Goal: Transaction & Acquisition: Purchase product/service

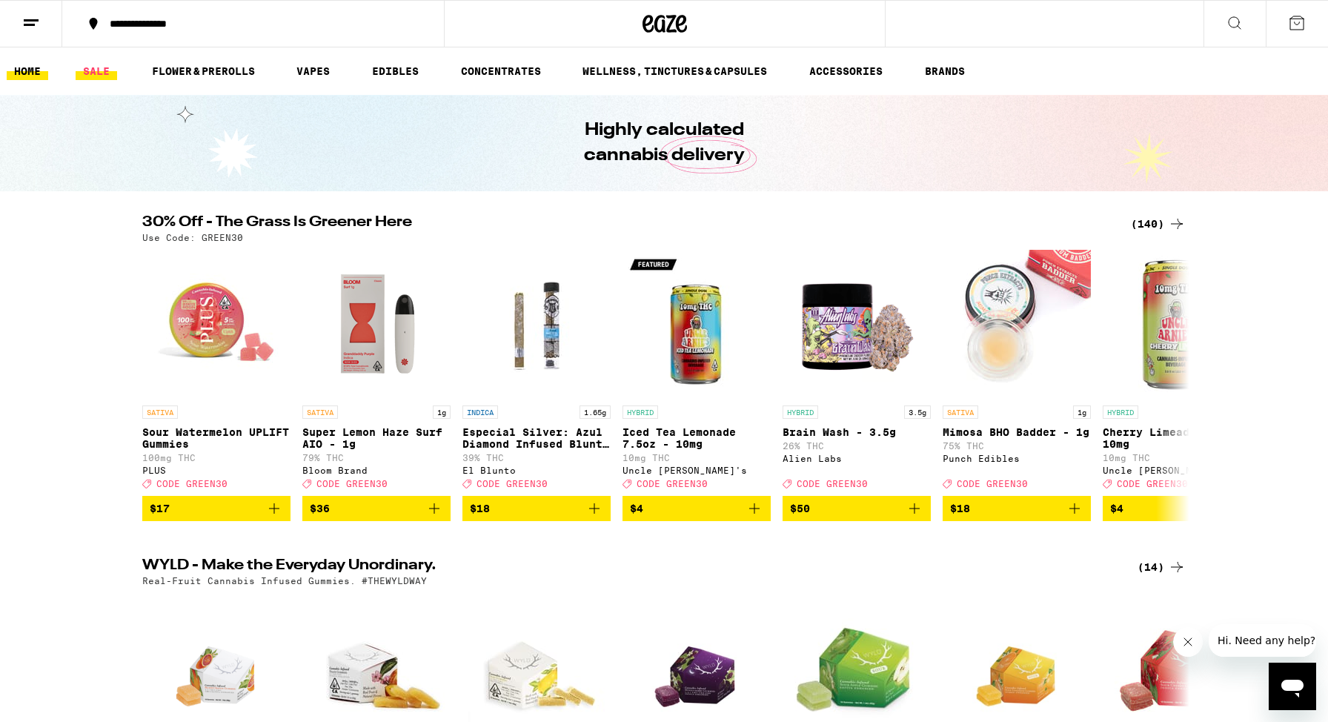
click at [100, 73] on link "SALE" at bounding box center [96, 71] width 41 height 18
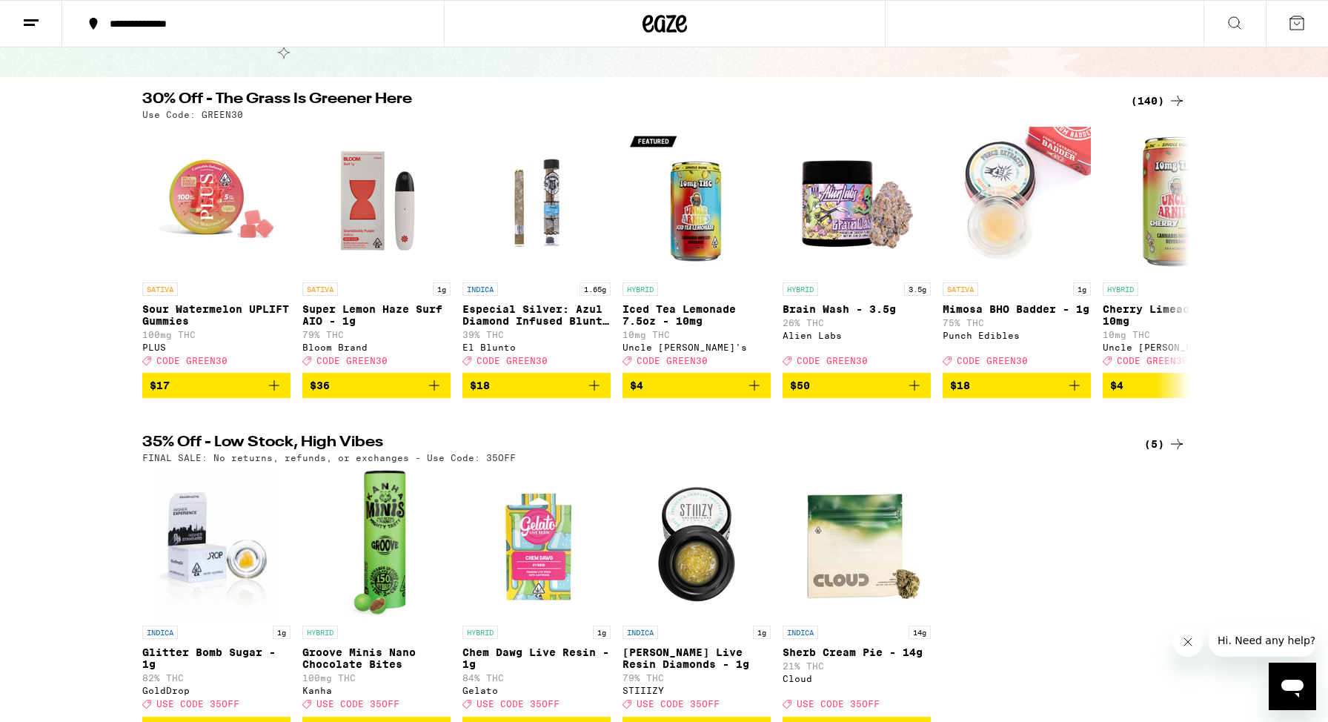
scroll to position [105, 0]
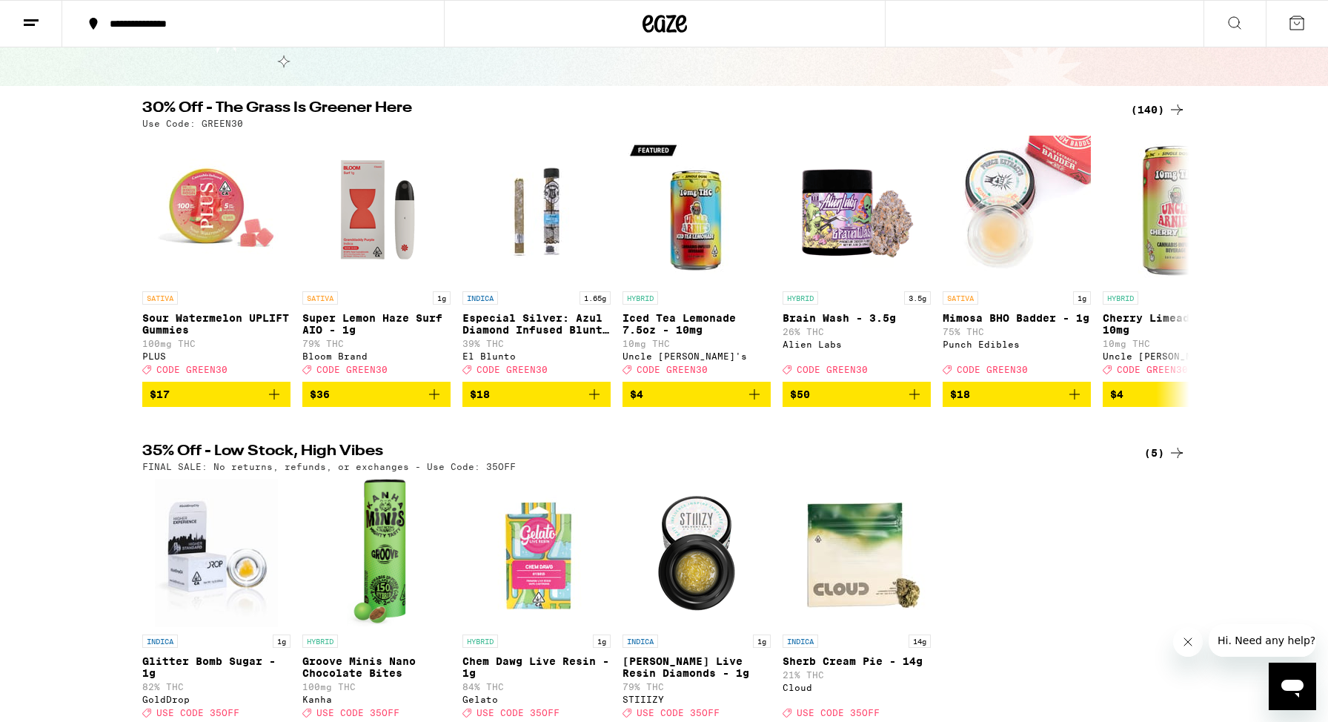
click at [1156, 107] on div "(140)" at bounding box center [1158, 110] width 55 height 18
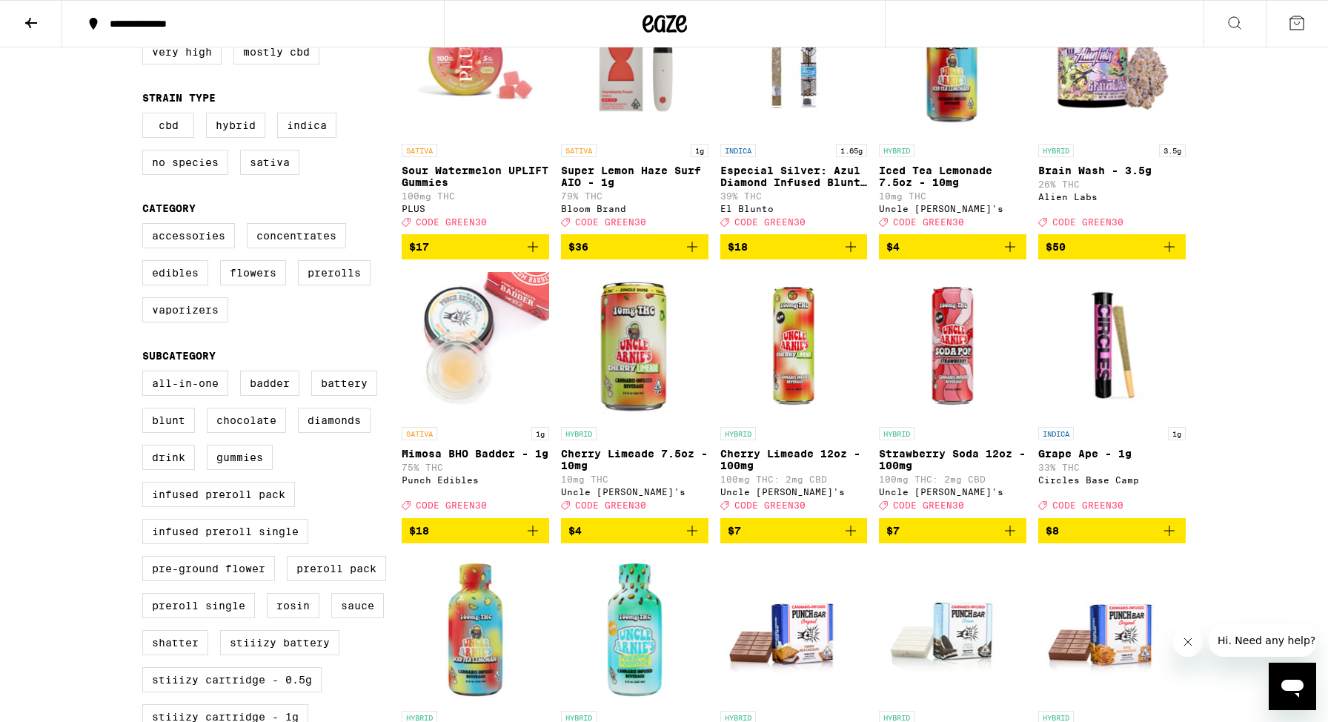
scroll to position [219, 0]
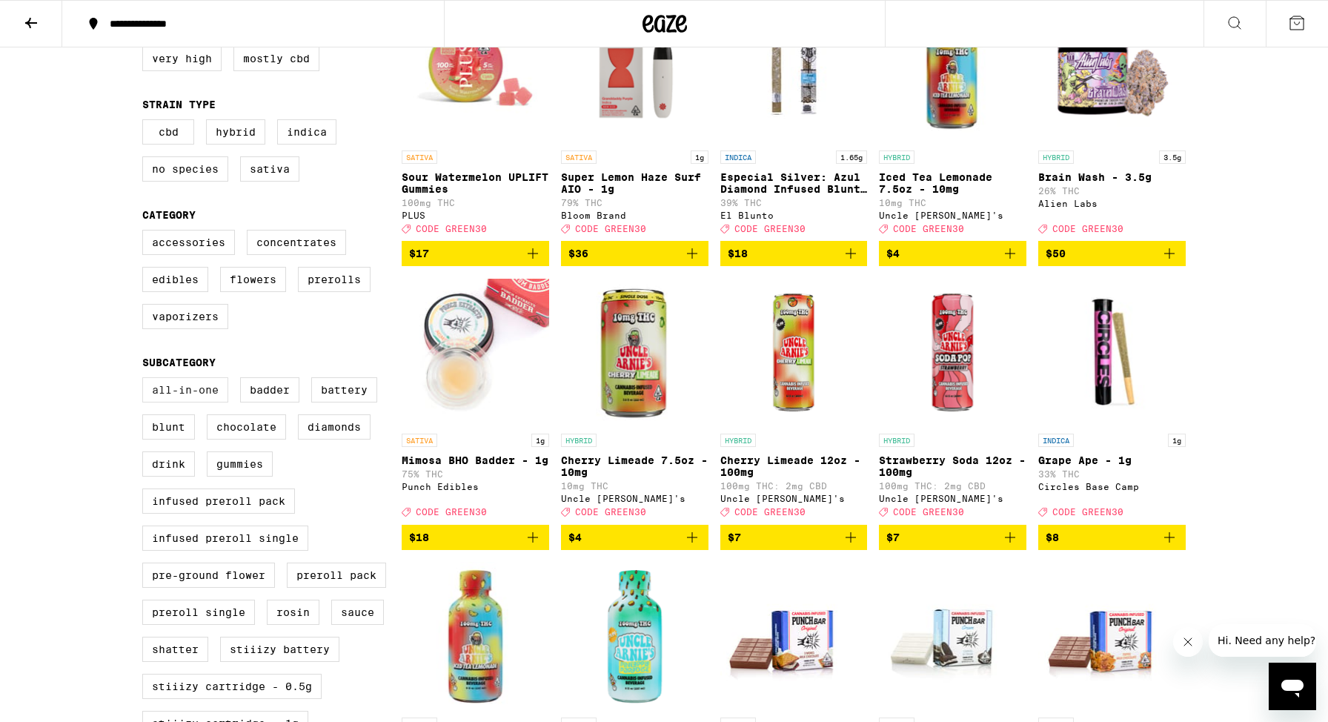
click at [205, 402] on label "All-In-One" at bounding box center [185, 389] width 86 height 25
click at [146, 380] on input "All-In-One" at bounding box center [145, 379] width 1 height 1
checkbox input "true"
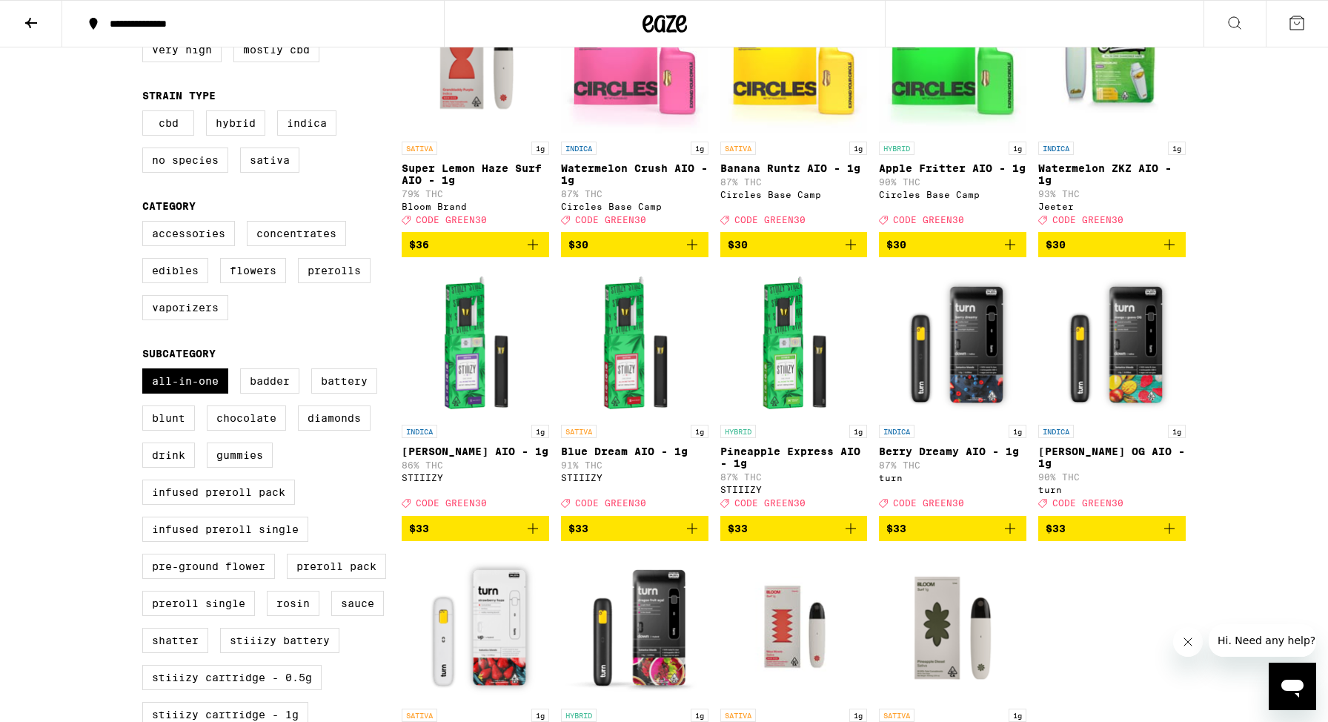
scroll to position [388, 0]
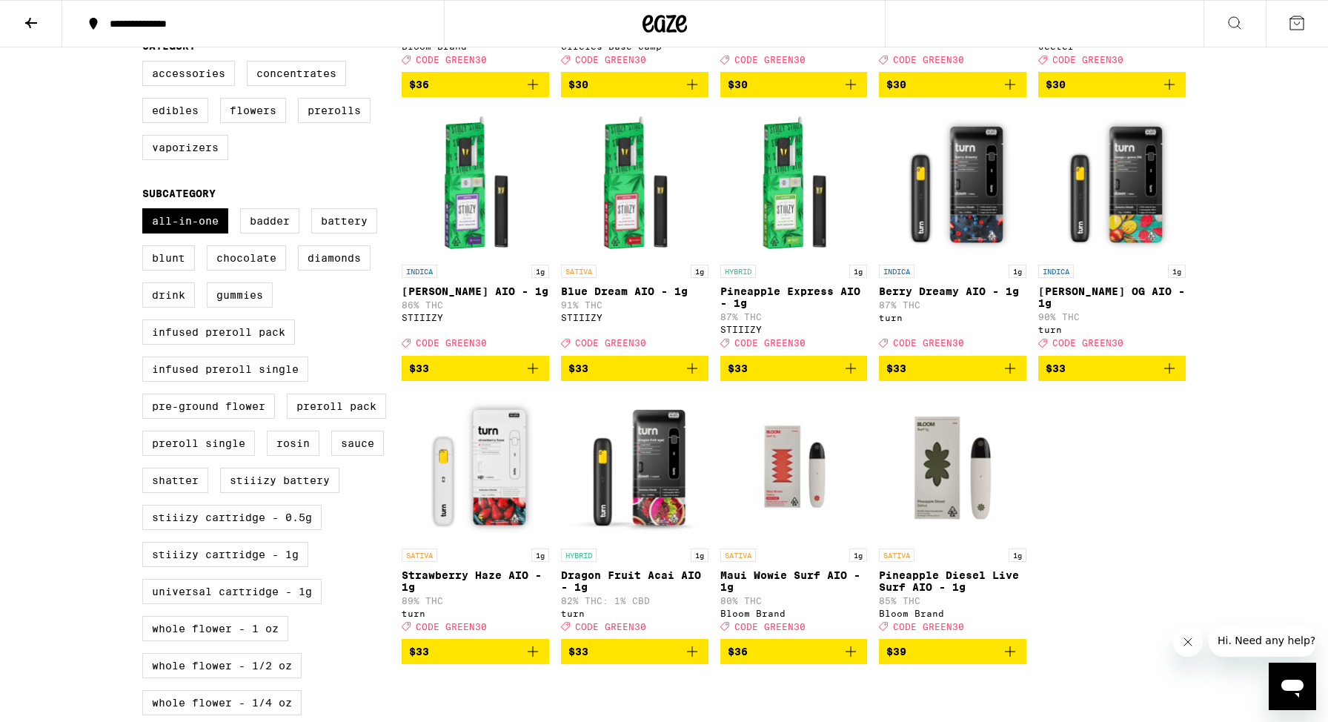
click at [856, 377] on icon "Add to bag" at bounding box center [851, 368] width 18 height 18
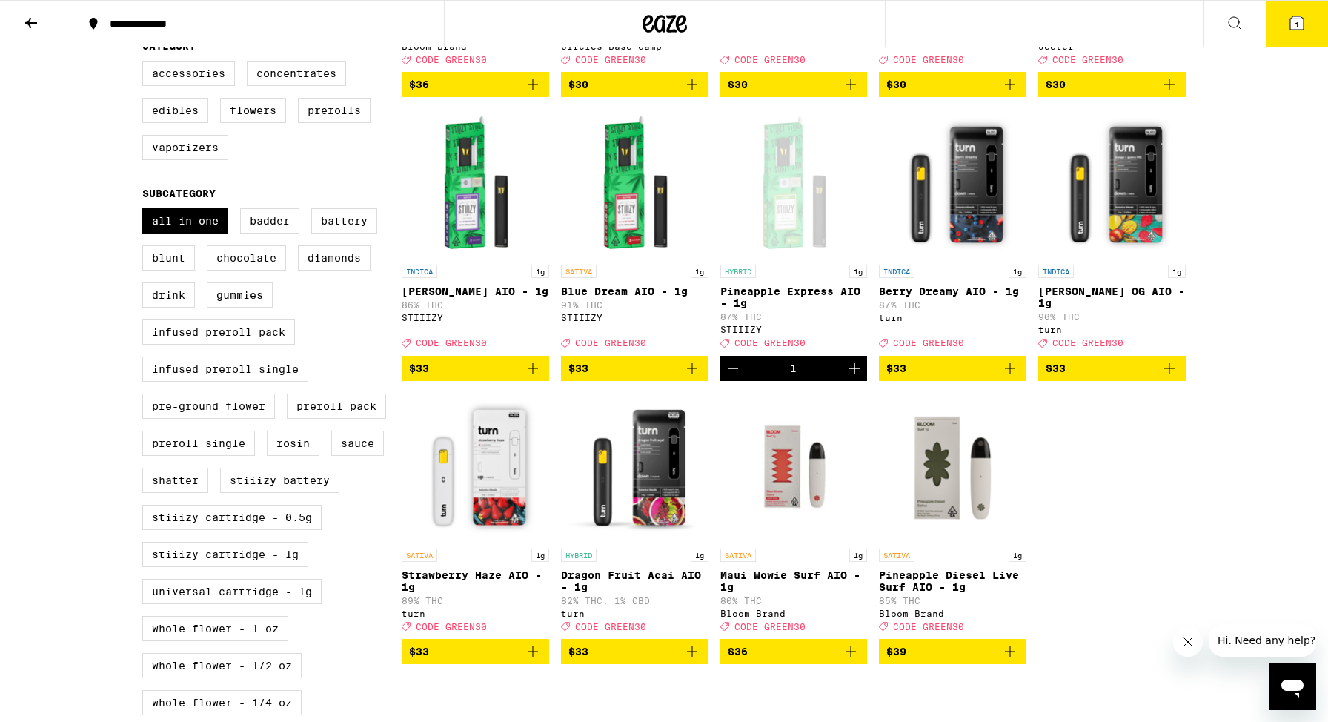
scroll to position [436, 0]
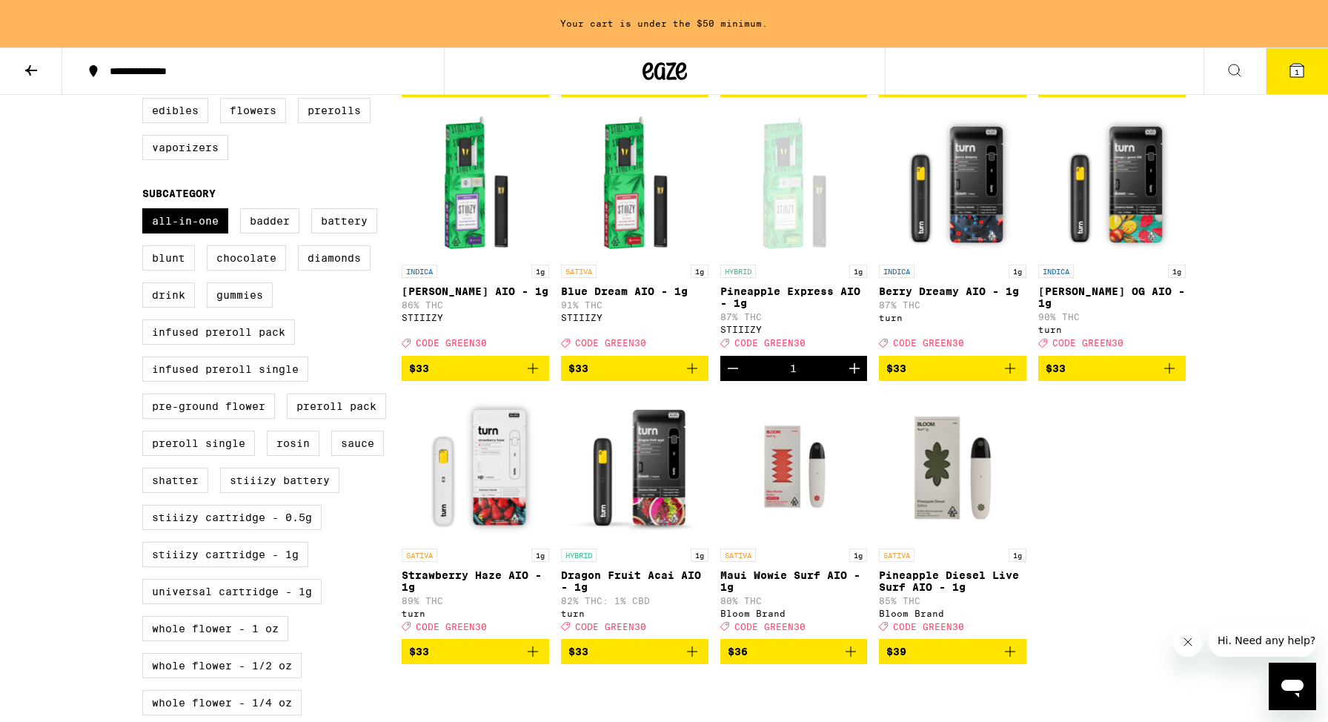
click at [535, 377] on icon "Add to bag" at bounding box center [533, 368] width 18 height 18
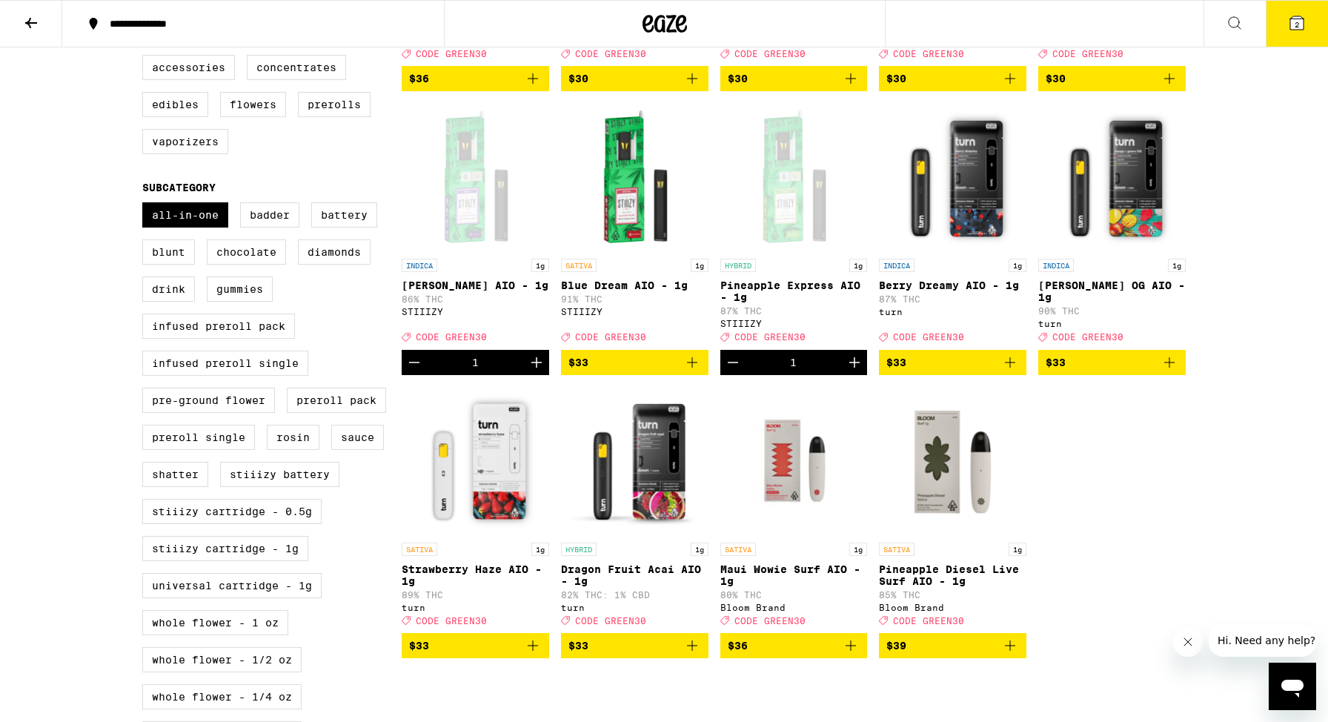
scroll to position [405, 0]
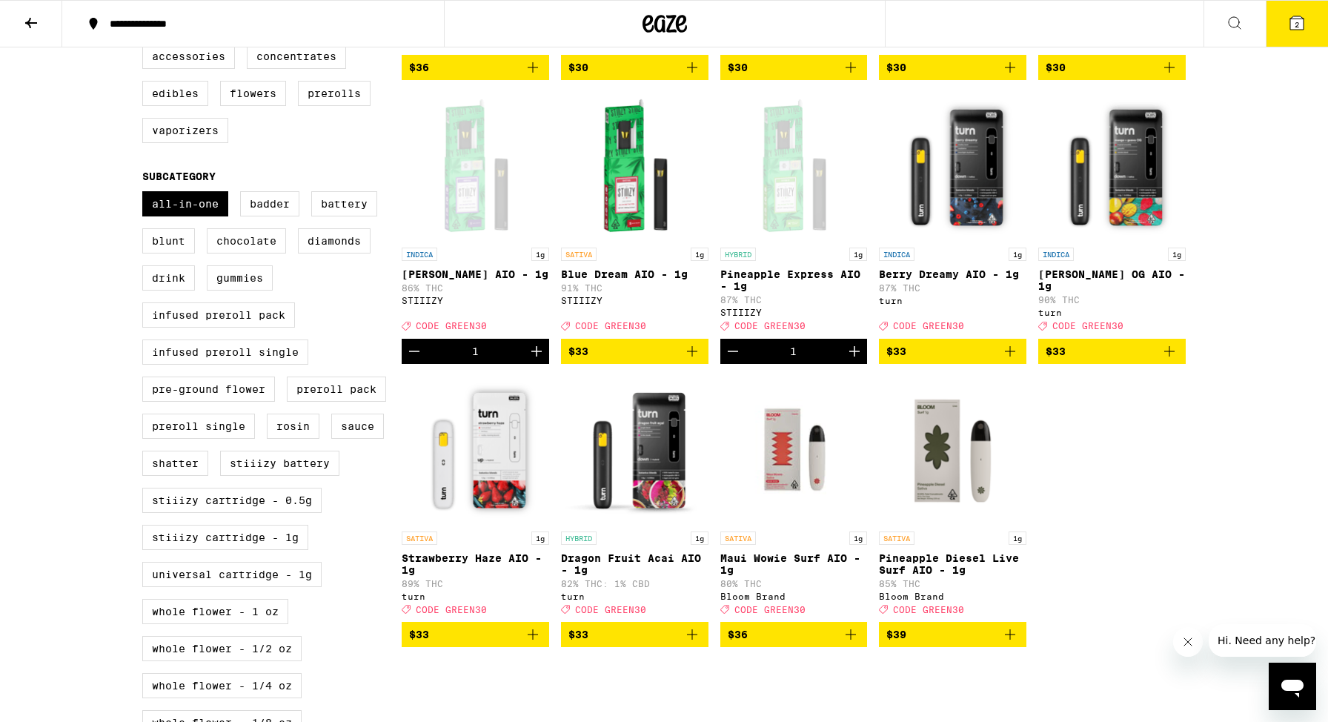
click at [1176, 360] on icon "Add to bag" at bounding box center [1169, 351] width 18 height 18
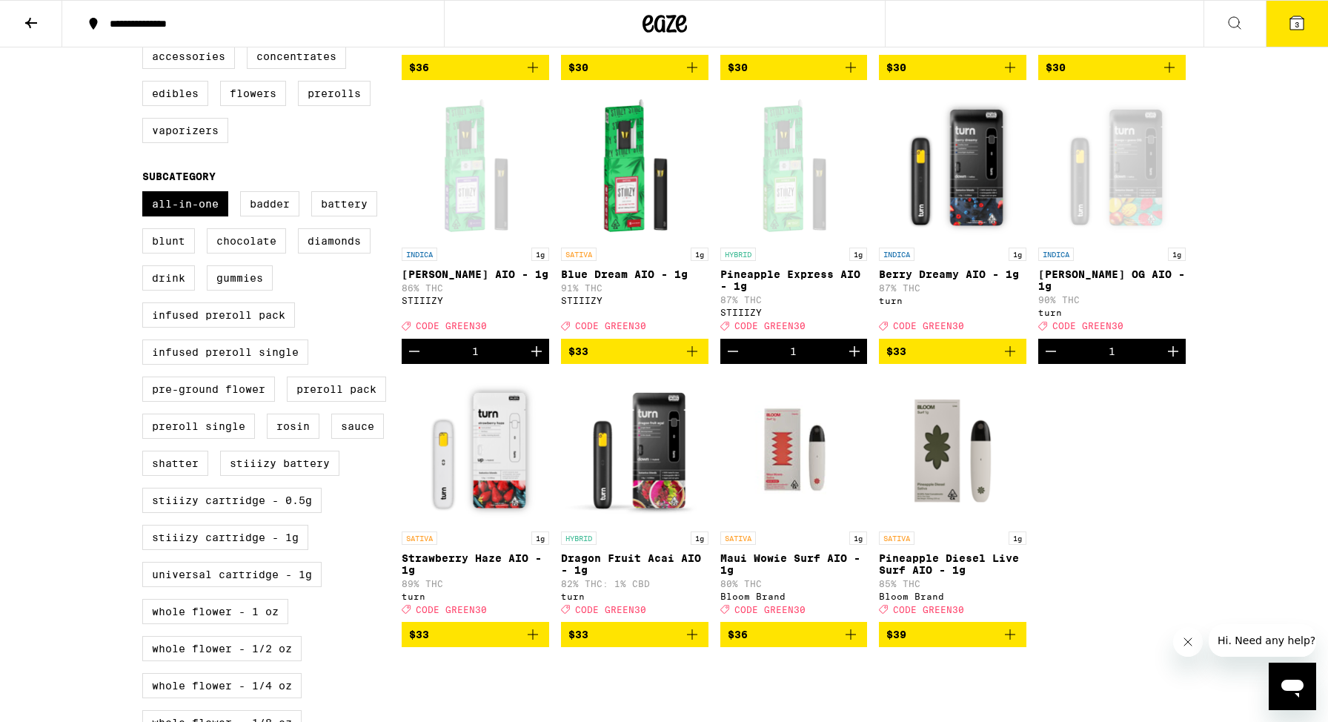
click at [1308, 46] on button "3" at bounding box center [1296, 24] width 62 height 46
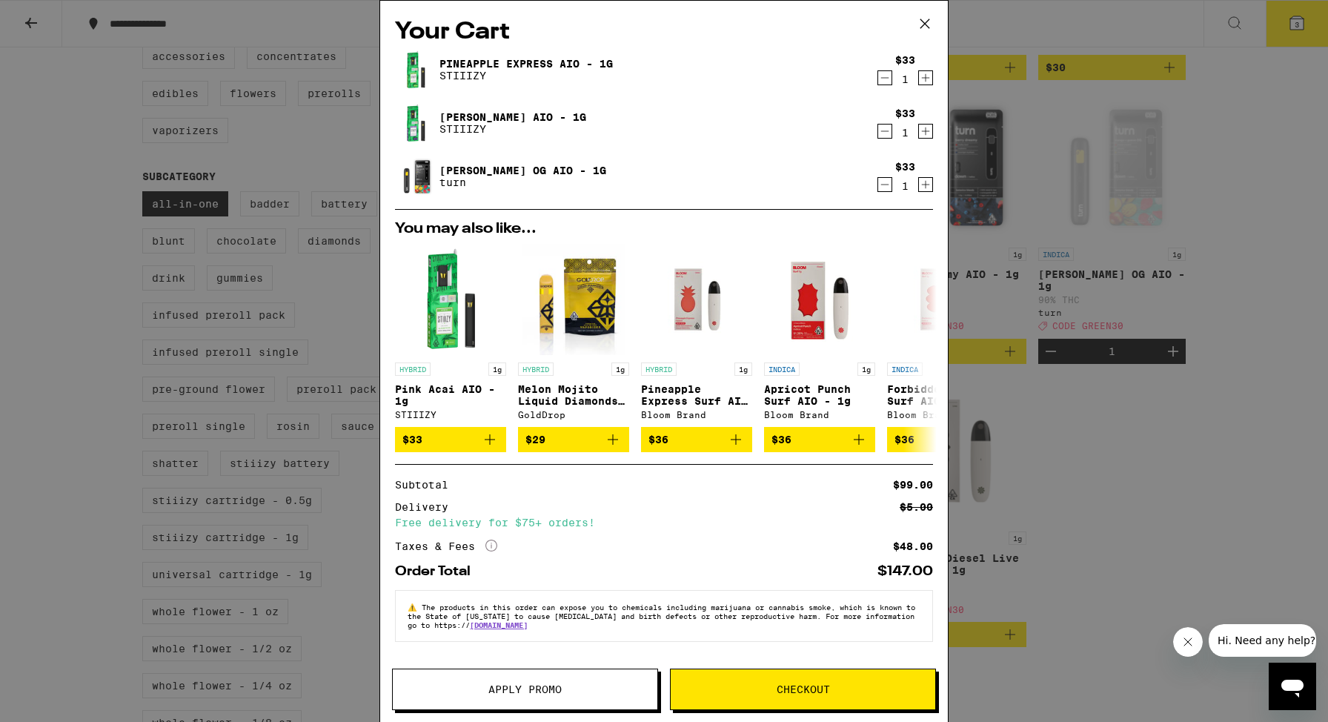
click at [474, 693] on span "Apply Promo" at bounding box center [525, 689] width 264 height 10
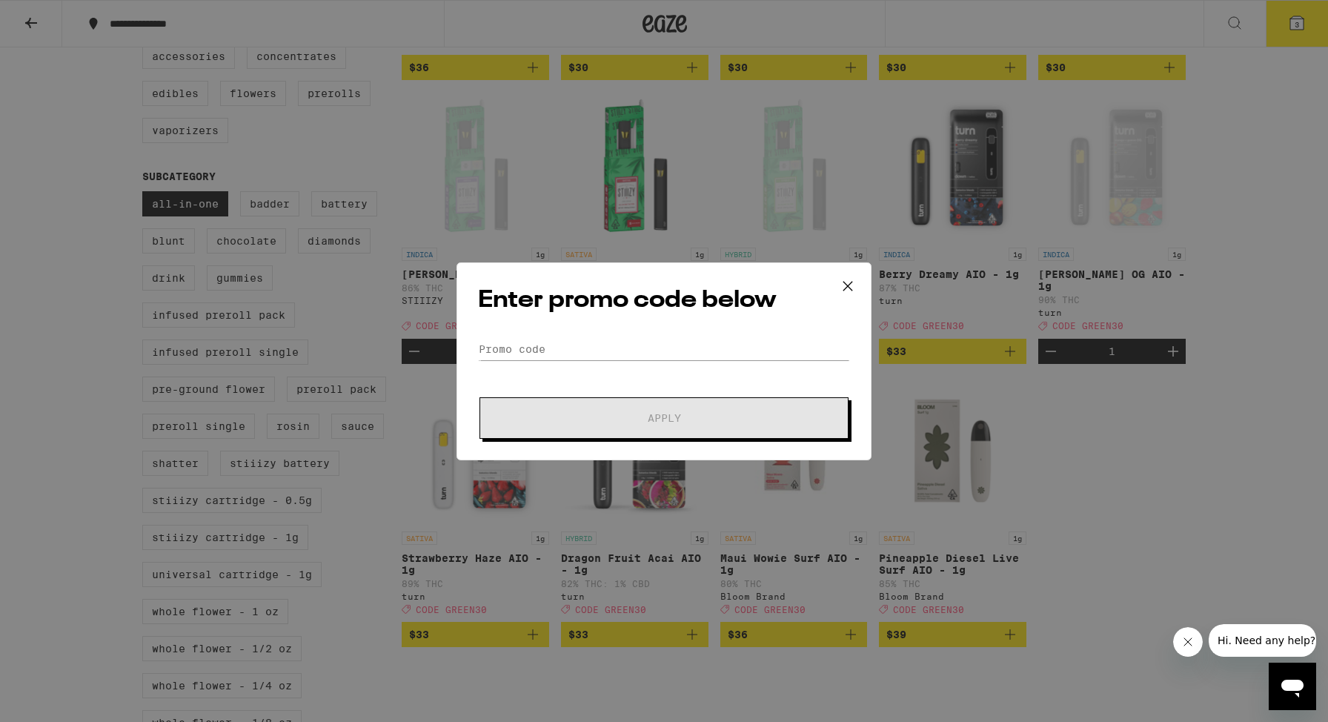
click at [593, 336] on div "Enter promo code below Promo Code Apply" at bounding box center [663, 361] width 415 height 198
click at [554, 352] on input "Promo Code" at bounding box center [664, 349] width 372 height 22
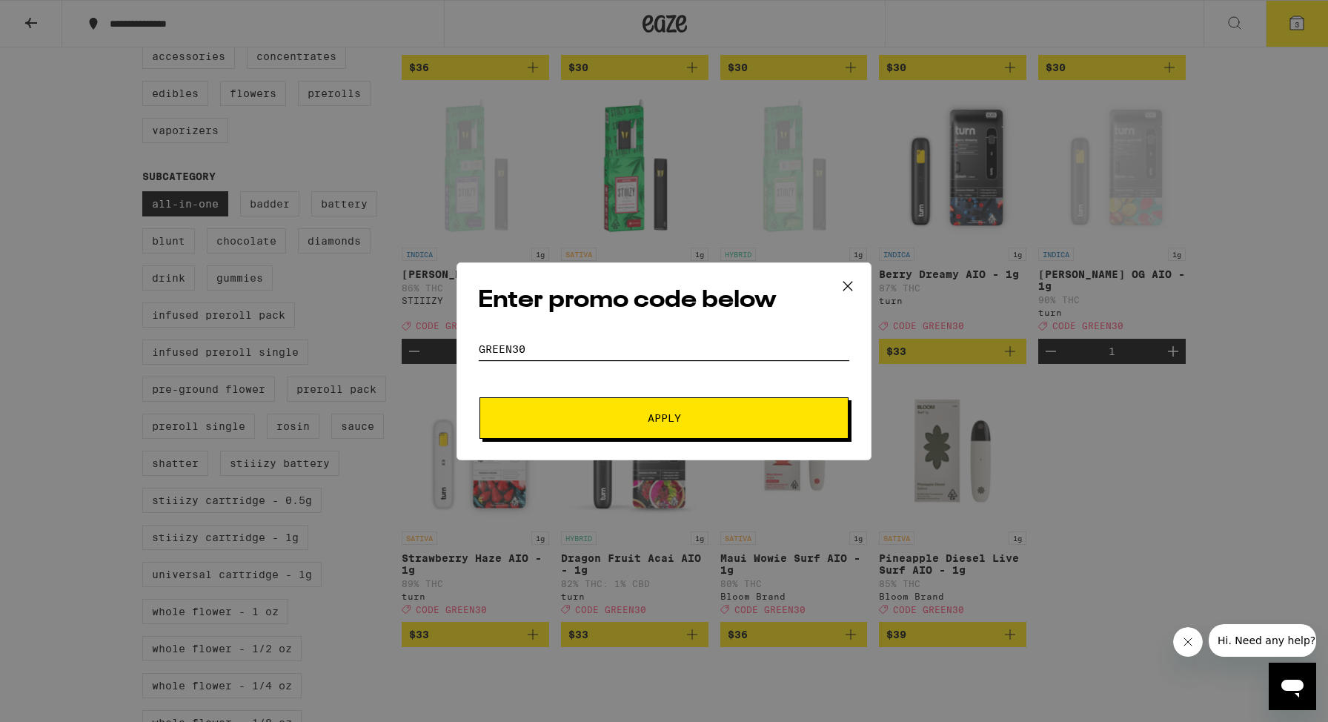
type input "GREEN30"
click at [666, 403] on button "Apply" at bounding box center [663, 417] width 369 height 41
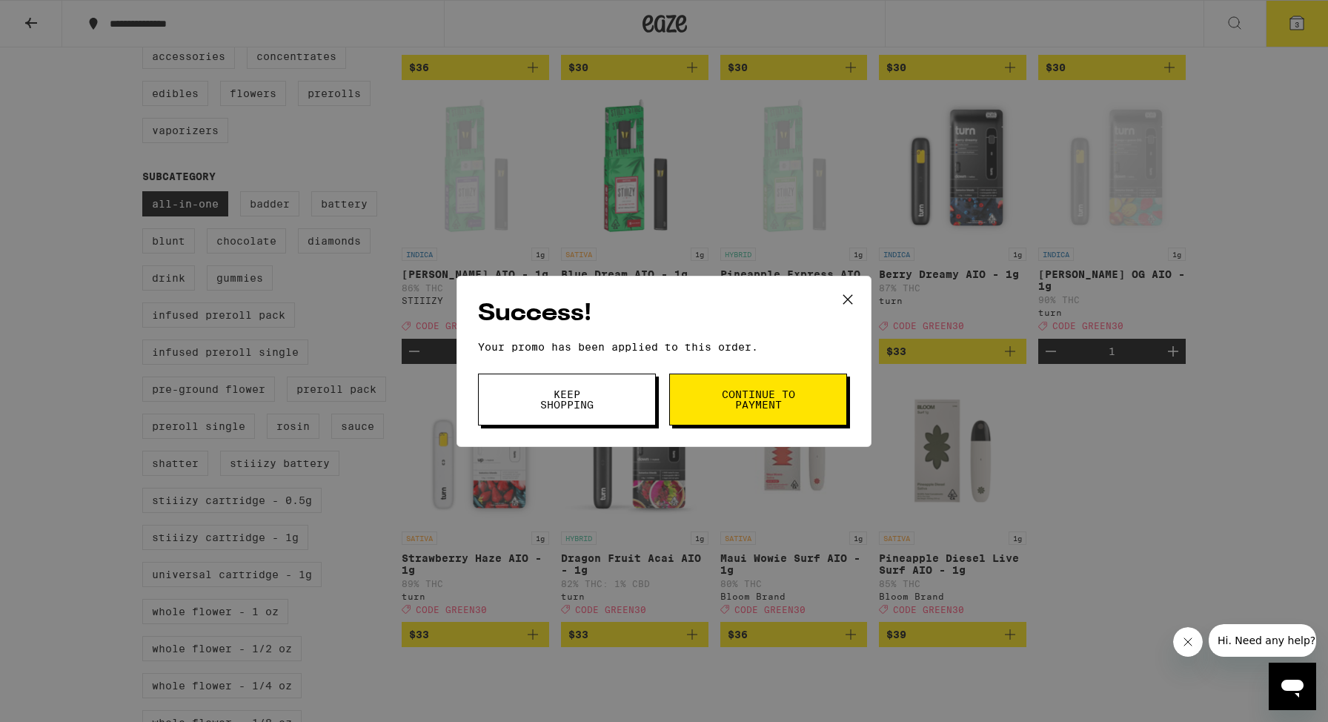
click at [614, 398] on button "Keep Shopping" at bounding box center [567, 399] width 178 height 52
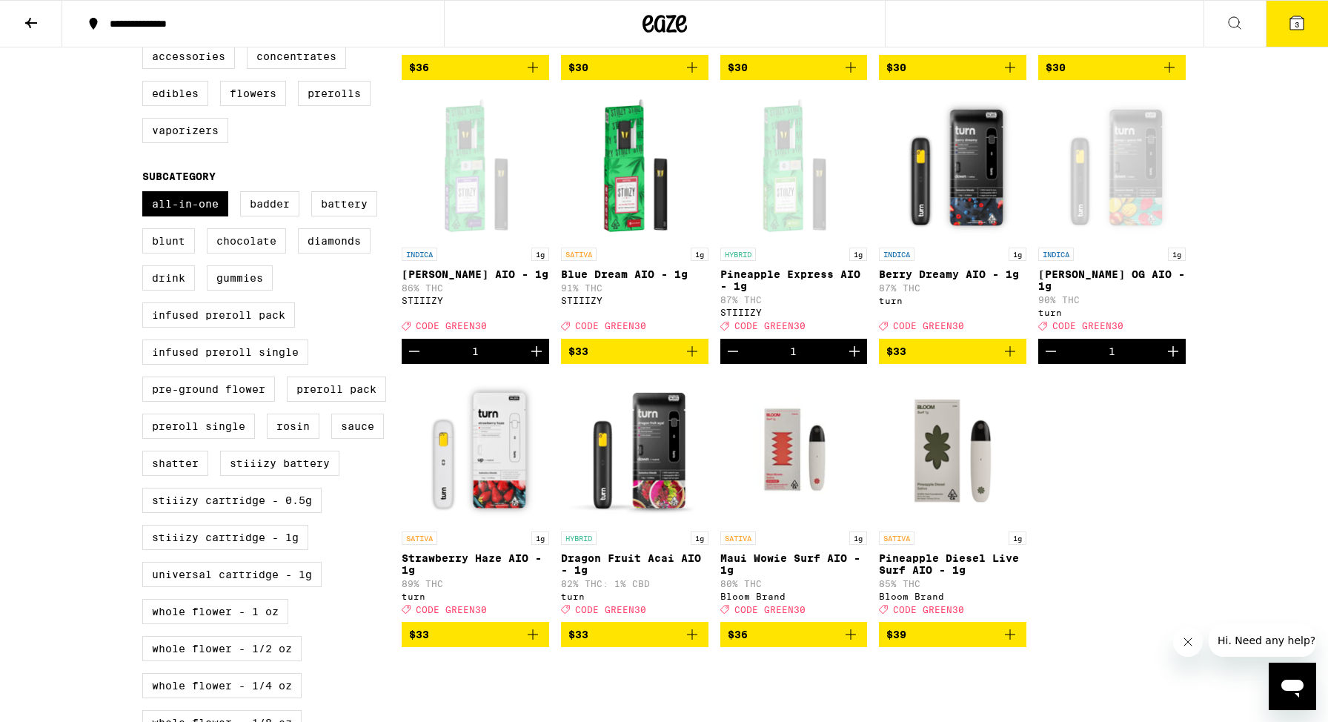
click at [1296, 27] on span "3" at bounding box center [1296, 24] width 4 height 9
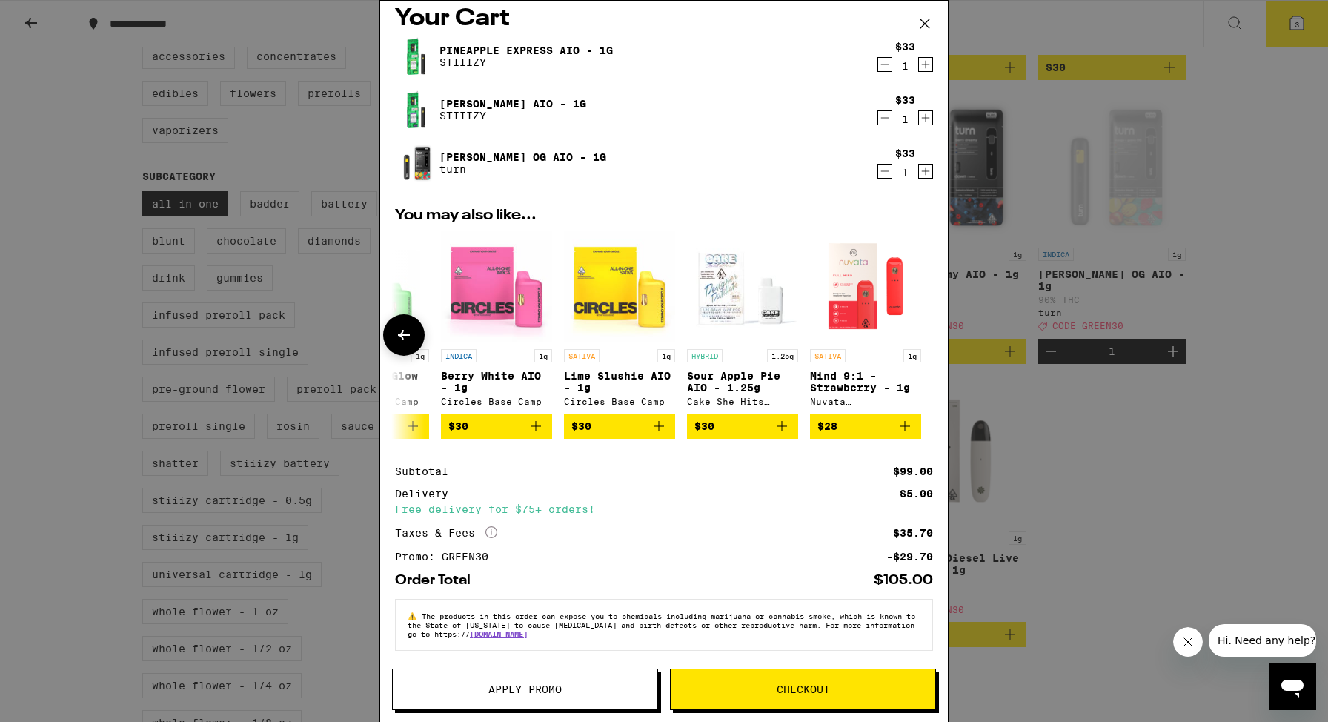
scroll to position [21, 0]
click at [823, 678] on button "Checkout" at bounding box center [803, 688] width 266 height 41
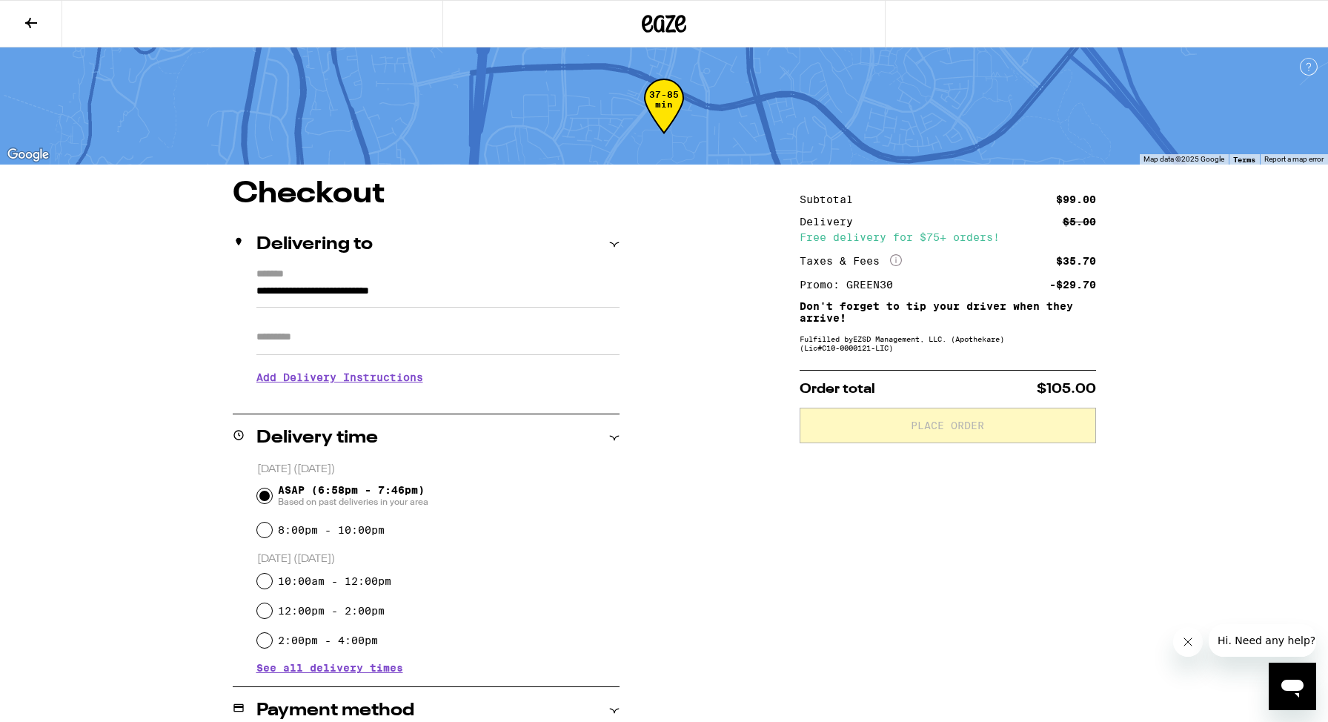
click at [400, 342] on input "Apt/Suite" at bounding box center [437, 337] width 363 height 36
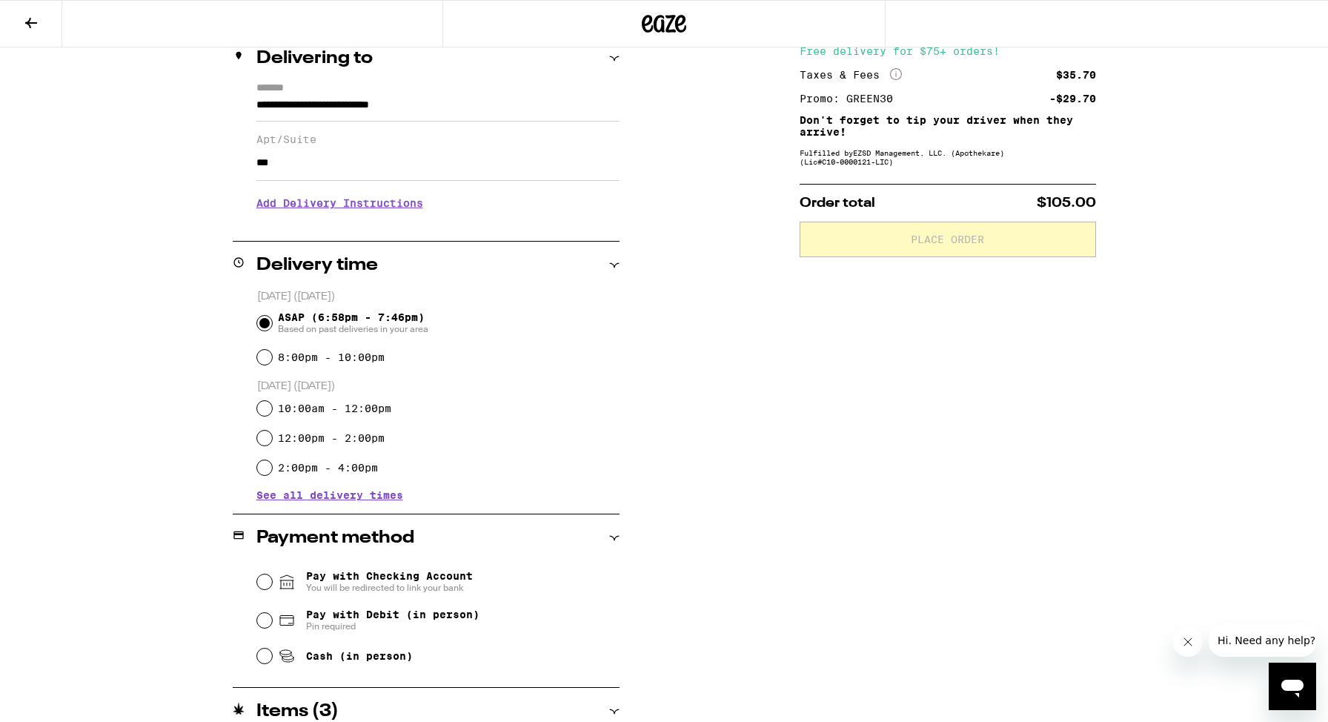
scroll to position [190, 0]
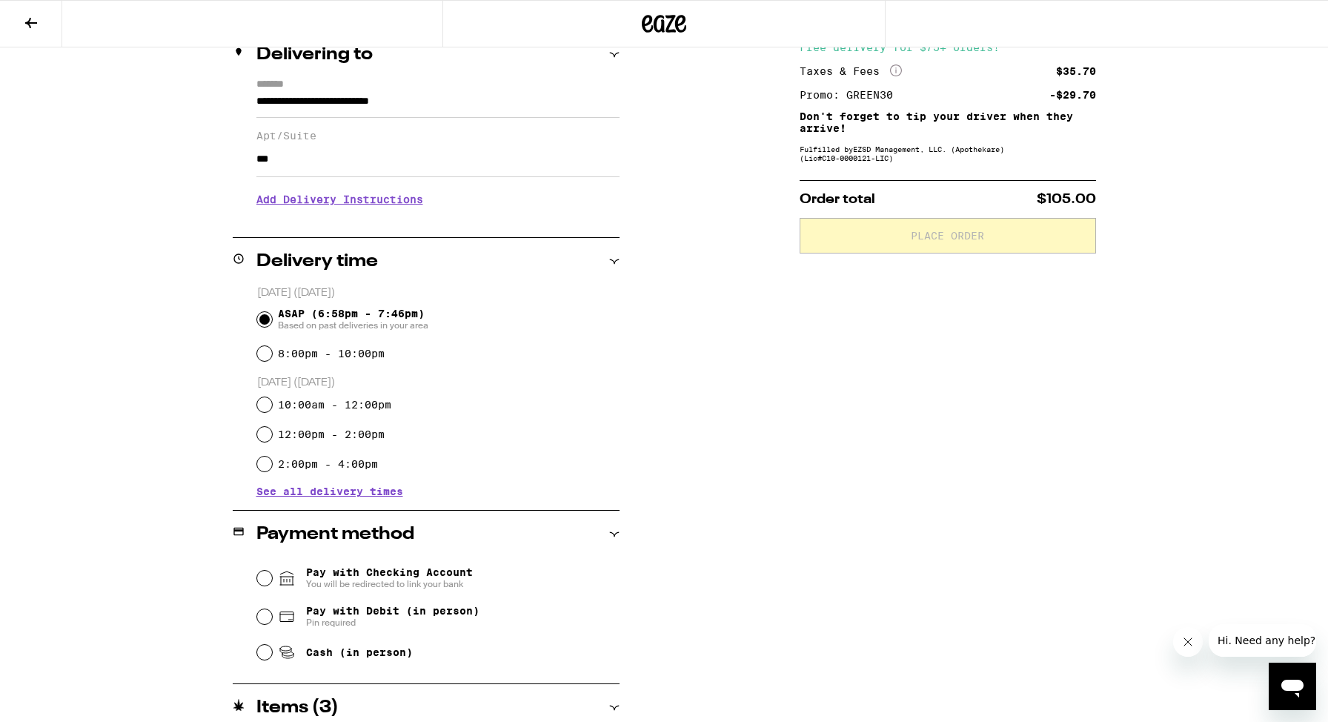
type input "***"
click at [262, 616] on input "Pay with Debit (in person) Pin required" at bounding box center [264, 616] width 15 height 15
radio input "true"
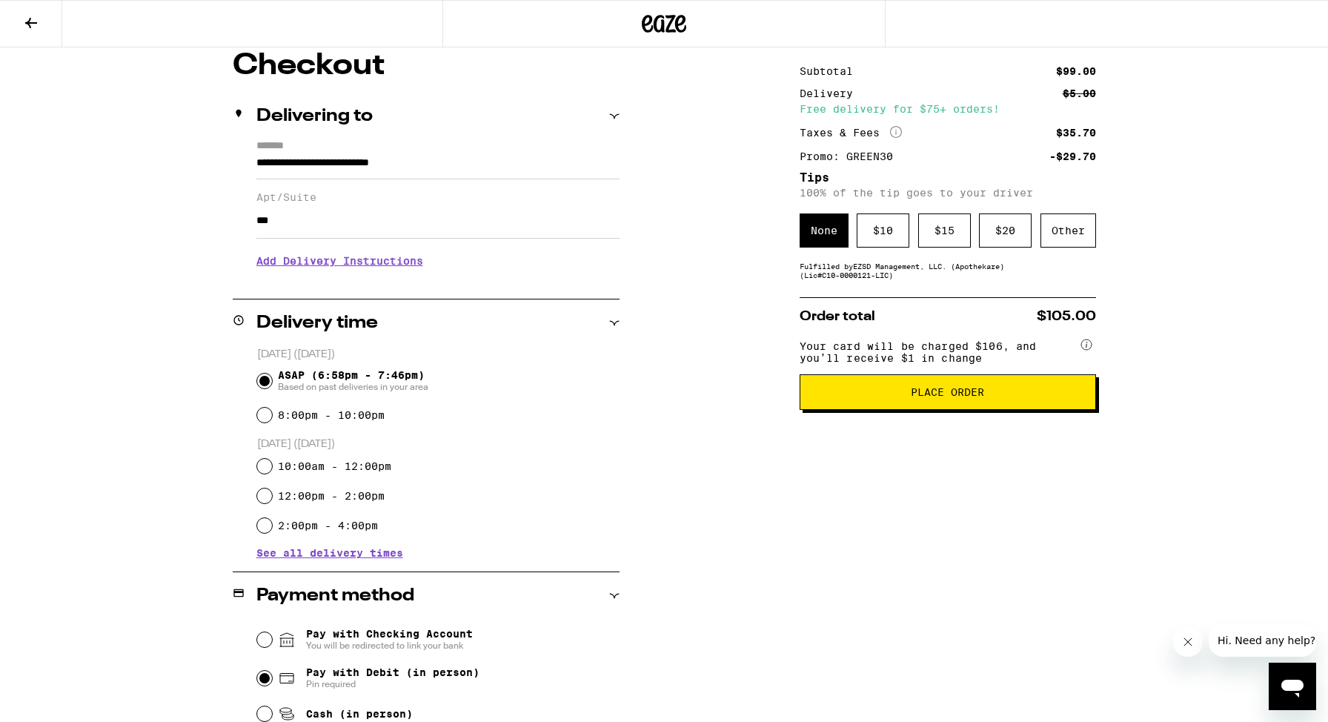
scroll to position [7, 0]
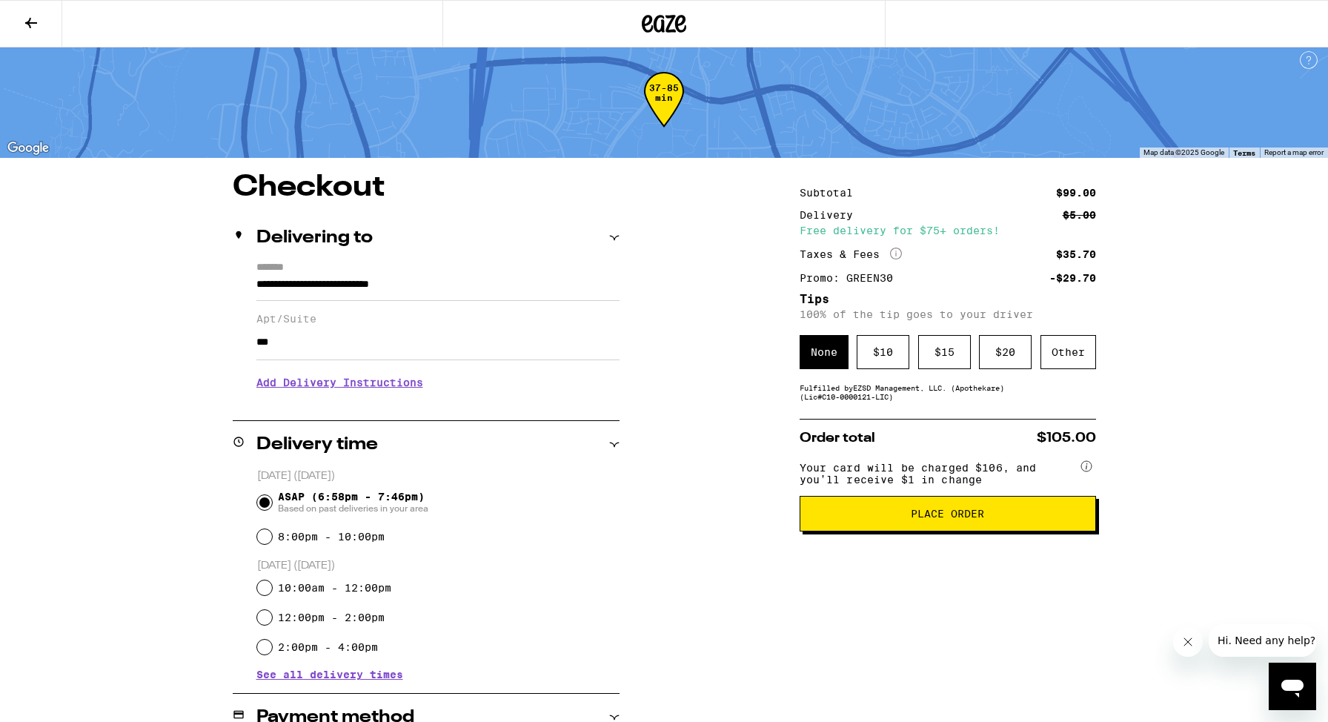
click at [878, 519] on span "Place Order" at bounding box center [947, 513] width 271 height 10
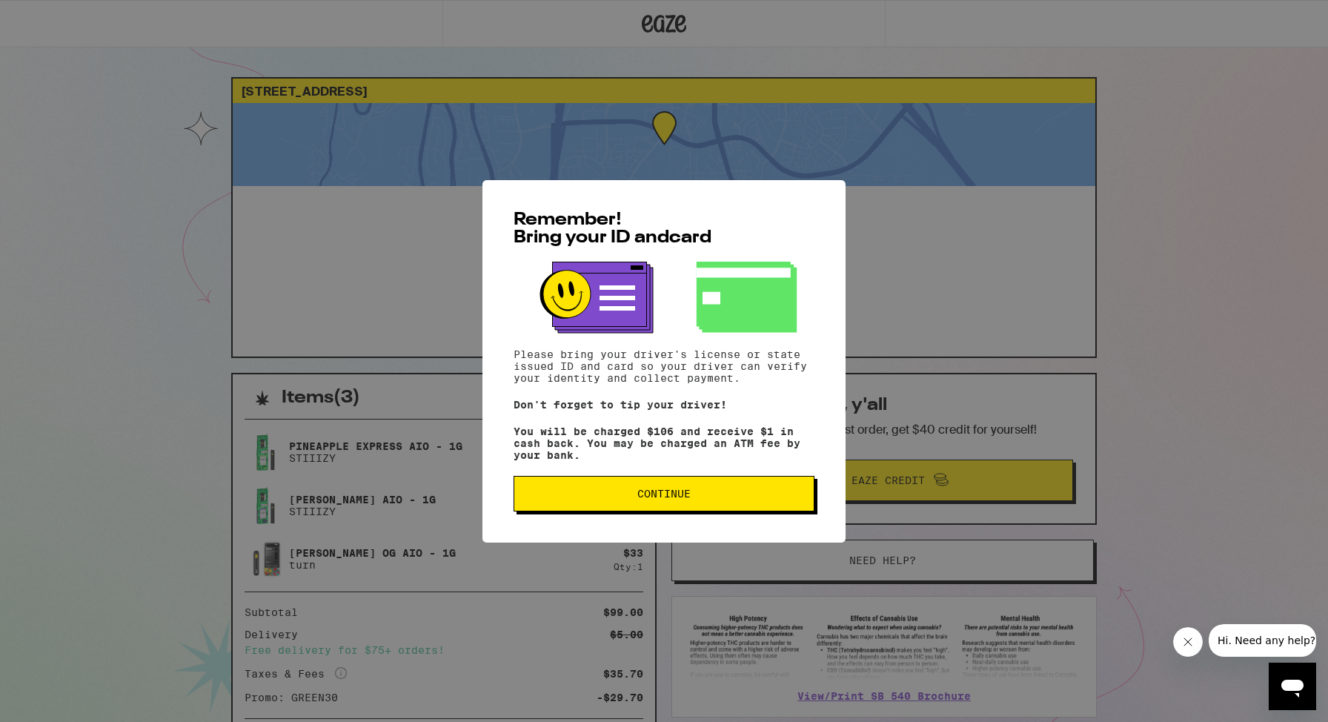
click at [669, 508] on button "Continue" at bounding box center [663, 494] width 301 height 36
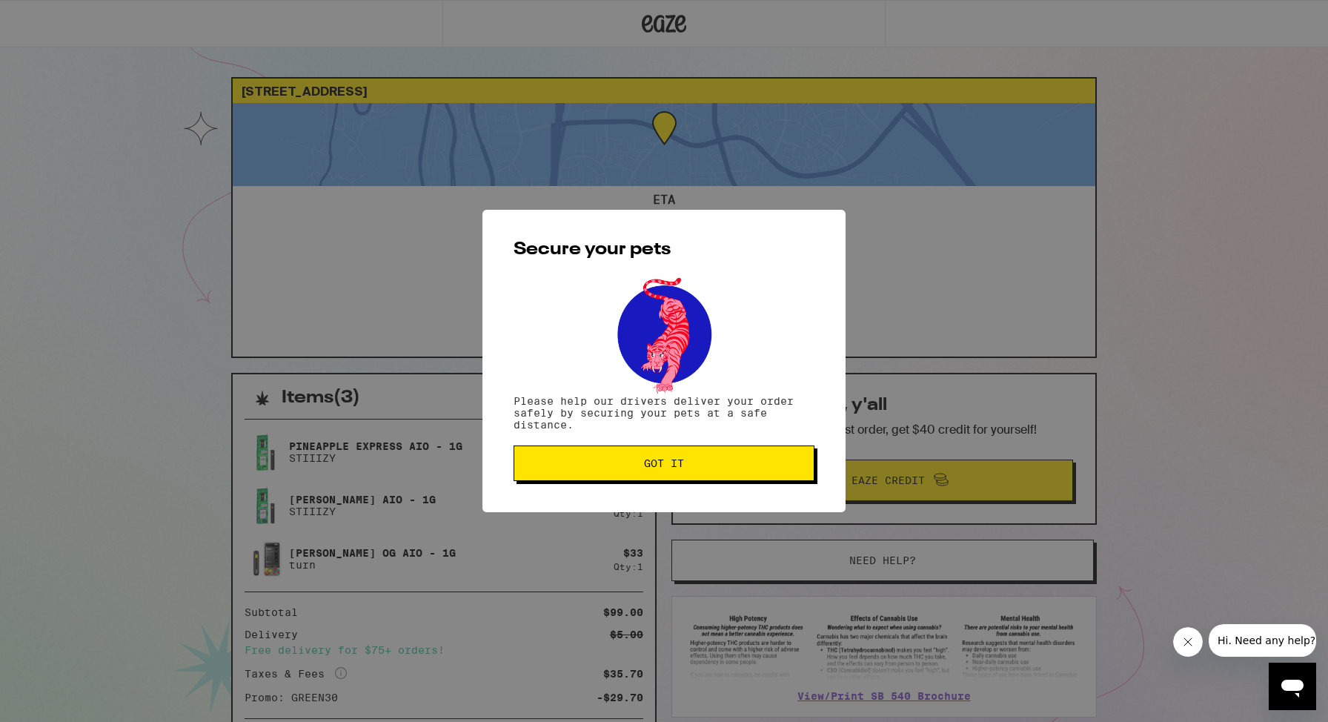
click at [662, 455] on button "Got it" at bounding box center [663, 463] width 301 height 36
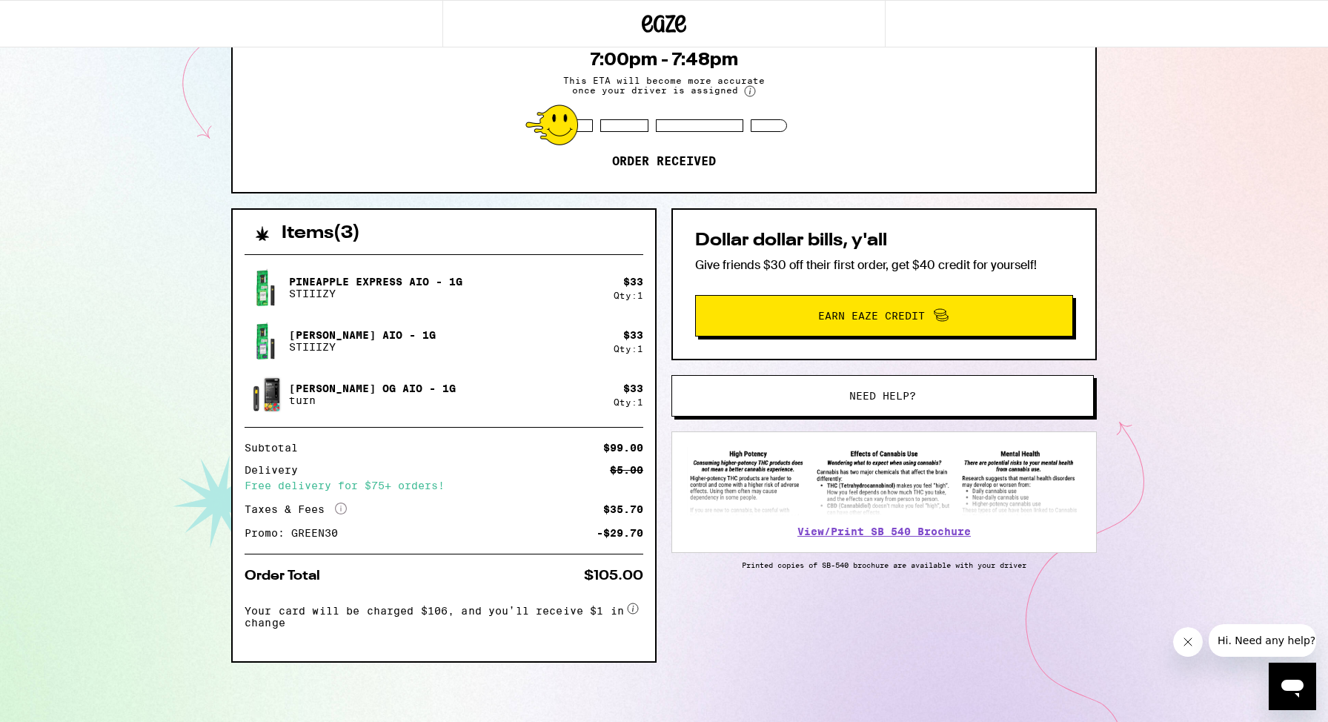
scroll to position [168, 0]
click at [878, 384] on button "Need help?" at bounding box center [882, 395] width 422 height 41
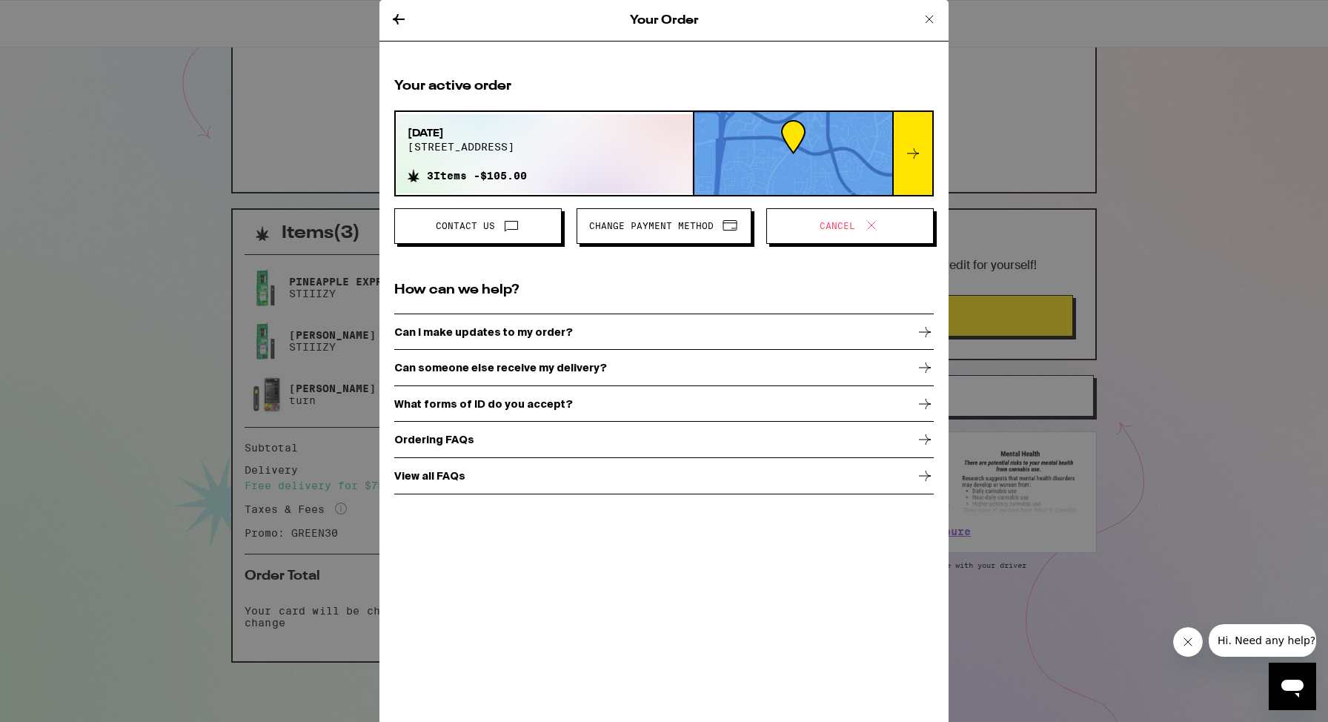
click at [489, 233] on span "Contact Us" at bounding box center [478, 225] width 142 height 19
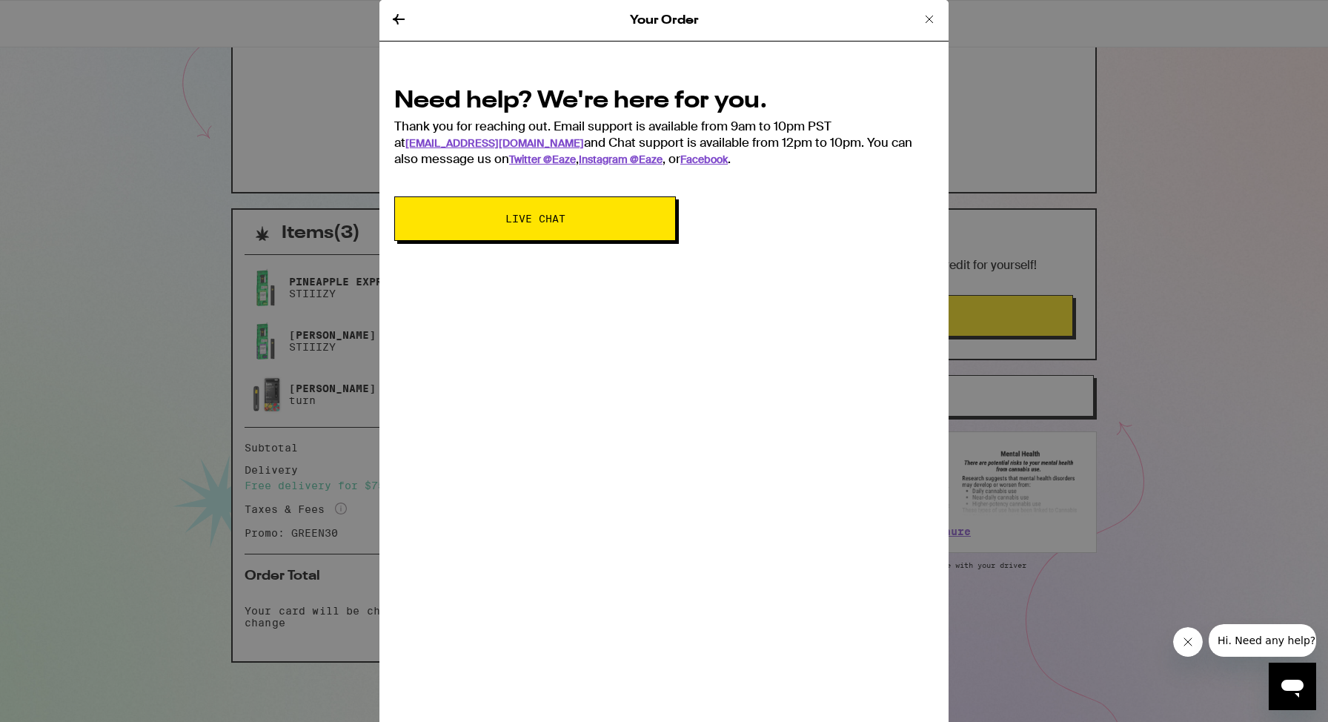
click at [489, 231] on button "Live Chat" at bounding box center [535, 218] width 282 height 44
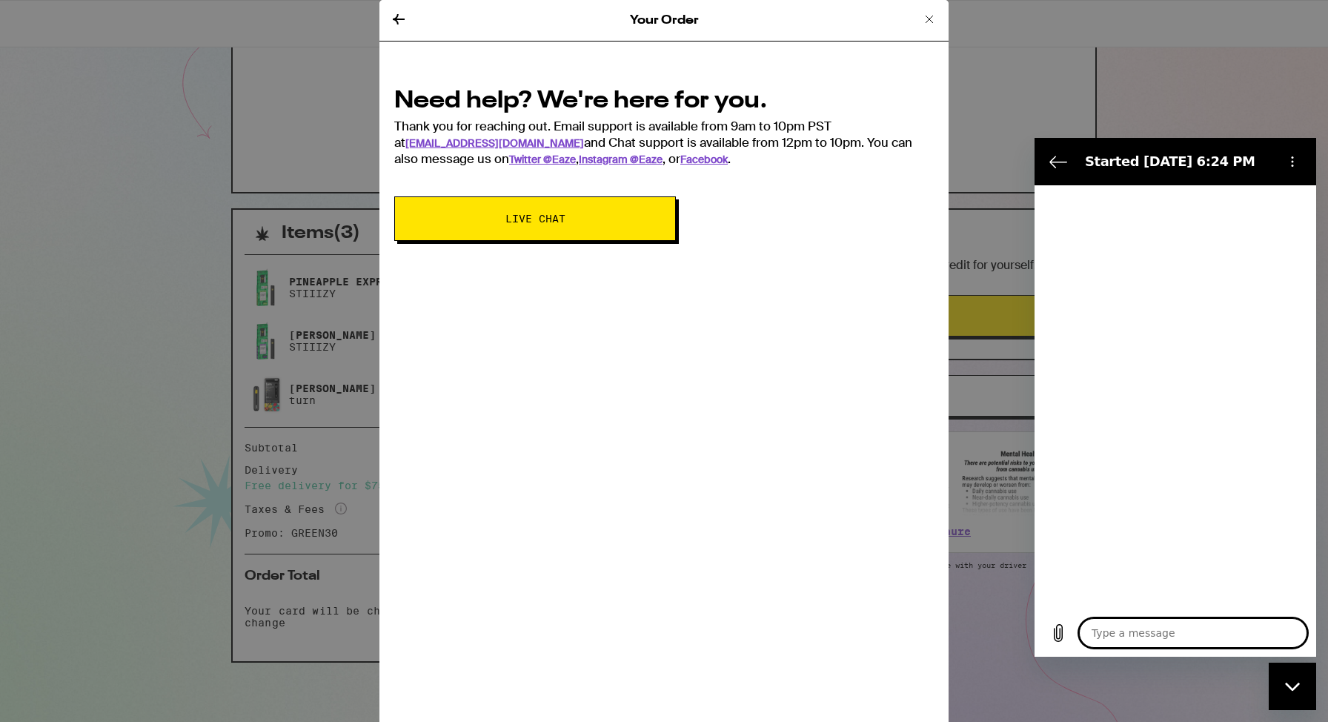
type textarea "x"
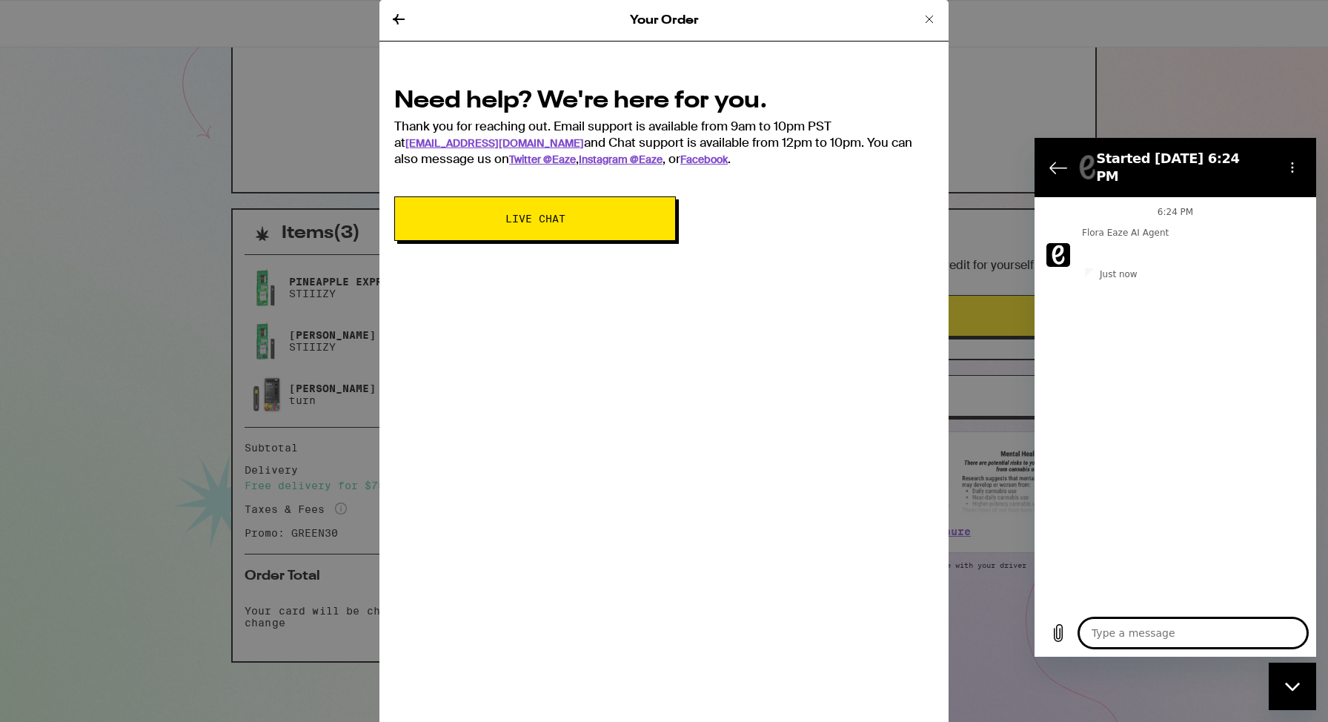
click at [1122, 633] on textarea at bounding box center [1193, 633] width 228 height 30
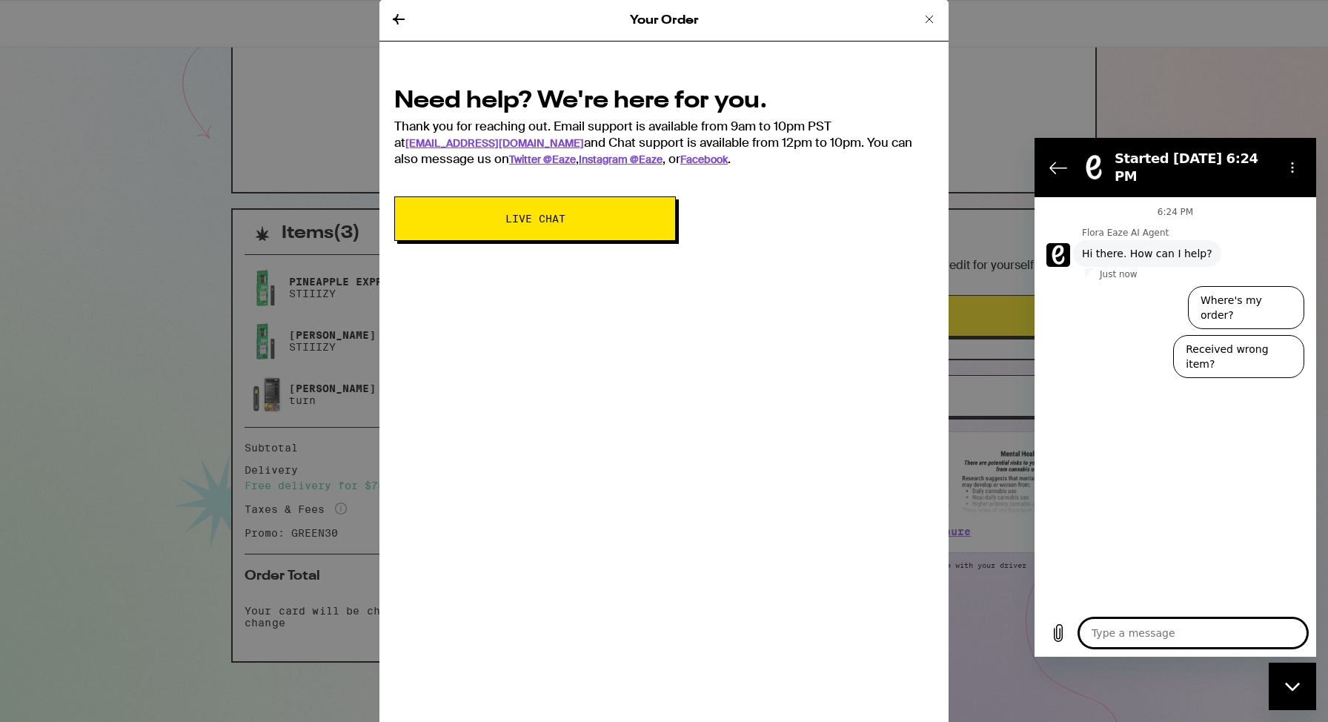
type textarea "i"
type textarea "x"
type textarea "i"
type textarea "x"
type textarea "i f"
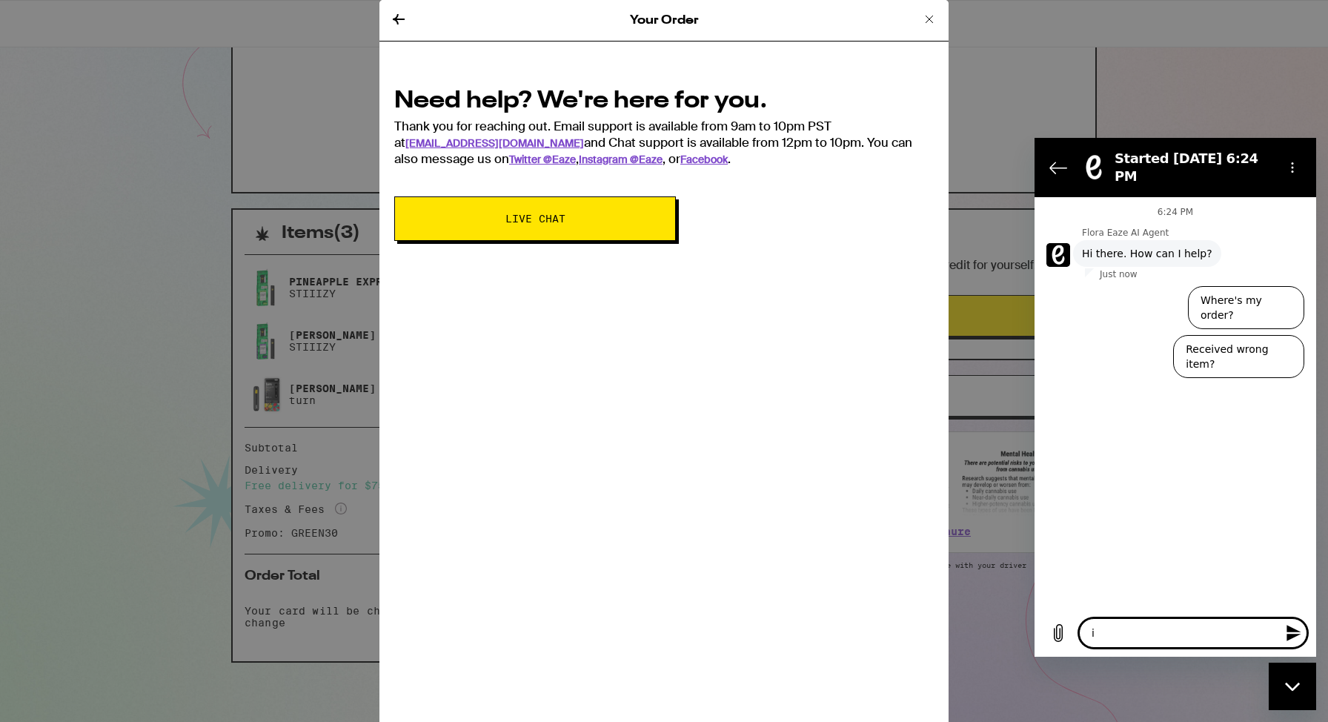
type textarea "x"
type textarea "i fo"
type textarea "x"
type textarea "i for"
type textarea "x"
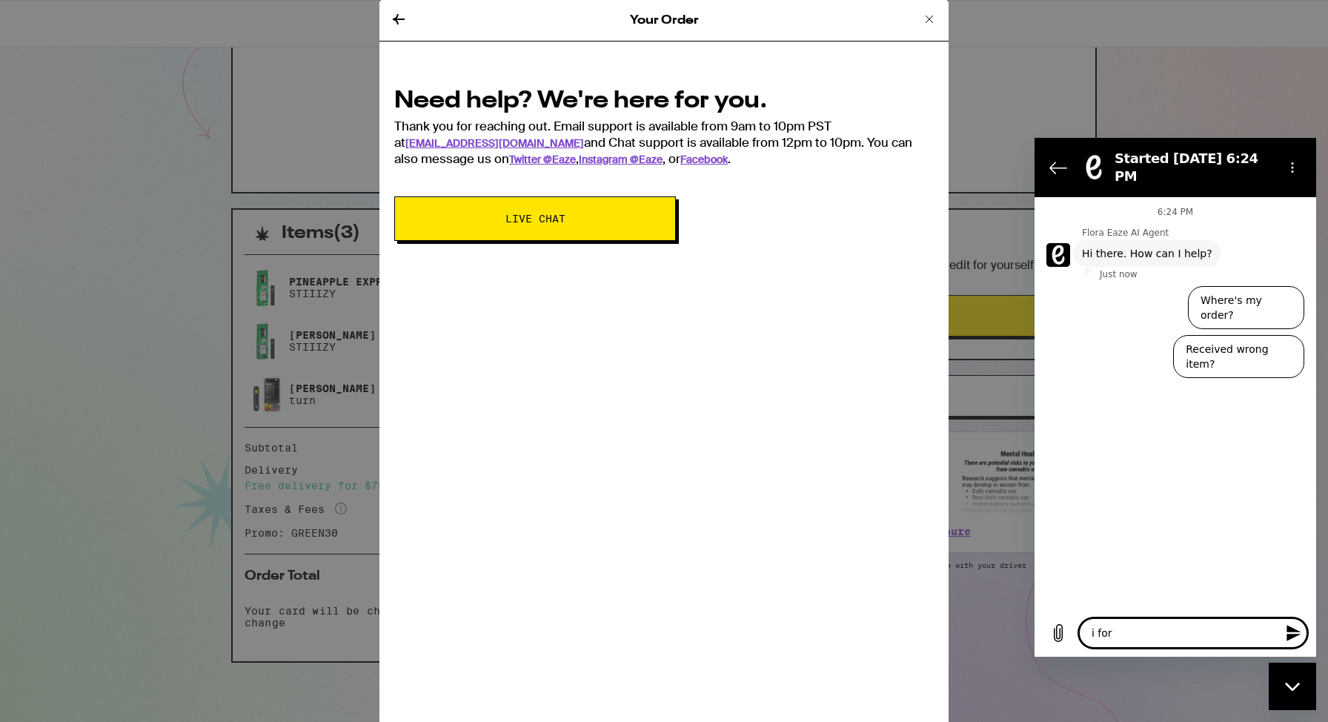
type textarea "i forg"
type textarea "x"
type textarea "i forgo"
type textarea "x"
type textarea "i forgot"
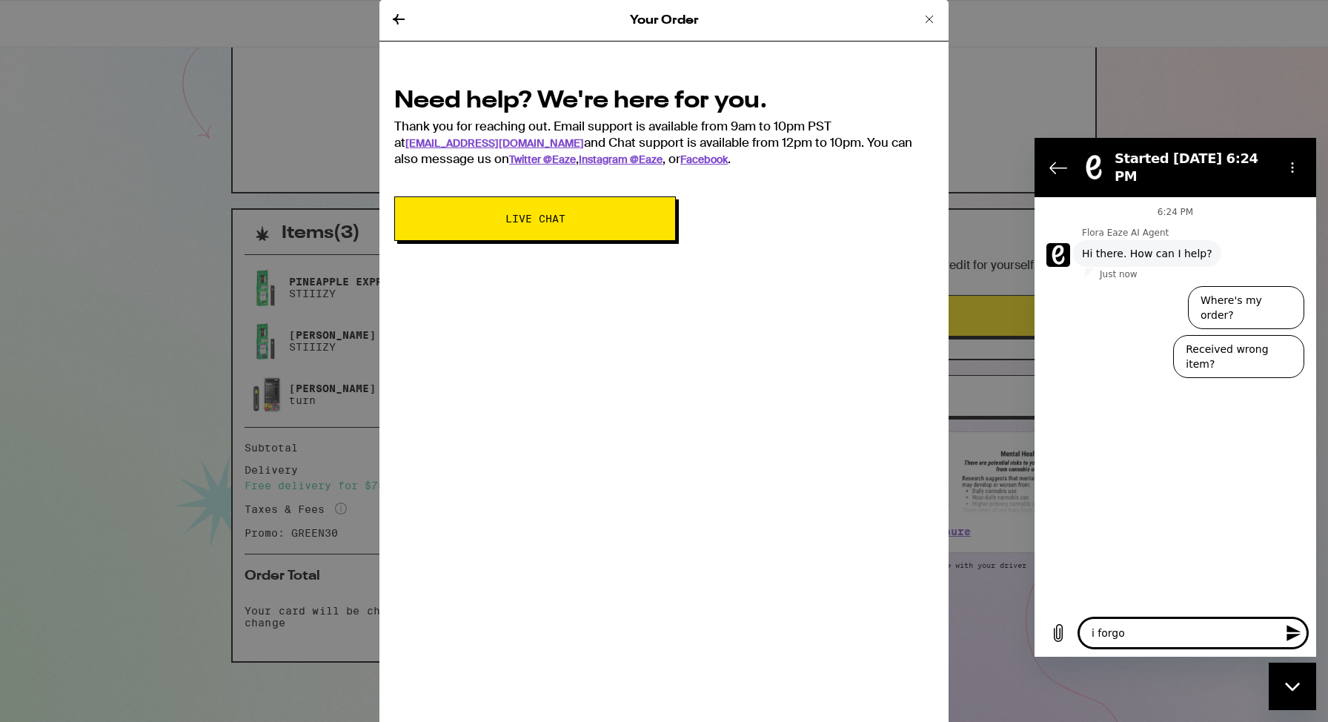
type textarea "x"
type textarea "i forgotn"
type textarea "x"
type textarea "i forgotn"
type textarea "x"
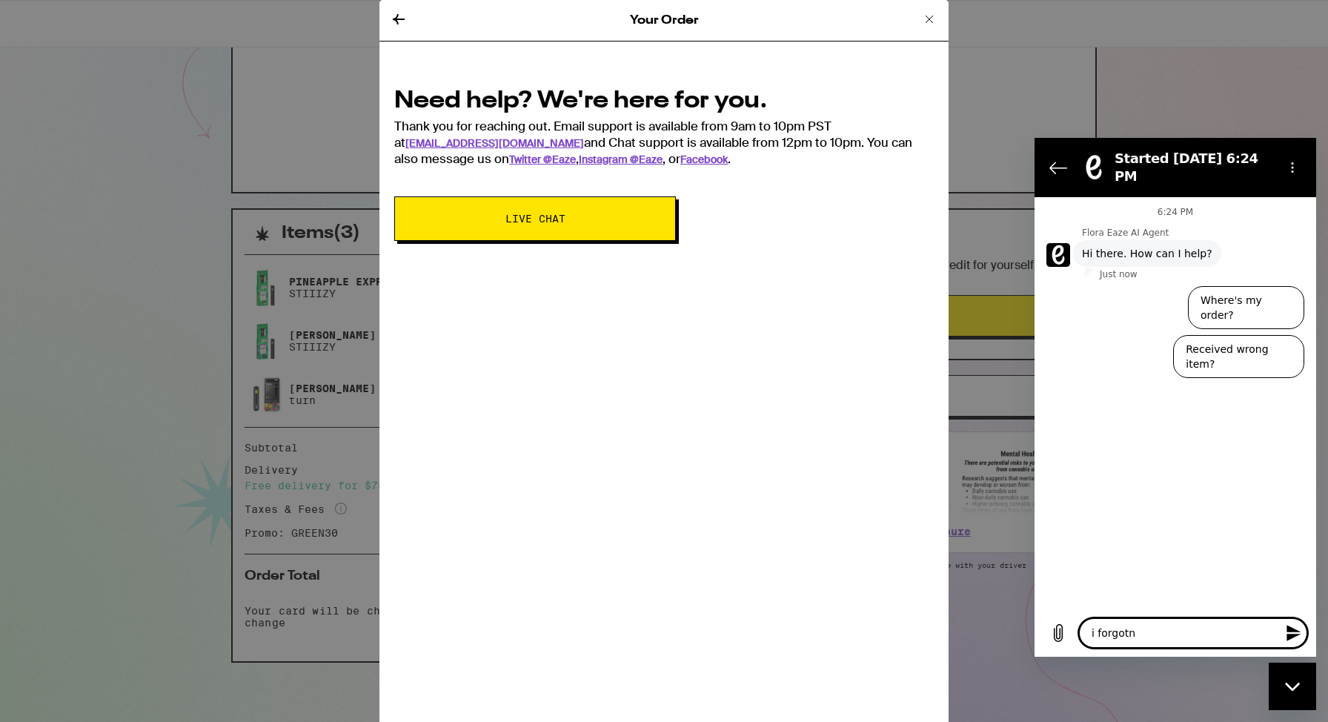
type textarea "i forgotn t"
type textarea "x"
type textarea "i forgotn to"
type textarea "x"
type textarea "i forgotn to"
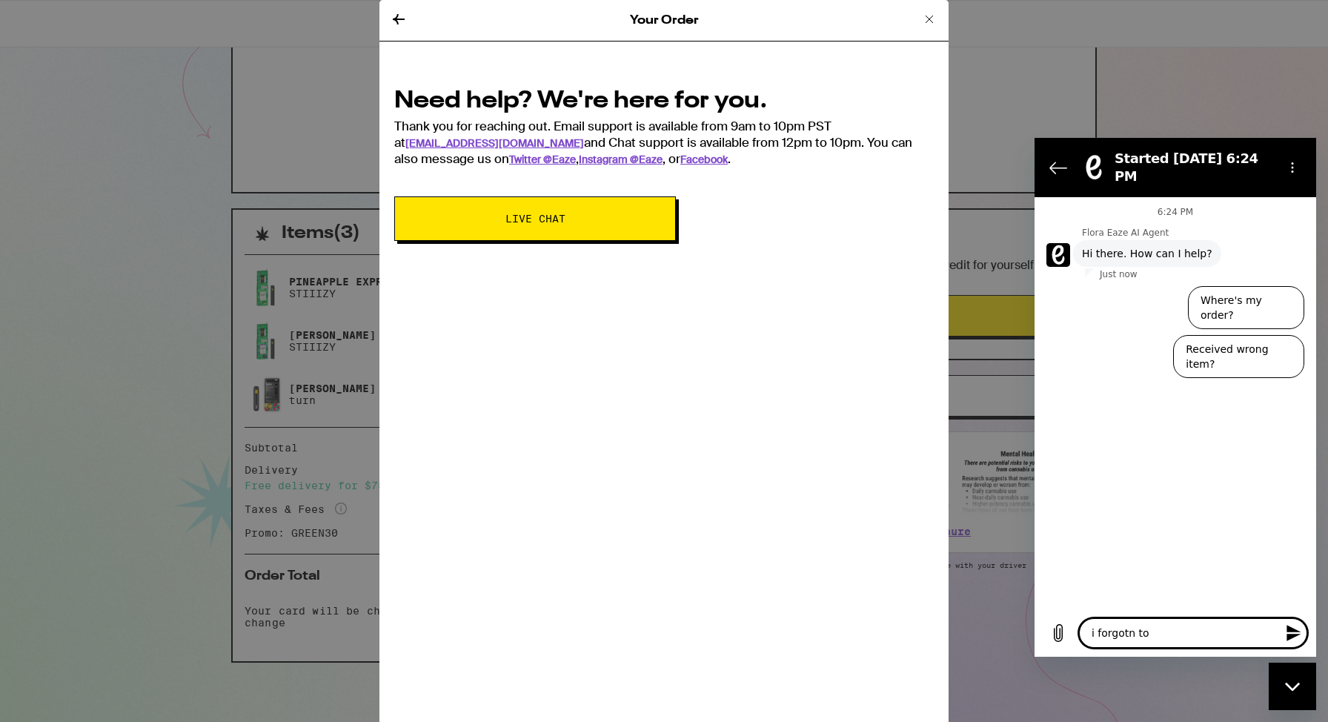
type textarea "x"
type textarea "i forgotn to a"
type textarea "x"
type textarea "i forgotn to ad"
type textarea "x"
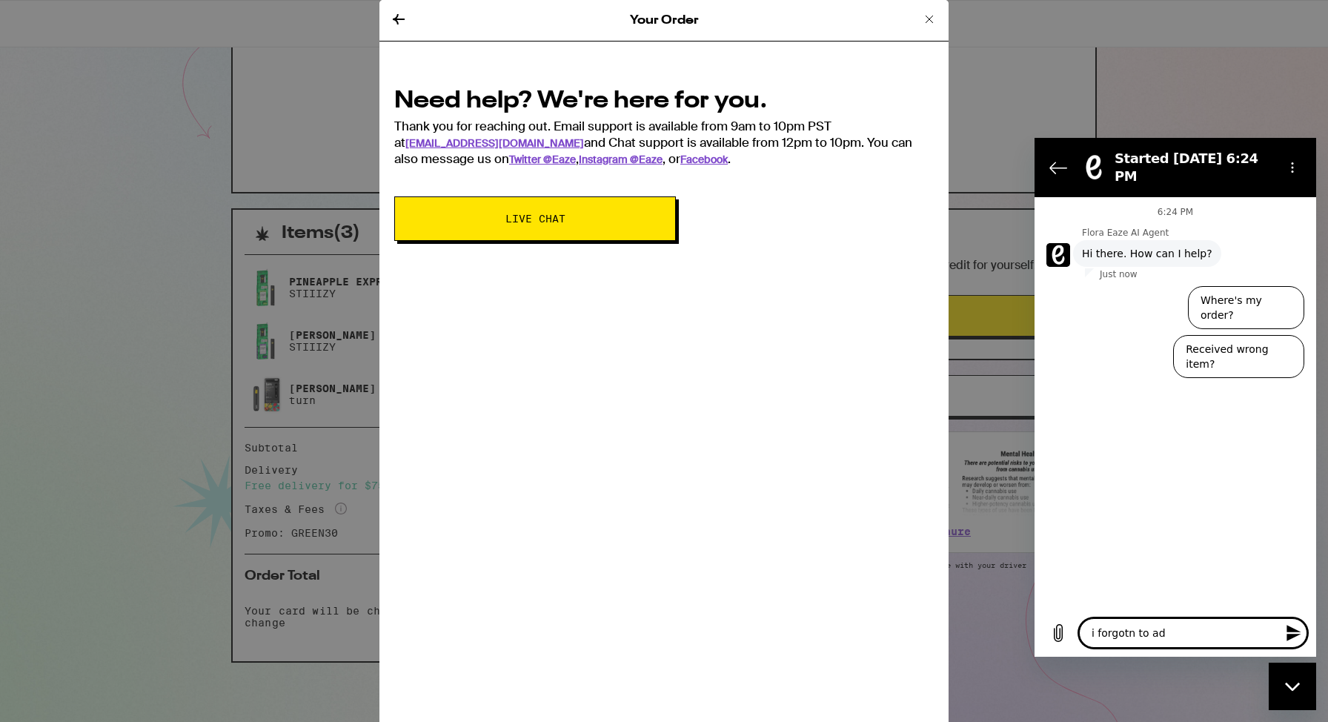
type textarea "i forgotn to add"
type textarea "x"
type textarea "i forgotn to add"
type textarea "x"
type textarea "i forgotn to add a"
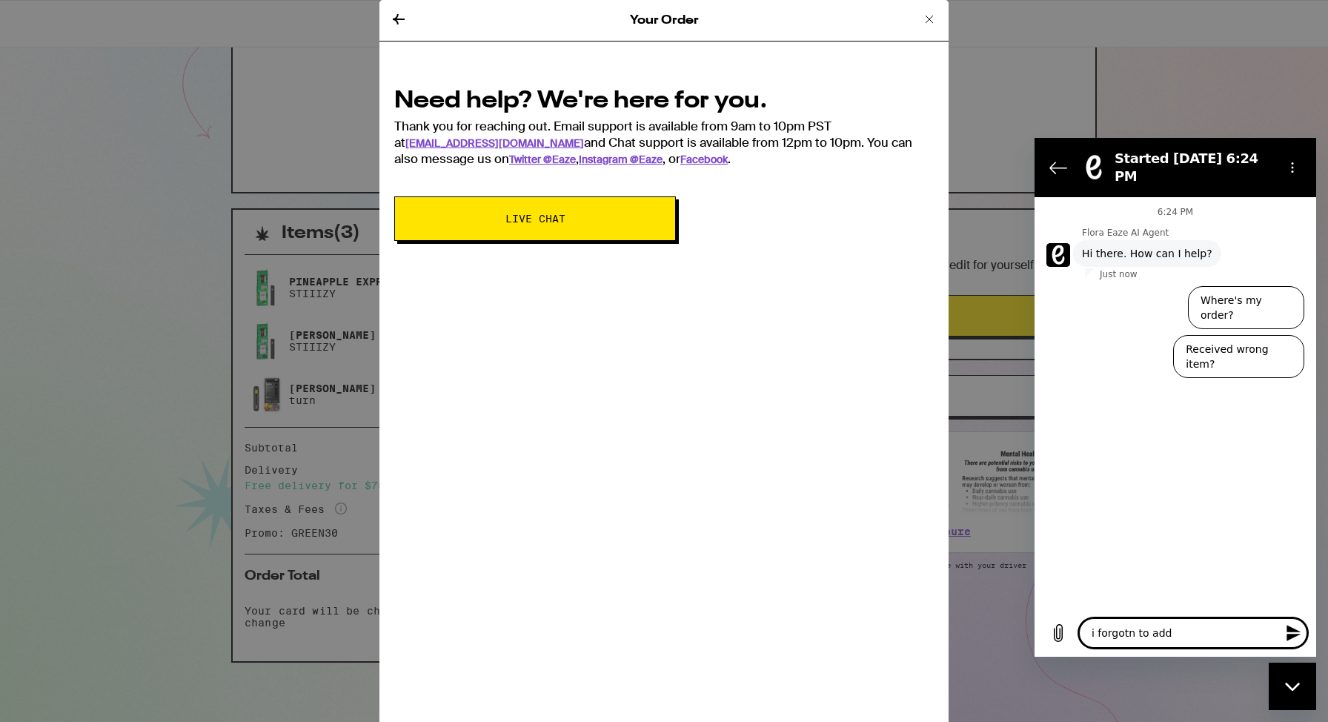
type textarea "x"
type textarea "i forgotn to add a"
type textarea "x"
type textarea "i forgotn to add a n"
type textarea "x"
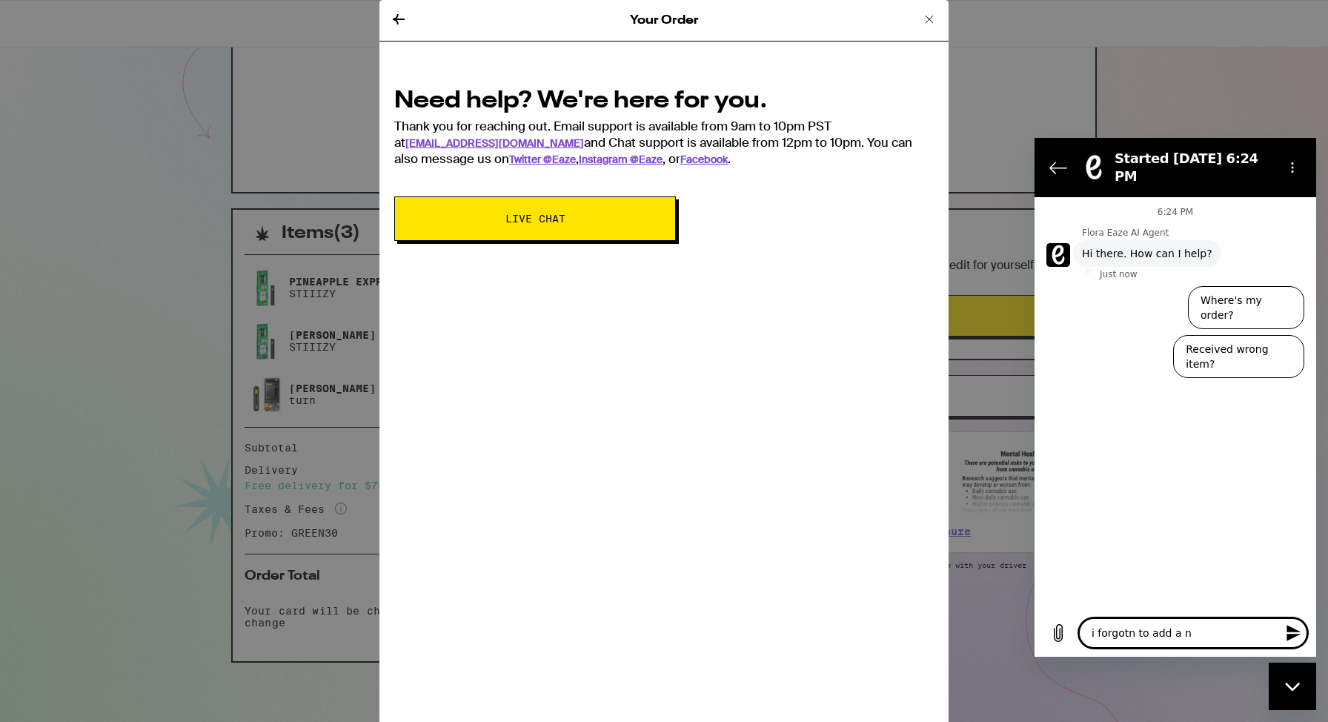
type textarea "i forgotn to add a no"
type textarea "x"
type textarea "i forgotn to add a not"
type textarea "x"
type textarea "i forgotn to add a not"
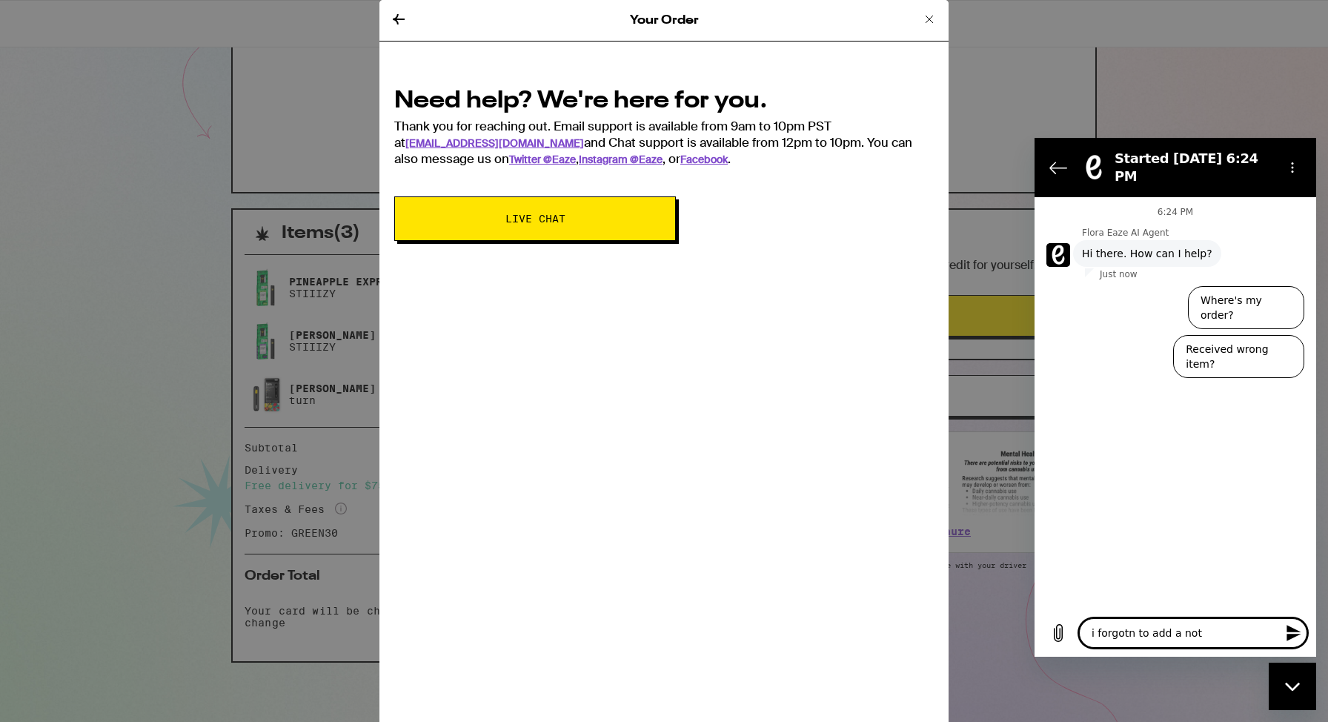
type textarea "x"
type textarea "i forgotn to add a not t"
type textarea "x"
type textarea "i forgotn to add a not to"
type textarea "x"
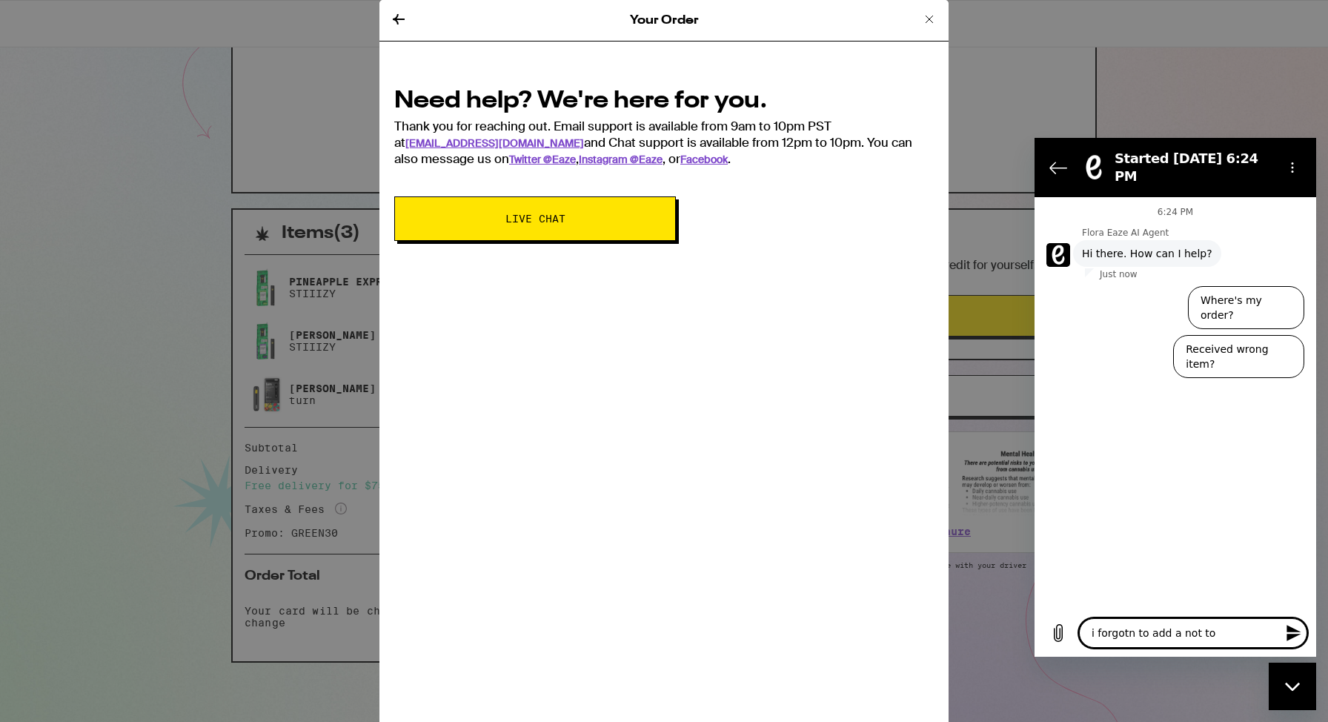
type textarea "i forgotn to add a not to"
type textarea "x"
type textarea "i forgotn to add a not to m"
type textarea "x"
type textarea "i forgotn to add a not to my"
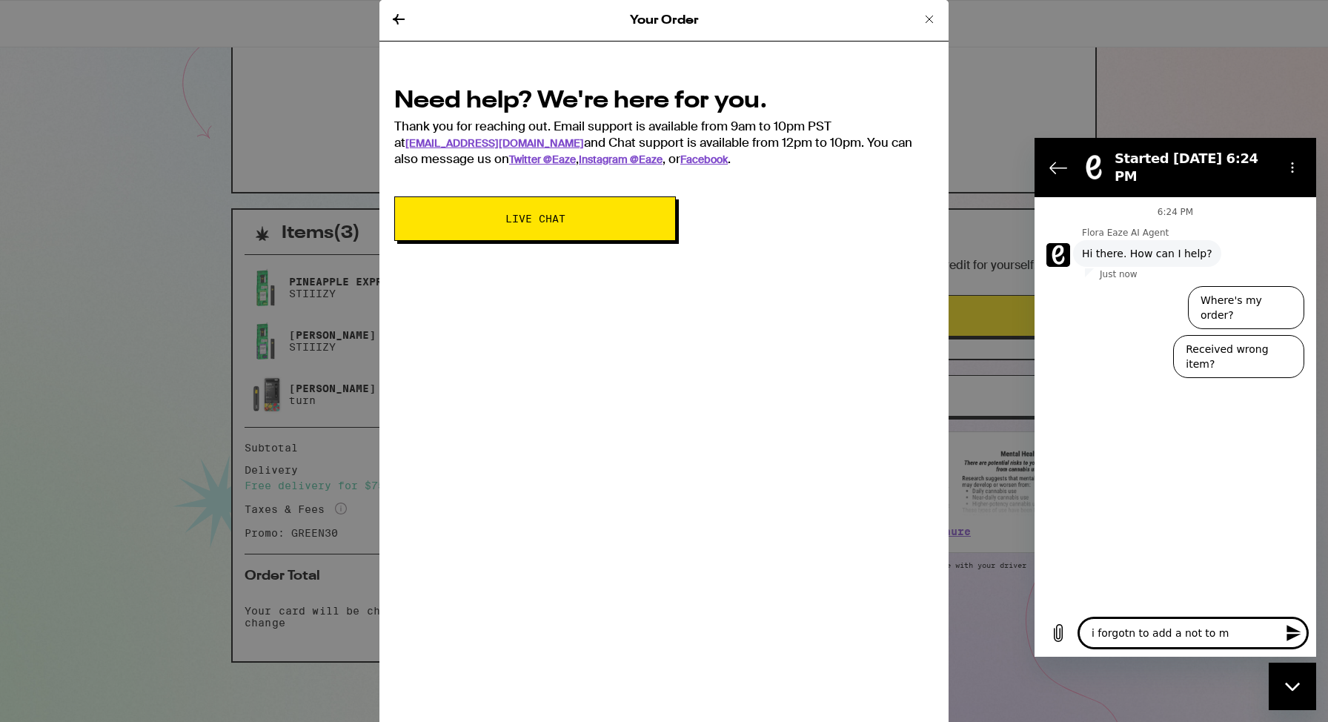
type textarea "x"
type textarea "i forgotn to add a not to my"
type textarea "x"
type textarea "i forgotn to add a not to my o"
type textarea "x"
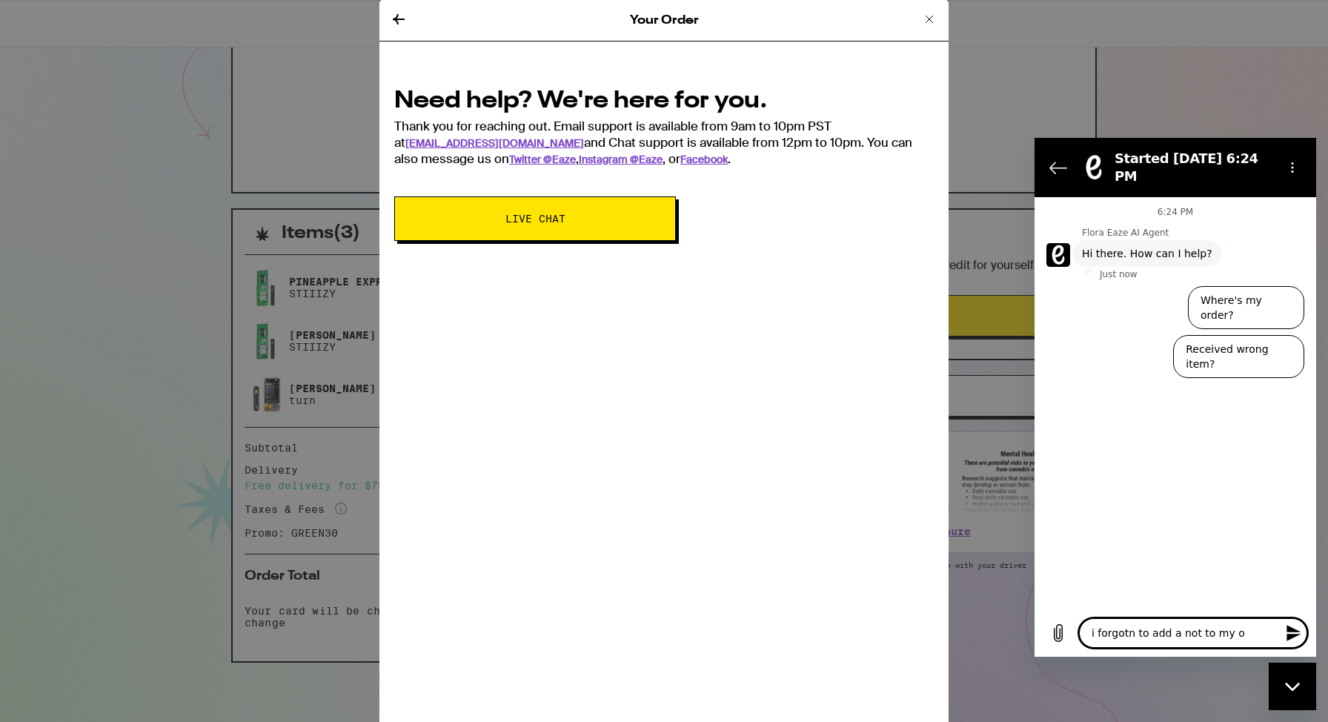
type textarea "i forgotn to add a not to my or"
type textarea "x"
type textarea "i forgotn to add a not to my ord"
type textarea "x"
type textarea "i forgotn to add a not to my ordr"
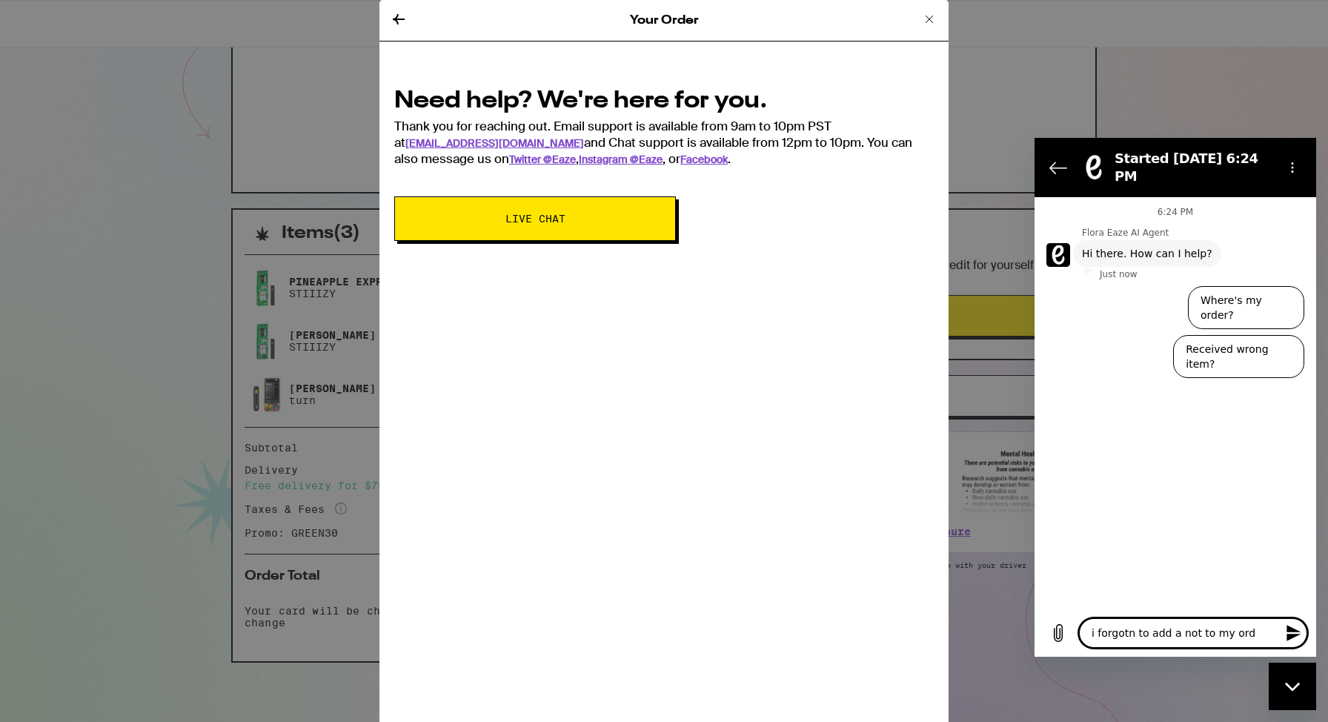
type textarea "x"
type textarea "i forgotn to add a not to my ordr"
type textarea "x"
type textarea "i forgotn to add a not to my ordr t"
type textarea "x"
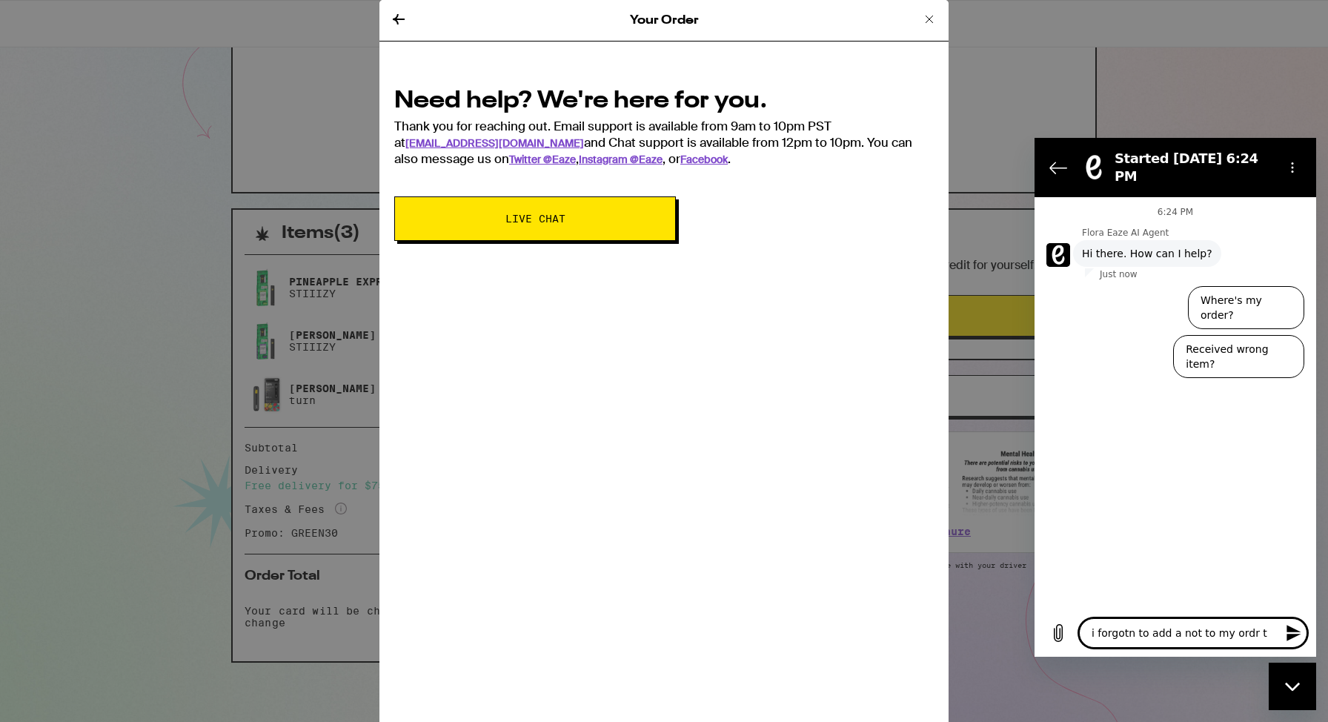
type textarea "i forgotn to add a not to my ordr th"
type textarea "x"
type textarea "i forgotn to add a not to my ordr tha"
type textarea "x"
type textarea "i forgotn to add a not to my ordr that"
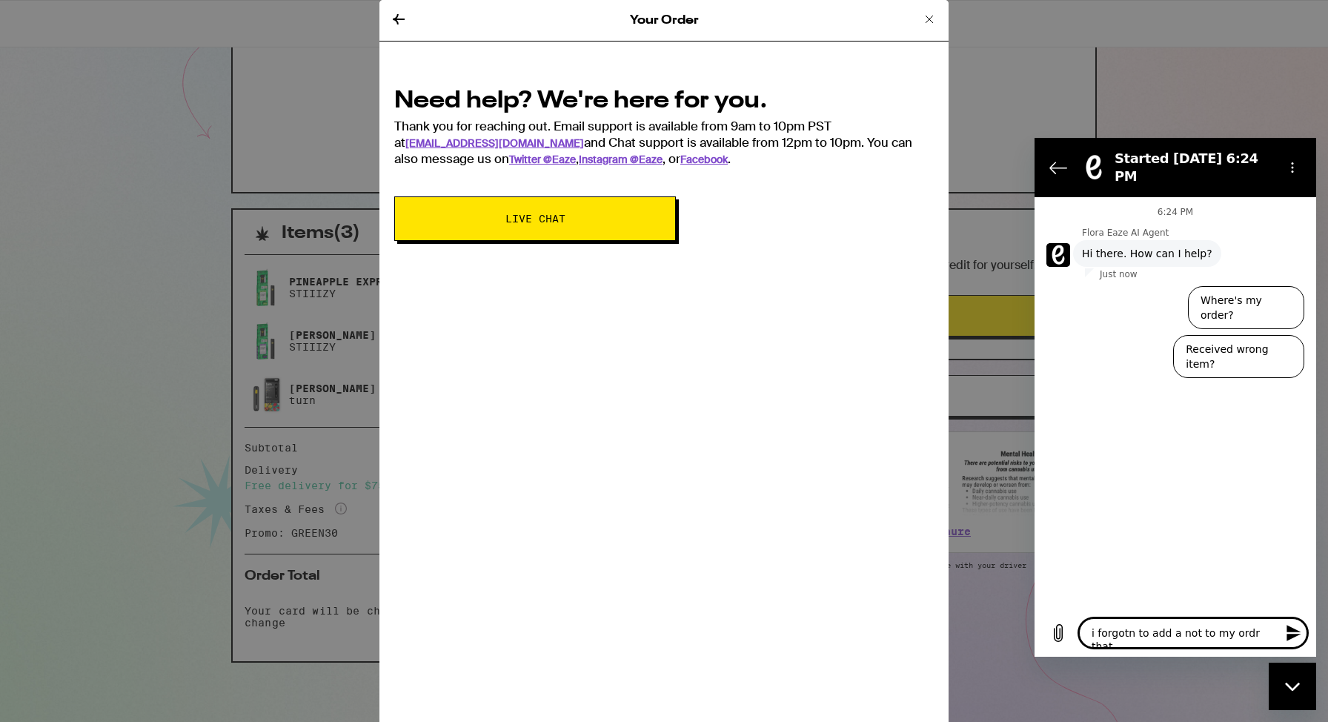
type textarea "x"
type textarea "i forgotn to add a not to my ordr that"
type textarea "x"
type textarea "i forgotn to add a not to my ordr that i"
type textarea "x"
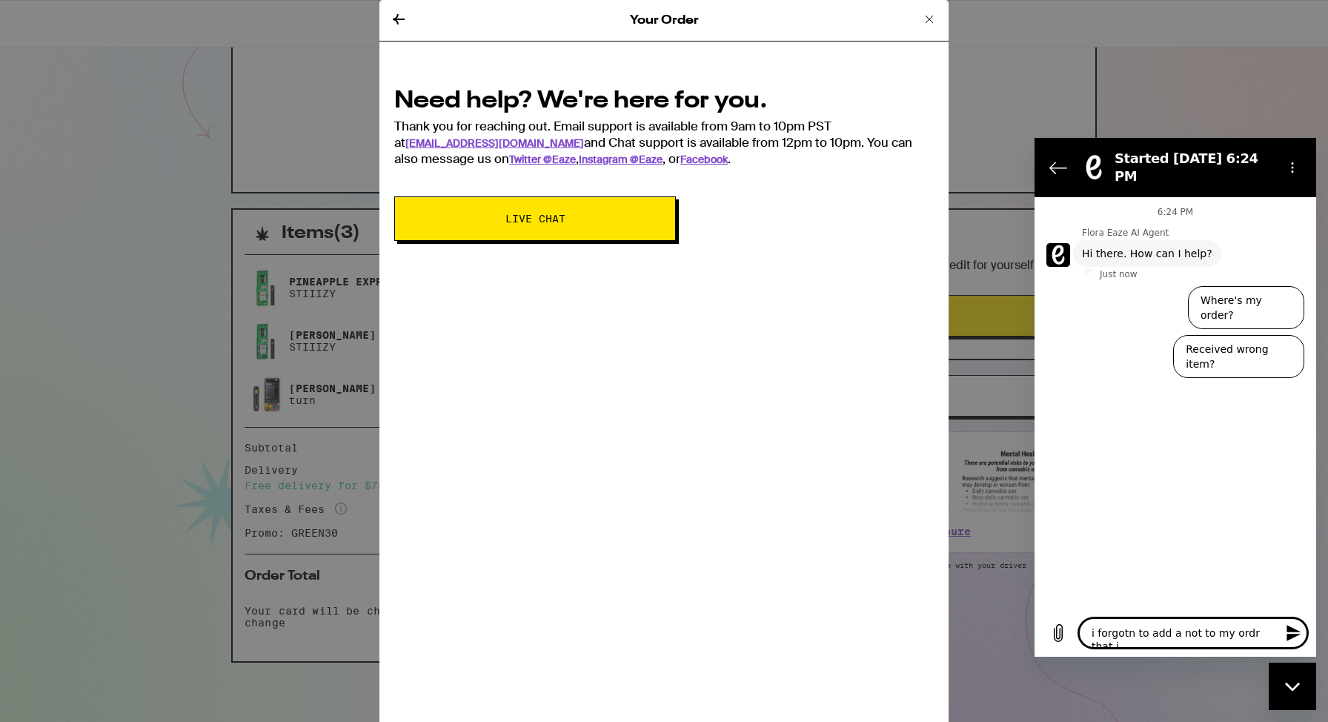
type textarea "i forgotn to add a not to my ordr that i"
type textarea "x"
type textarea "i forgotn to add a not to my ordr that i w"
type textarea "x"
type textarea "i forgotn to add a not to my ordr that i wi"
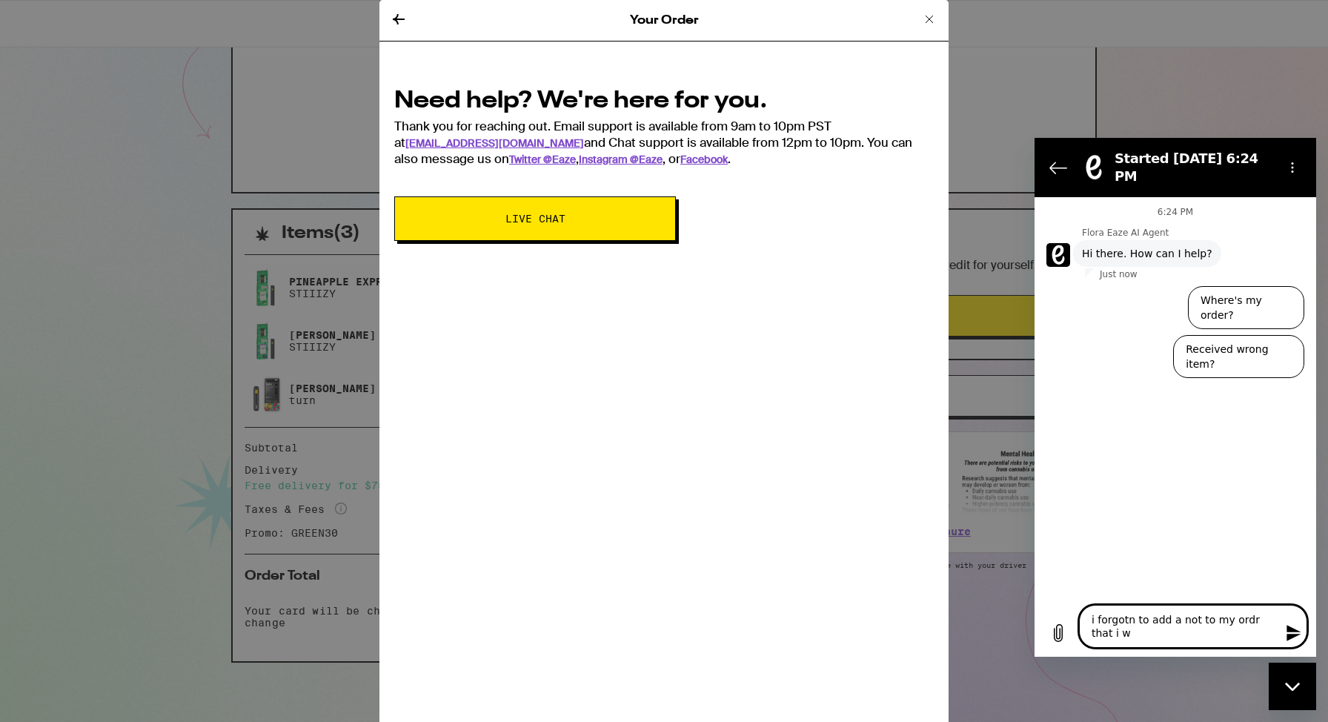
type textarea "x"
type textarea "i forgotn to add a not to my ordr that i wil"
type textarea "x"
type textarea "i forgotn to add a not to my ordr that i will"
type textarea "x"
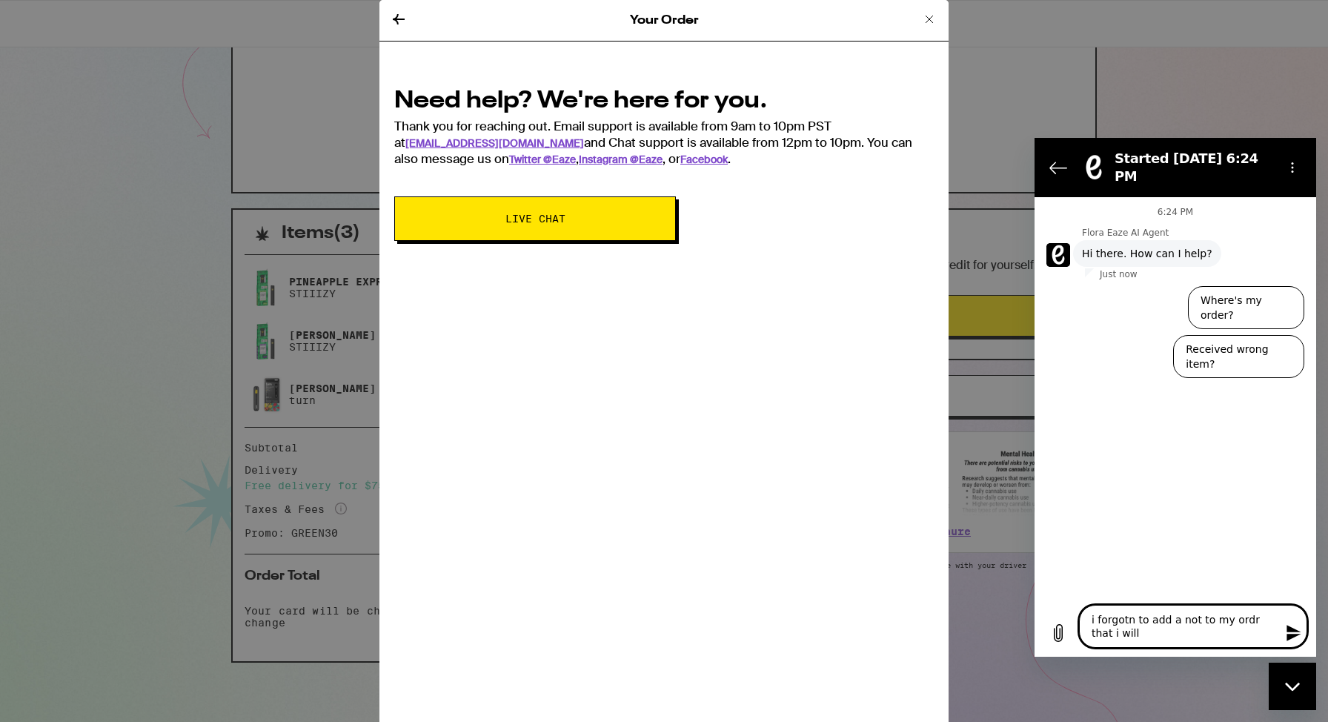
type textarea "i forgotn to add a not to my ordr that i will"
type textarea "x"
type textarea "i forgotn to add a not to my ordr that i will m"
type textarea "x"
type textarea "i forgotn to add a not to my ordr that i will me"
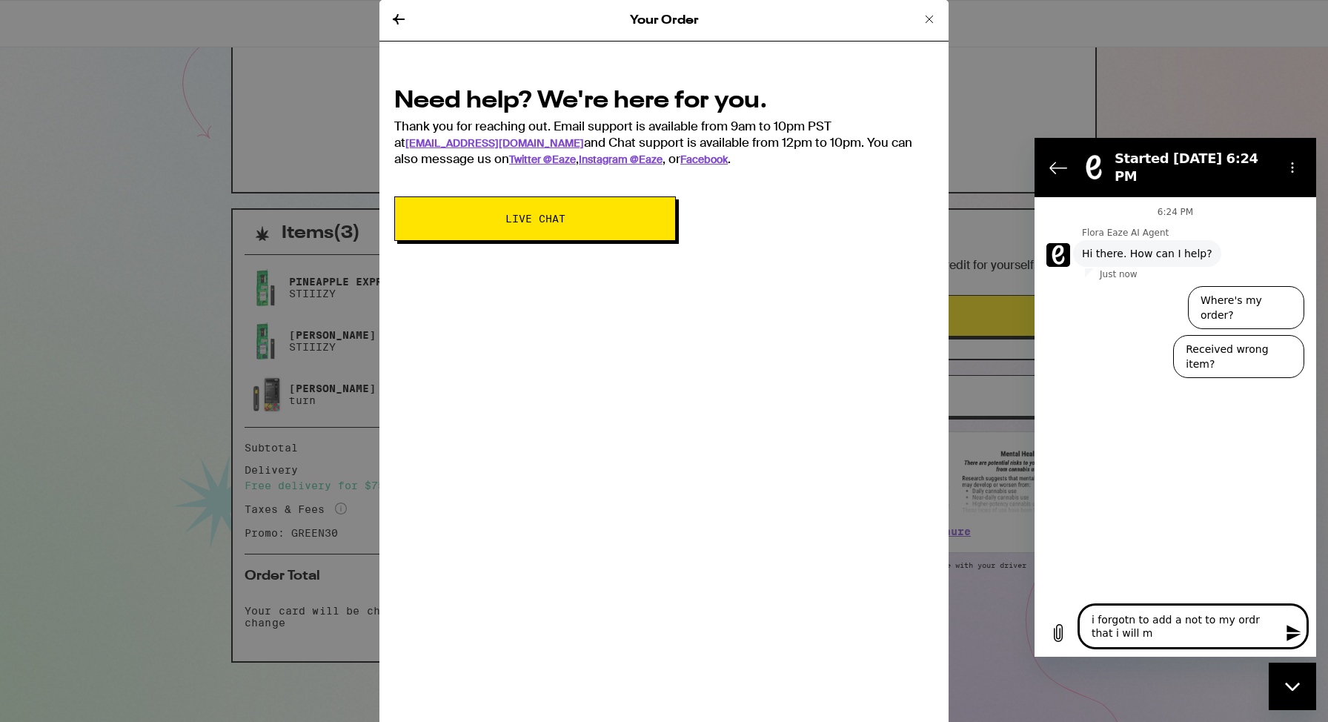
type textarea "x"
type textarea "i forgotn to add a not to my ordr that i will mee"
type textarea "x"
type textarea "i forgotn to add a not to my ordr that i will meet"
type textarea "x"
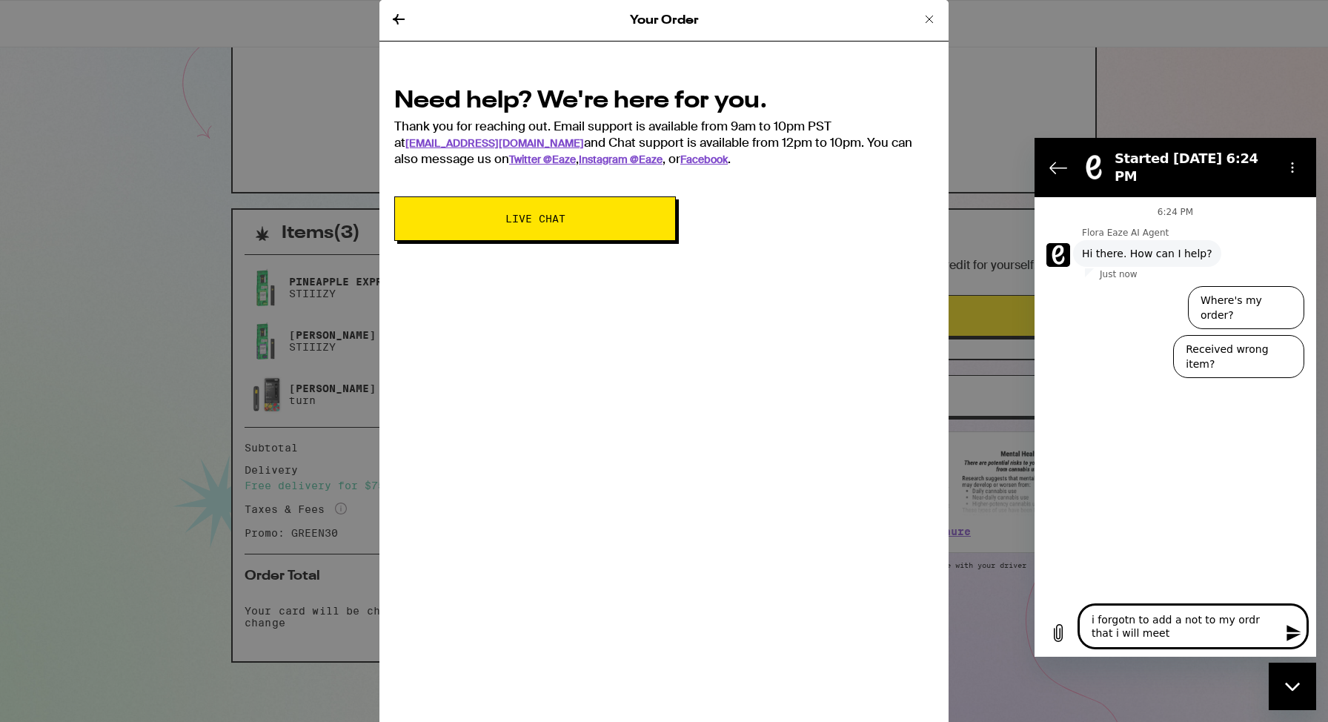
type textarea "i forgotn to add a not to my ordr that i will meet"
type textarea "x"
type textarea "i forgotn to add a not to my ordr that i will meet t"
type textarea "x"
type textarea "i forgotn to add a not to my ordr that i will meet th"
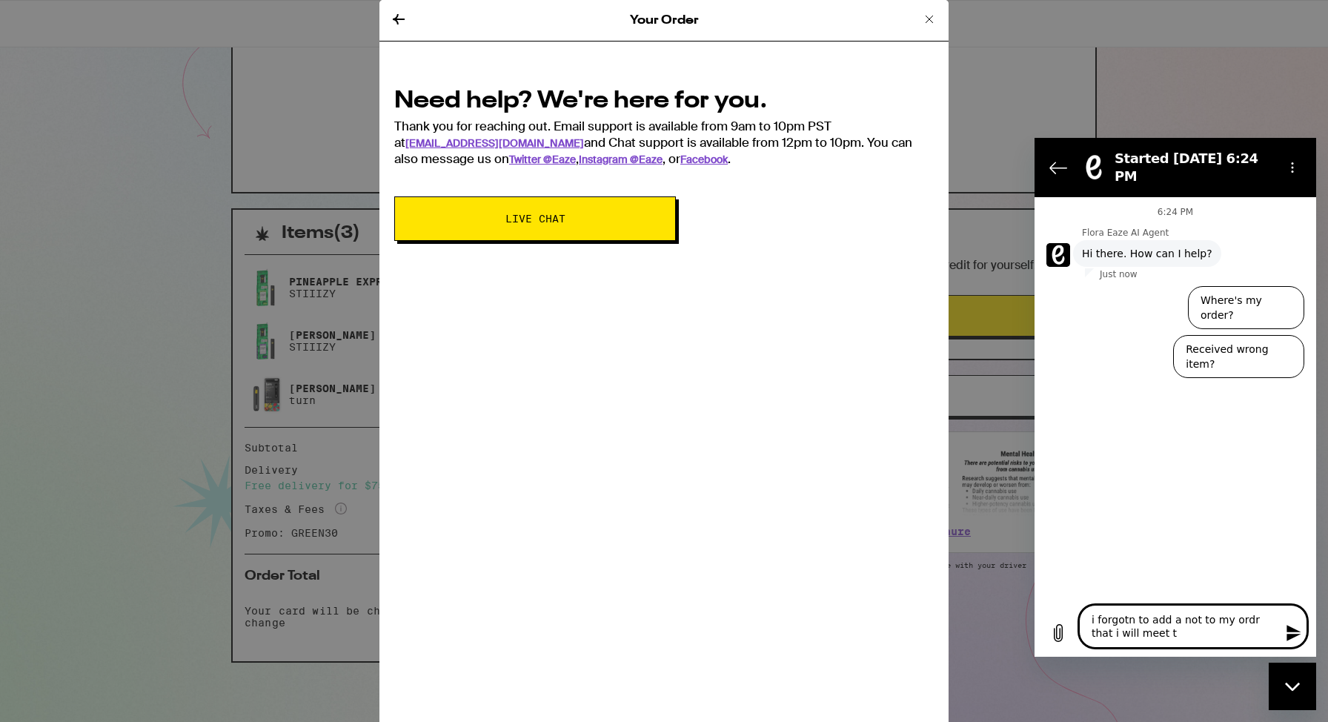
type textarea "x"
type textarea "i forgotn to add a not to my ordr that i will meet the"
type textarea "x"
type textarea "i forgotn to add a not to my ordr that i will meet the"
type textarea "x"
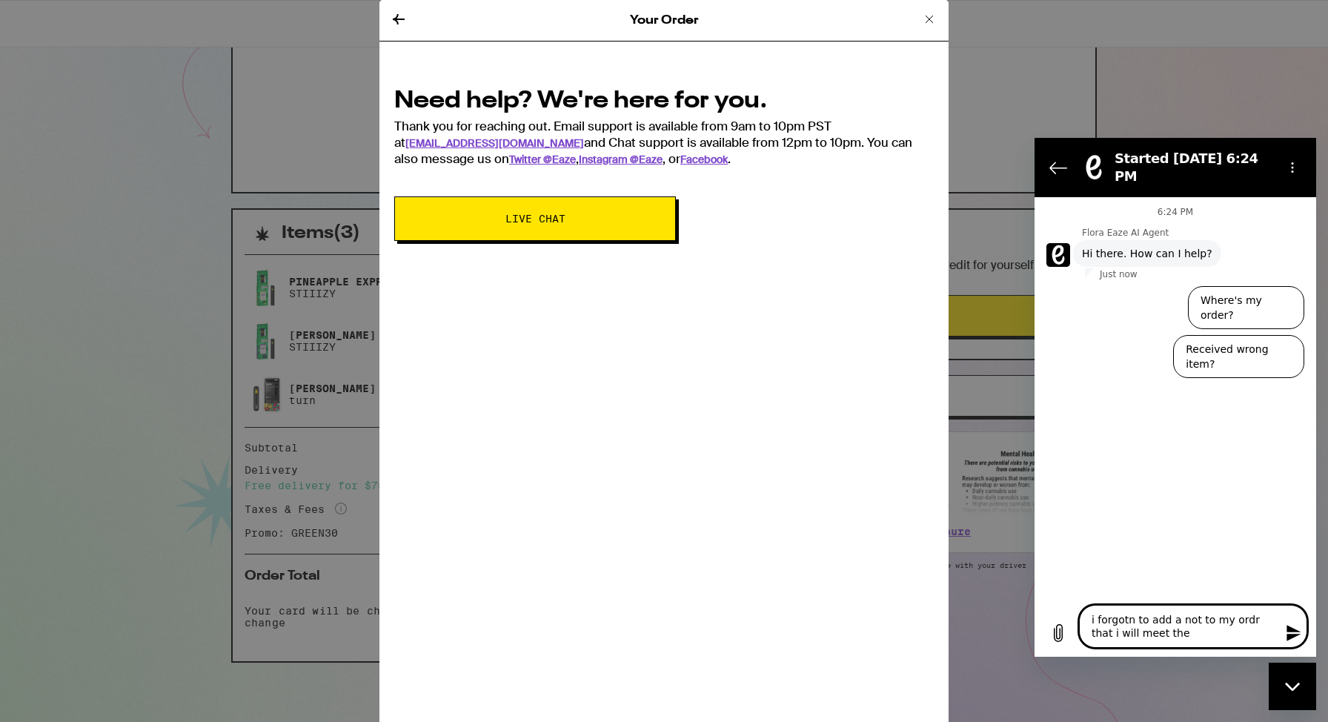
type textarea "i forgotn to add a not to my ordr that i will meet the d"
type textarea "x"
type textarea "i forgotn to add a not to my ordr that i will meet the dr"
type textarea "x"
type textarea "i forgotn to add a not to my ordr that i will meet the dri"
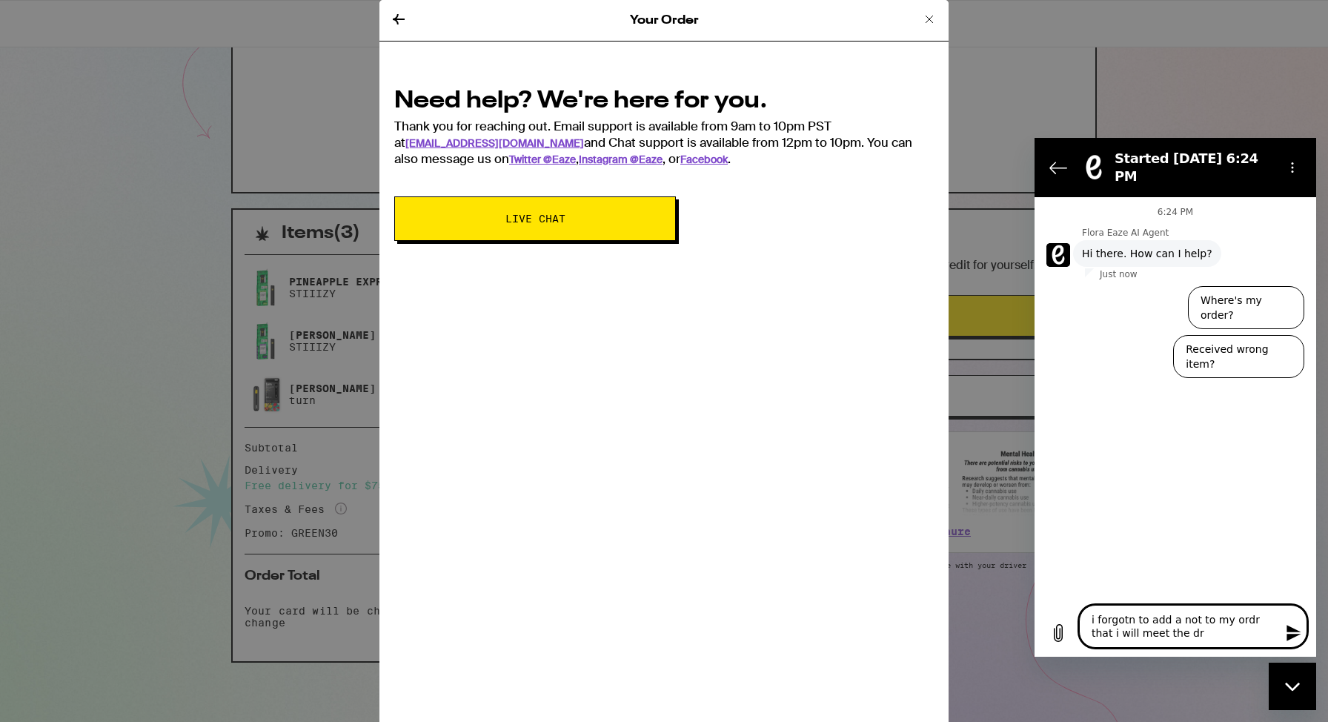
type textarea "x"
type textarea "i forgotn to add a not to my ordr that i will meet the driv"
type textarea "x"
type textarea "i forgotn to add a not to my ordr that i will meet the drive"
type textarea "x"
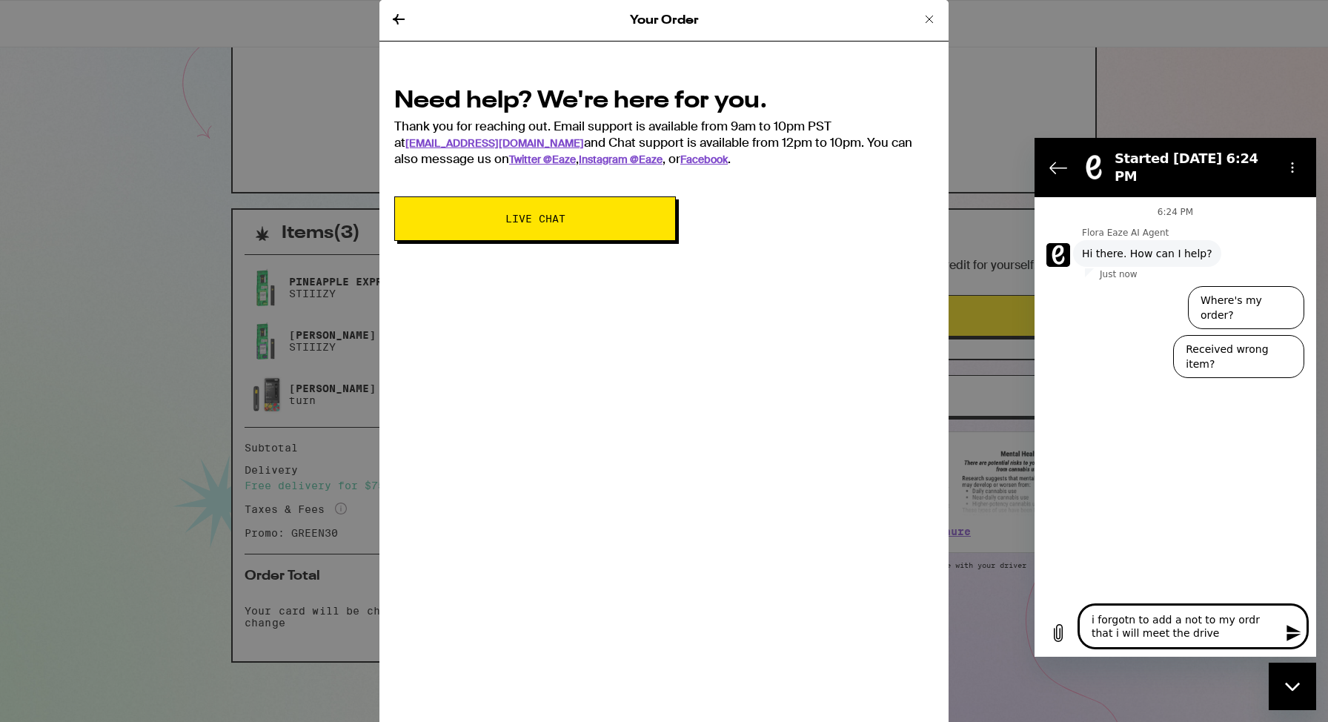
type textarea "i forgotn to add a not to my ordr that i will meet the driver"
type textarea "x"
type textarea "i forgotn to add a not to my ordr that i will meet the driver"
type textarea "x"
type textarea "i forgotn to add a not to my ordr that i will meet the driver a"
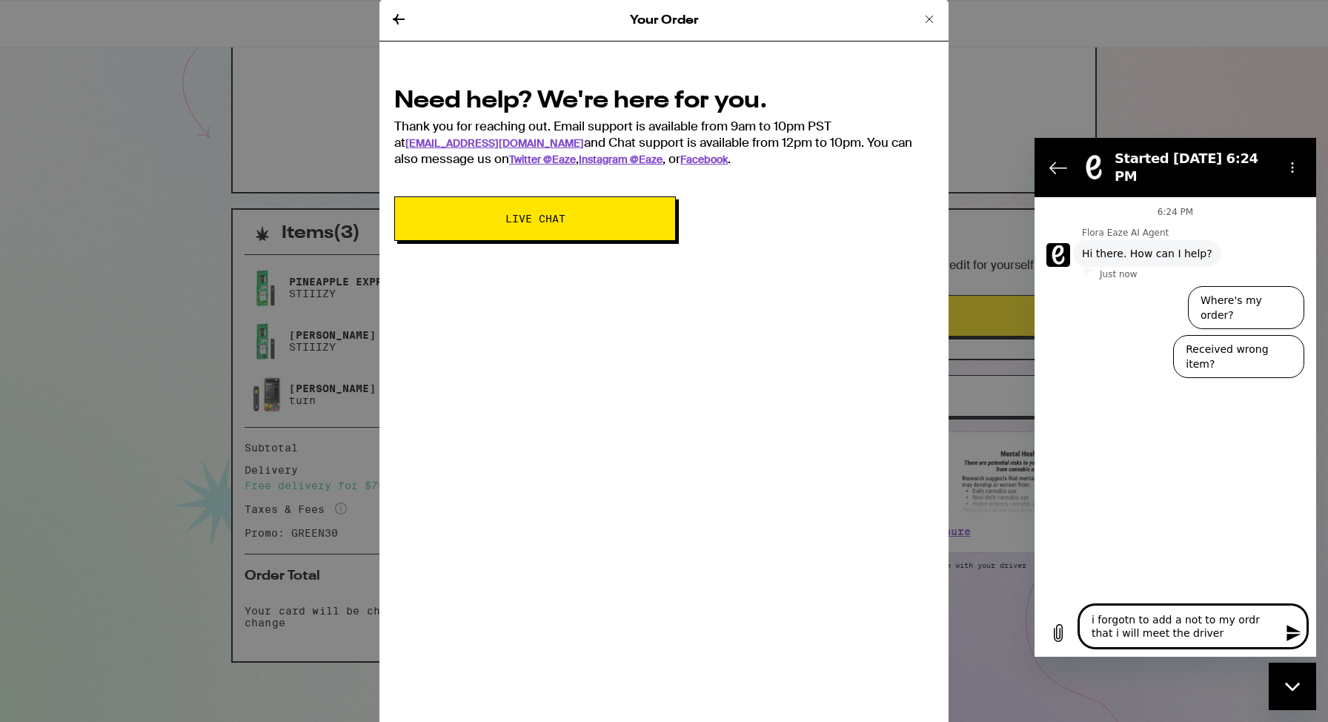
type textarea "x"
type textarea "i forgotn to add a not to my ordr that i will meet the driver at"
type textarea "x"
type textarea "i forgotn to add a not to my ordr that i will meet the driver at"
type textarea "x"
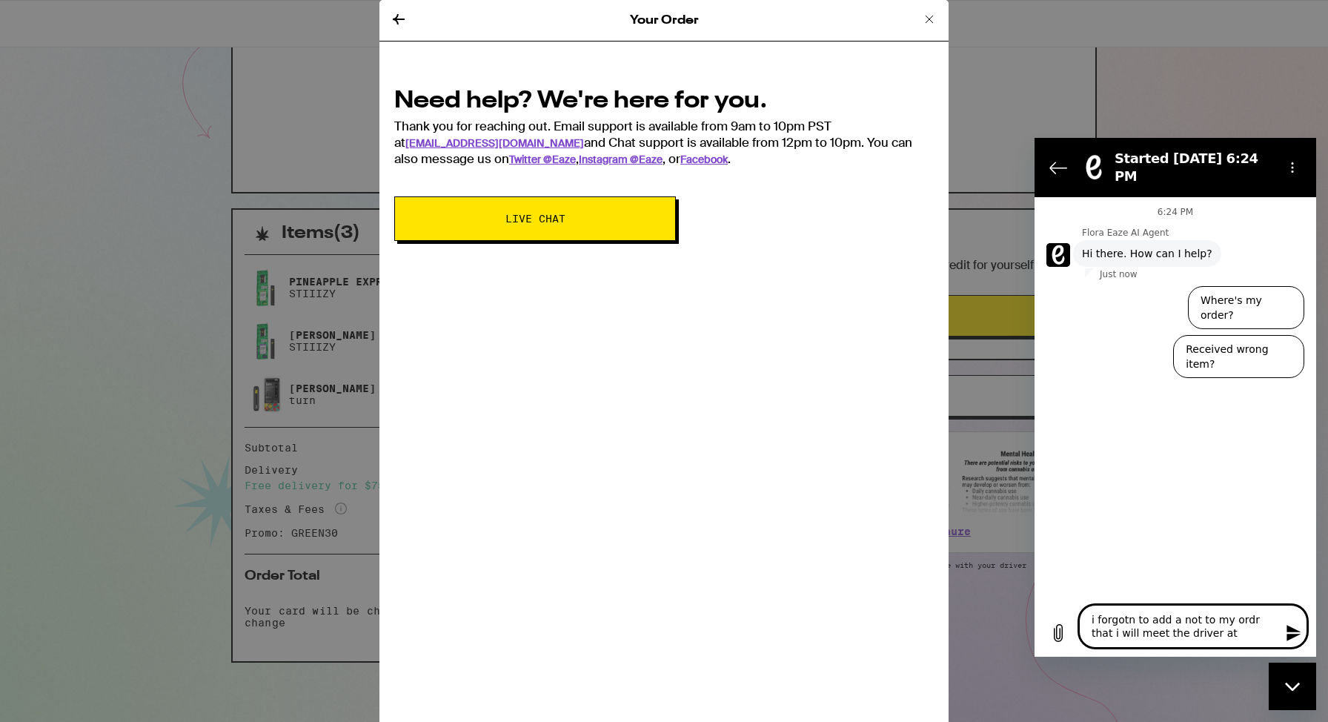
type textarea "i forgotn to add a not to my ordr that i will meet the driver at t"
type textarea "x"
type textarea "i forgotn to add a not to my ordr that i will meet the driver at th"
type textarea "x"
type textarea "i forgotn to add a not to my ordr that i will meet the driver at the"
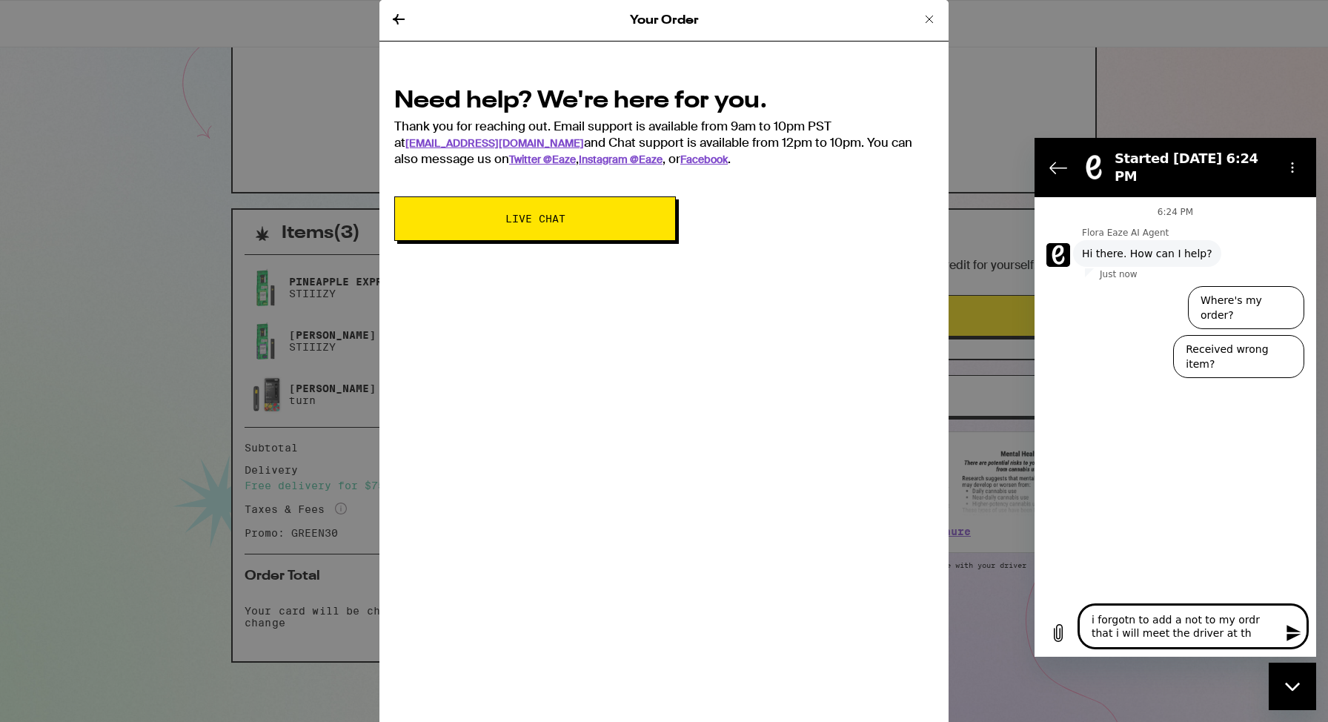
type textarea "x"
type textarea "i forgotn to add a not to my ordr that i will meet the driver at the"
type textarea "x"
type textarea "i forgotn to add a not to my ordr that i will meet the driver at the m"
type textarea "x"
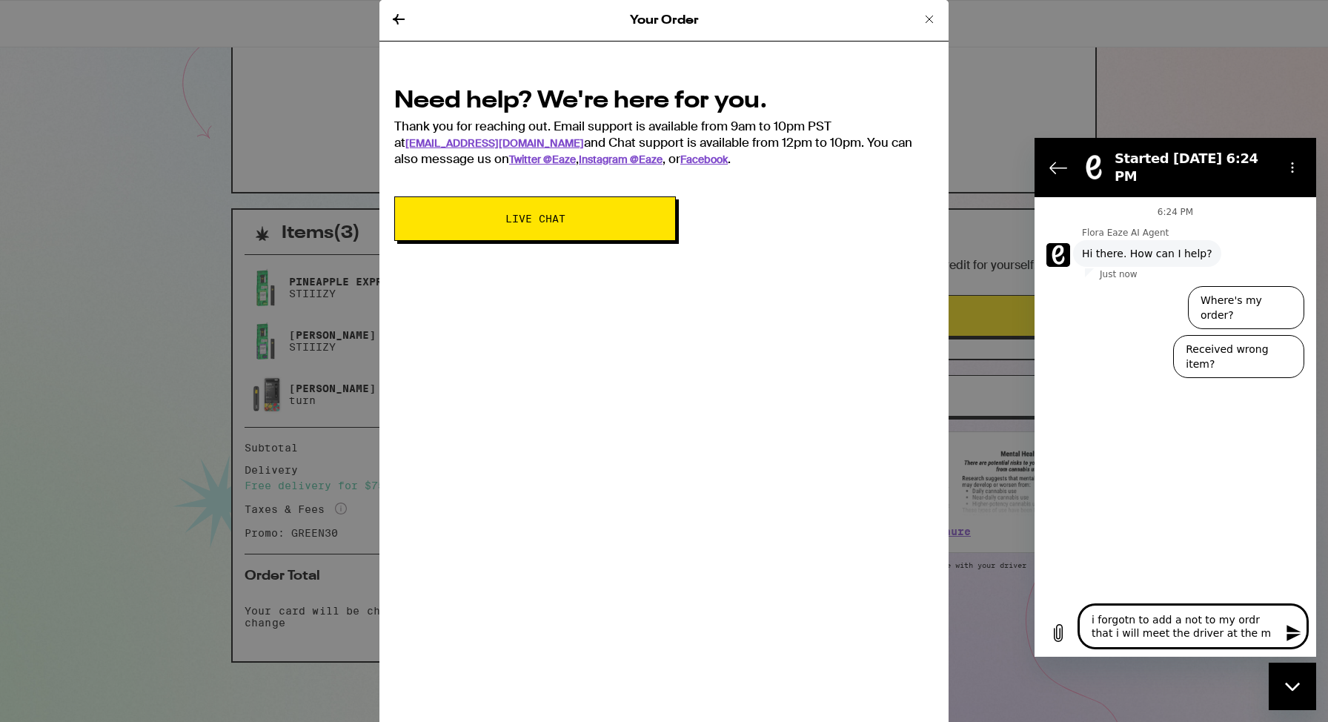
type textarea "i forgotn to add a not to my ordr that i will meet the driver at the ma"
type textarea "x"
type textarea "i forgotn to add a not to my ordr that i will meet the driver at the mai"
type textarea "x"
type textarea "i forgotn to add a not to my ordr that i will meet the driver at the main"
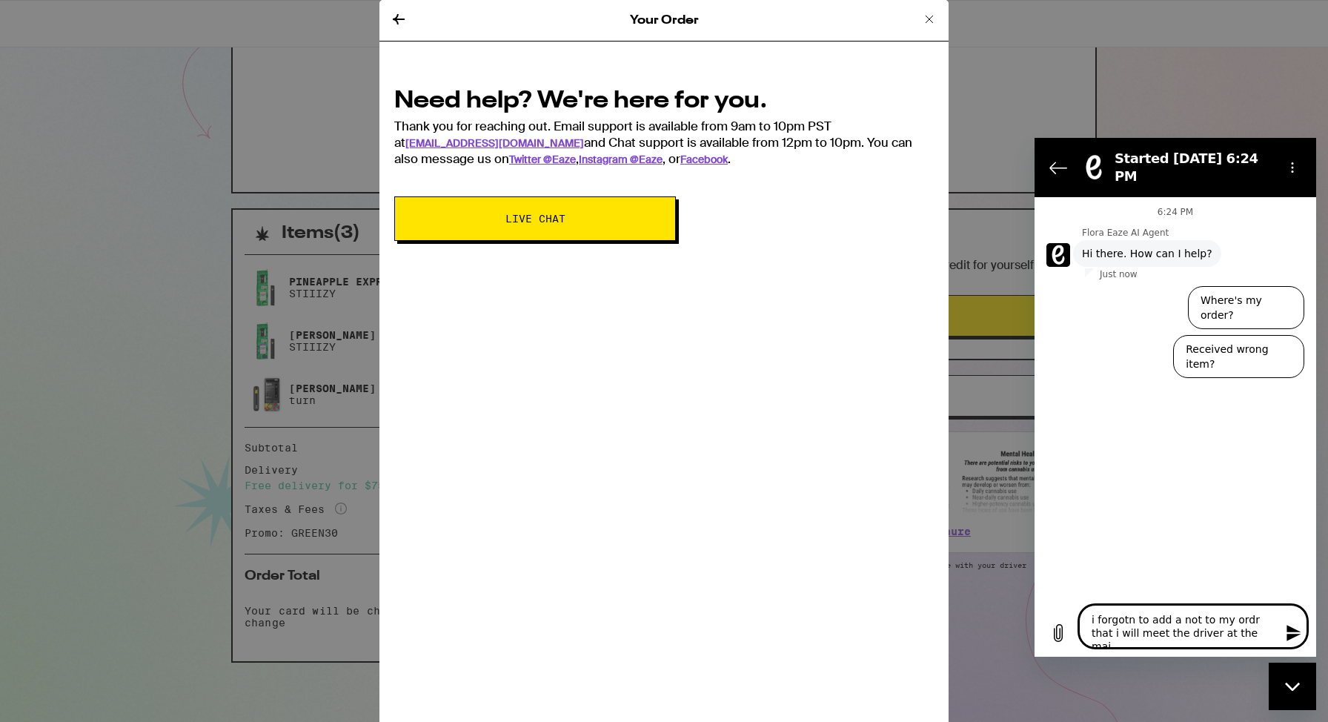
type textarea "x"
type textarea "i forgotn to add a not to my ordr that i will meet the driver at the main"
type textarea "x"
type textarea "i forgotn to add a not to my ordr that i will meet the driver at the main e"
type textarea "x"
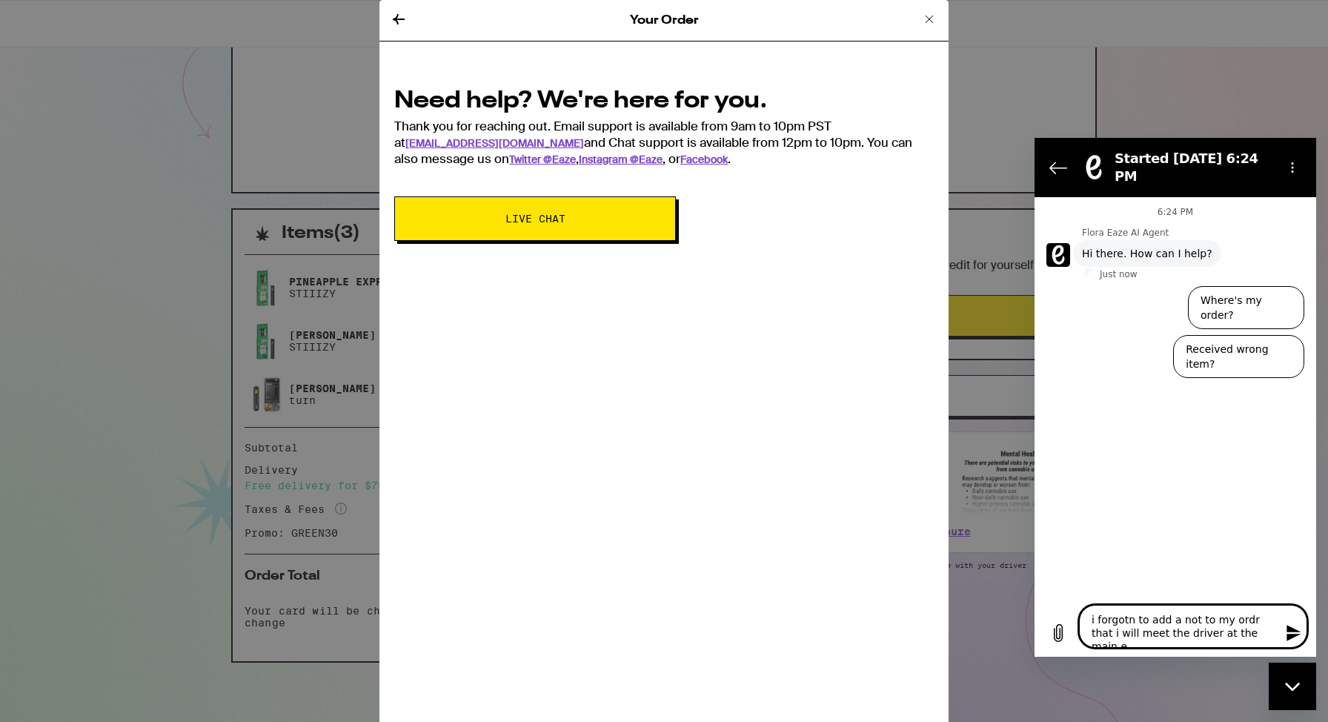
type textarea "i forgotn to add a not to my ordr that i will meet the driver at the main en"
type textarea "x"
type textarea "i forgotn to add a not to my ordr that i will meet the driver at the main ent"
type textarea "x"
type textarea "i forgotn to add a not to my ordr that i will meet the driver at the main entr"
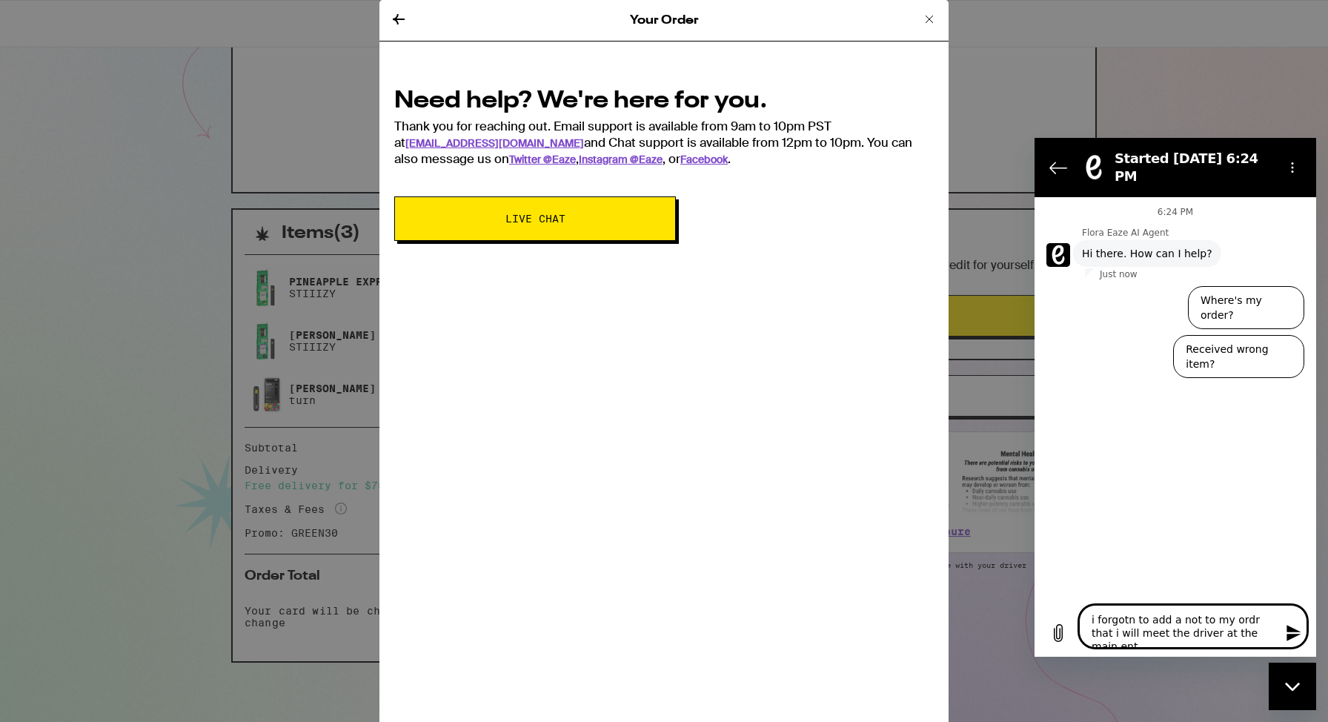
type textarea "x"
type textarea "i forgotn to add a not to my ordr that i will meet the driver at the main entra"
type textarea "x"
type textarea "i forgotn to add a not to my ordr that i will meet the driver at the main entran"
type textarea "x"
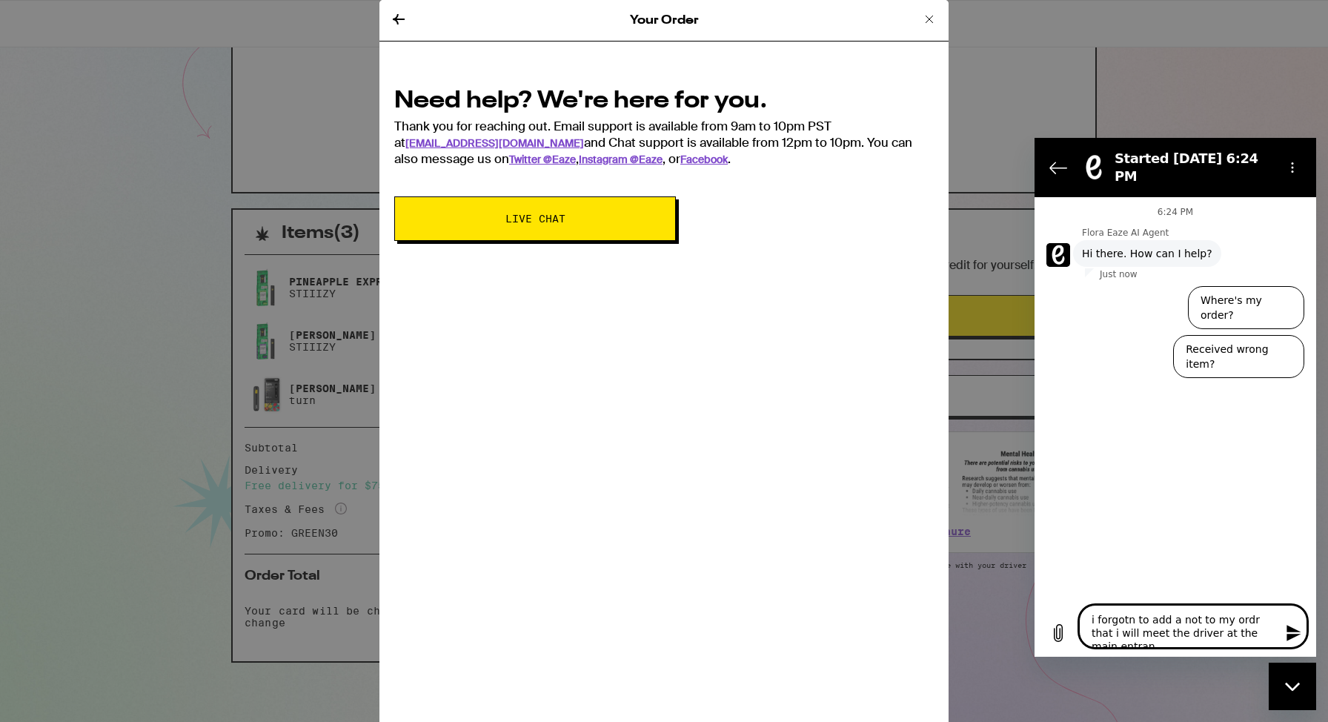
type textarea "i forgotn to add a not to my ordr that i will meet the driver at the main entra…"
type textarea "x"
type textarea "i forgotn to add a not to my ordr that i will meet the driver at the main entra…"
type textarea "x"
type textarea "i forgotn to add a not to my ordr that i will meet the driver at the main entra…"
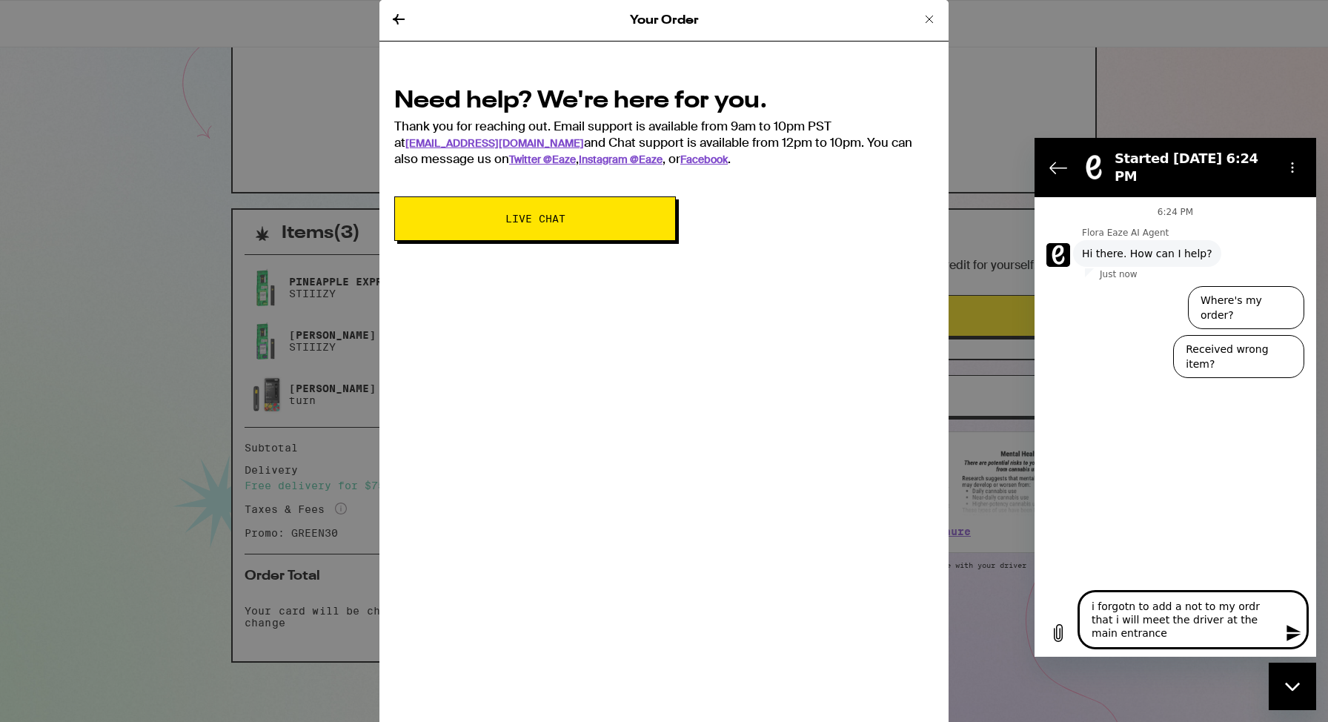
type textarea "x"
type textarea "i forgotn to add a not to my ordr that i will meet the driver at the main entra…"
type textarea "x"
type textarea "i forgotn to add a not to my ordr that i will meet the driver at the main entra…"
type textarea "x"
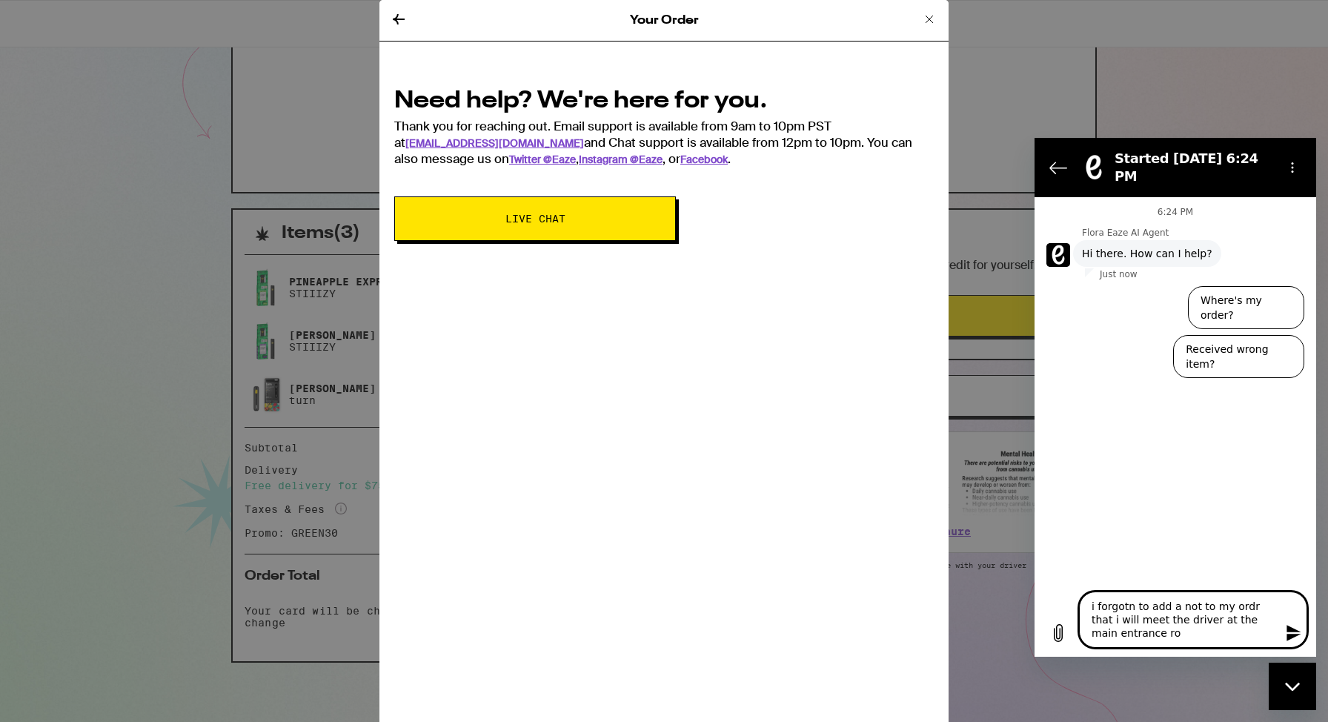
type textarea "i forgotn to add a not to my ordr that i will meet the driver at the main entra…"
type textarea "x"
type textarea "i forgotn to add a not to my ordr that i will meet the driver at the main entra…"
type textarea "x"
type textarea "i forgotn to add a not to my ordr that i will meet the driver at the main entra…"
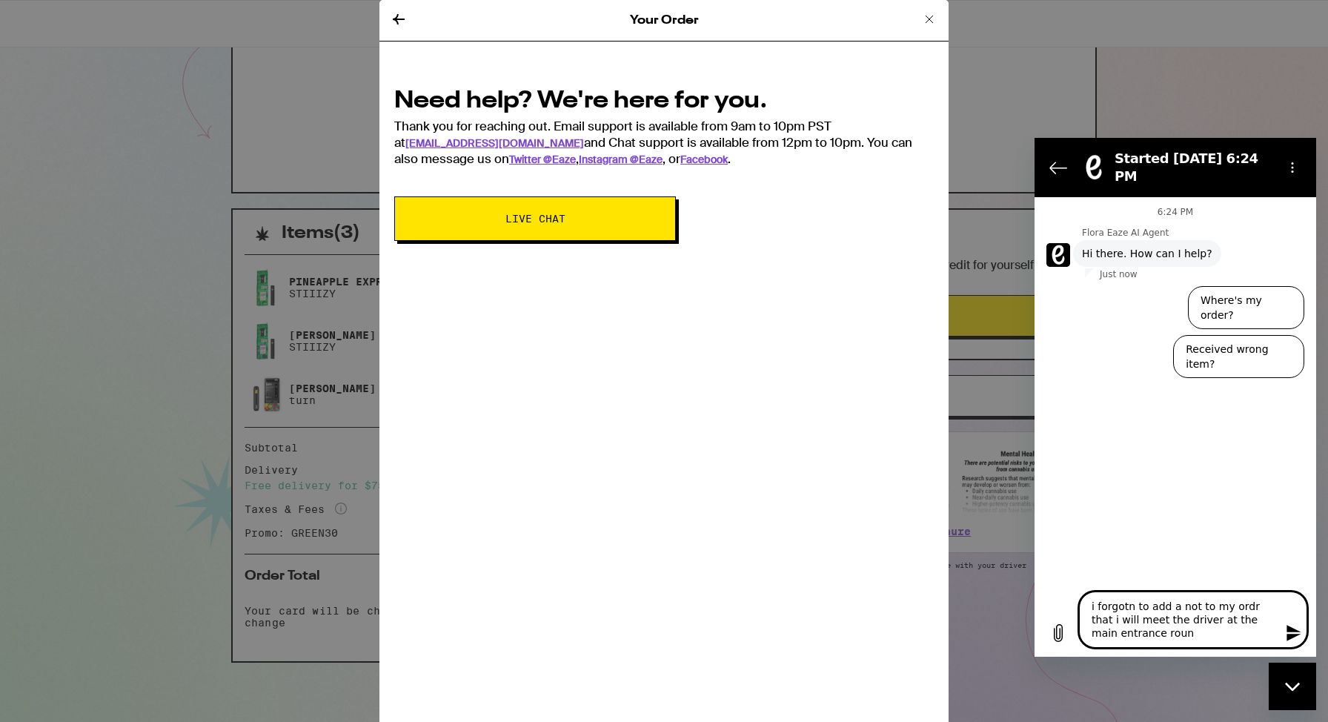
type textarea "x"
type textarea "i forgotn to add a not to my ordr that i will meet the driver at the main entra…"
type textarea "x"
type textarea "i forgotn to add a not to my ordr that i will meet the driver at the main entra…"
type textarea "x"
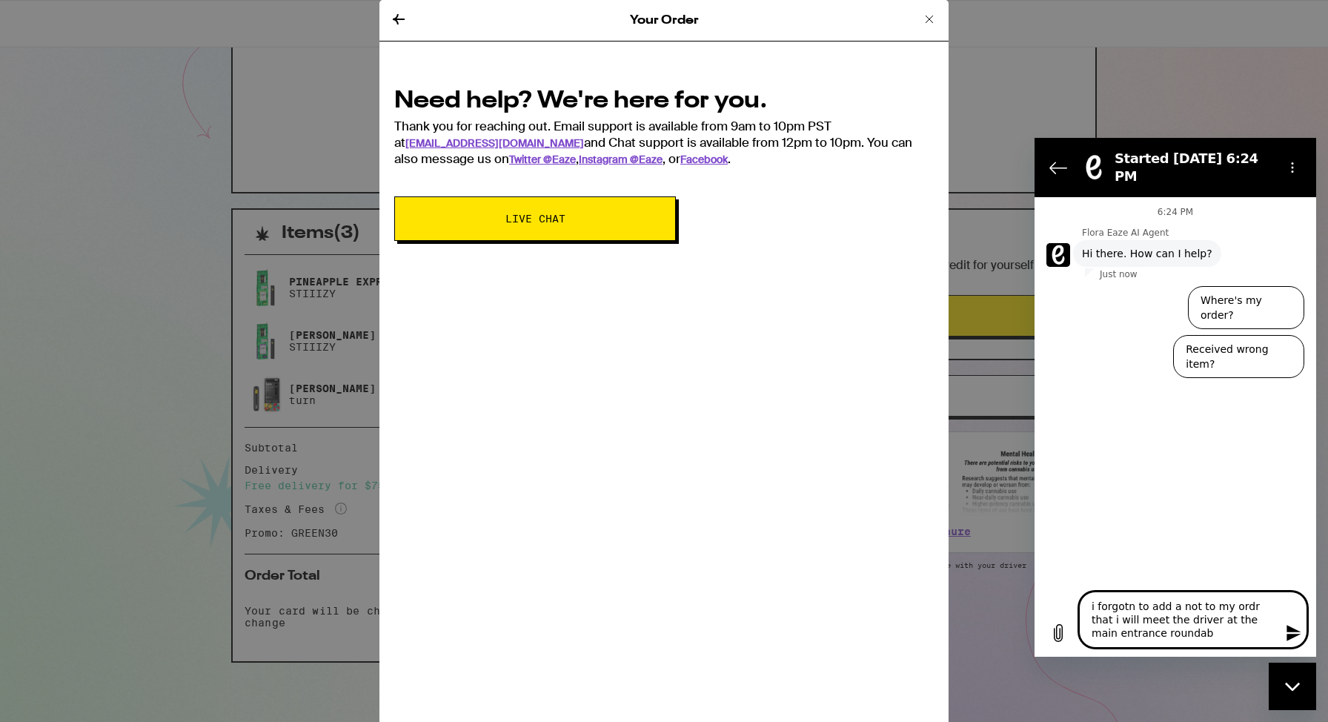
type textarea "i forgotn to add a not to my ordr that i will meet the driver at the main entra…"
type textarea "x"
type textarea "i forgotn to add a not to my ordr that i will meet the driver at the main entra…"
type textarea "x"
type textarea "i forgotn to add a not to my ordr that i will meet the driver at the main entra…"
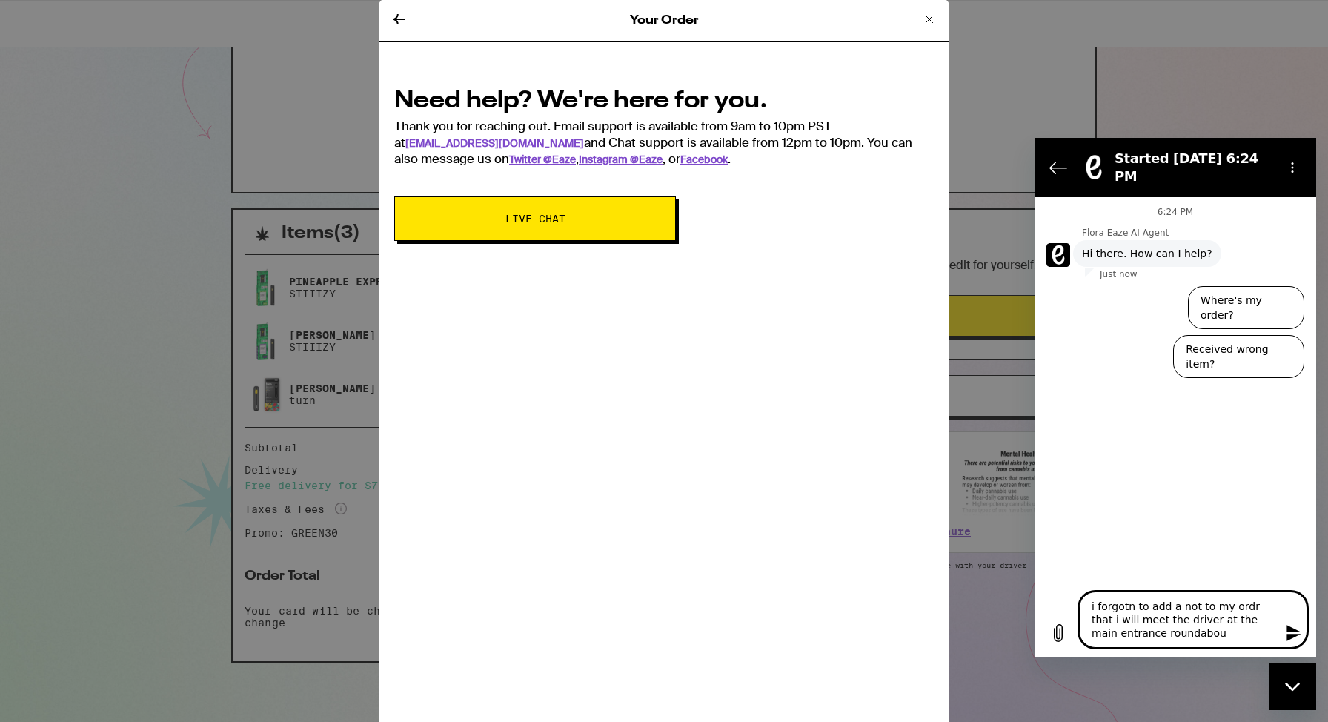
type textarea "x"
click at [1129, 608] on textarea "i forgotn to add a not to my ordr that i will meet the driver at the main entra…" at bounding box center [1193, 619] width 228 height 56
type textarea "i forgot to add a not to my ordr that i will meet the driver at the main entran…"
type textarea "x"
click at [1233, 607] on textarea "i forgot to add a not to my ordr that i will meet the driver at the main entran…" at bounding box center [1193, 619] width 228 height 56
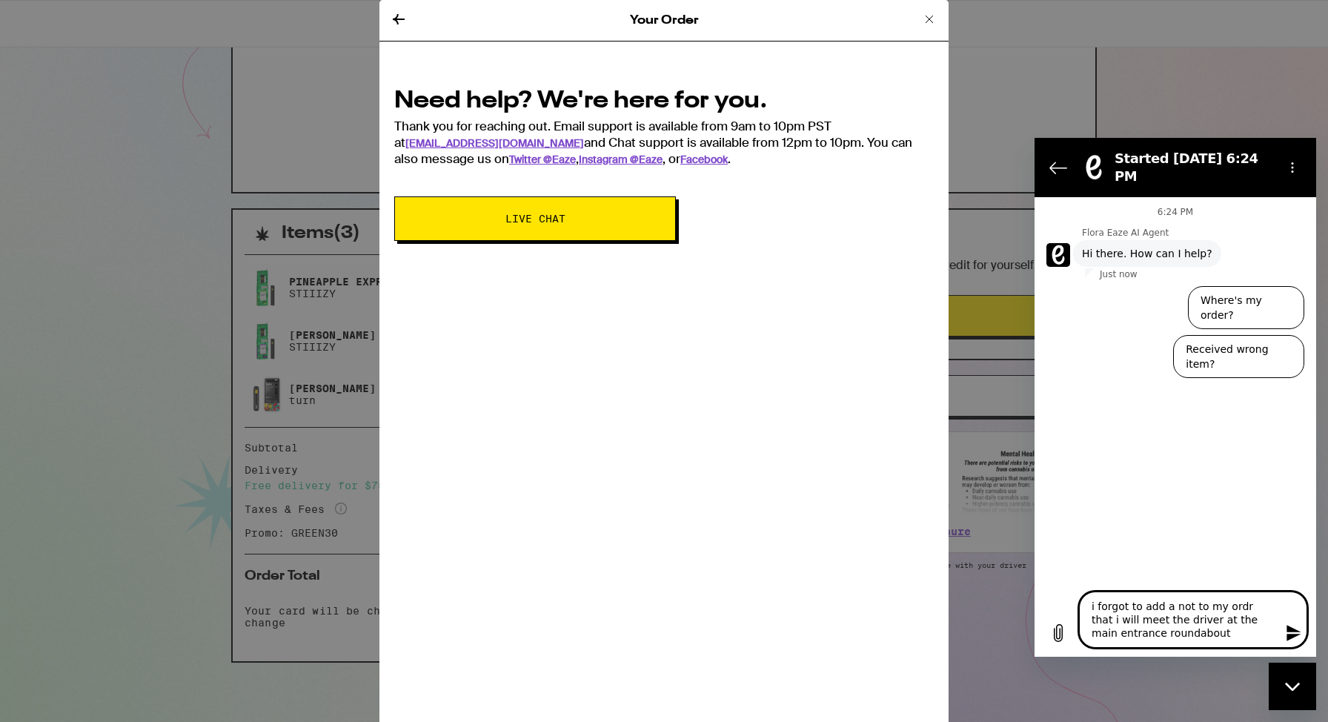
type textarea "i forgot to add a not to my order that i will meet the driver at the main entra…"
type textarea "x"
click at [1184, 607] on textarea "i forgot to add a not to my order that i will meet the driver at the main entra…" at bounding box center [1193, 619] width 228 height 56
type textarea "i forgot to add a note to my order that i will meet the driver at the main entr…"
type textarea "x"
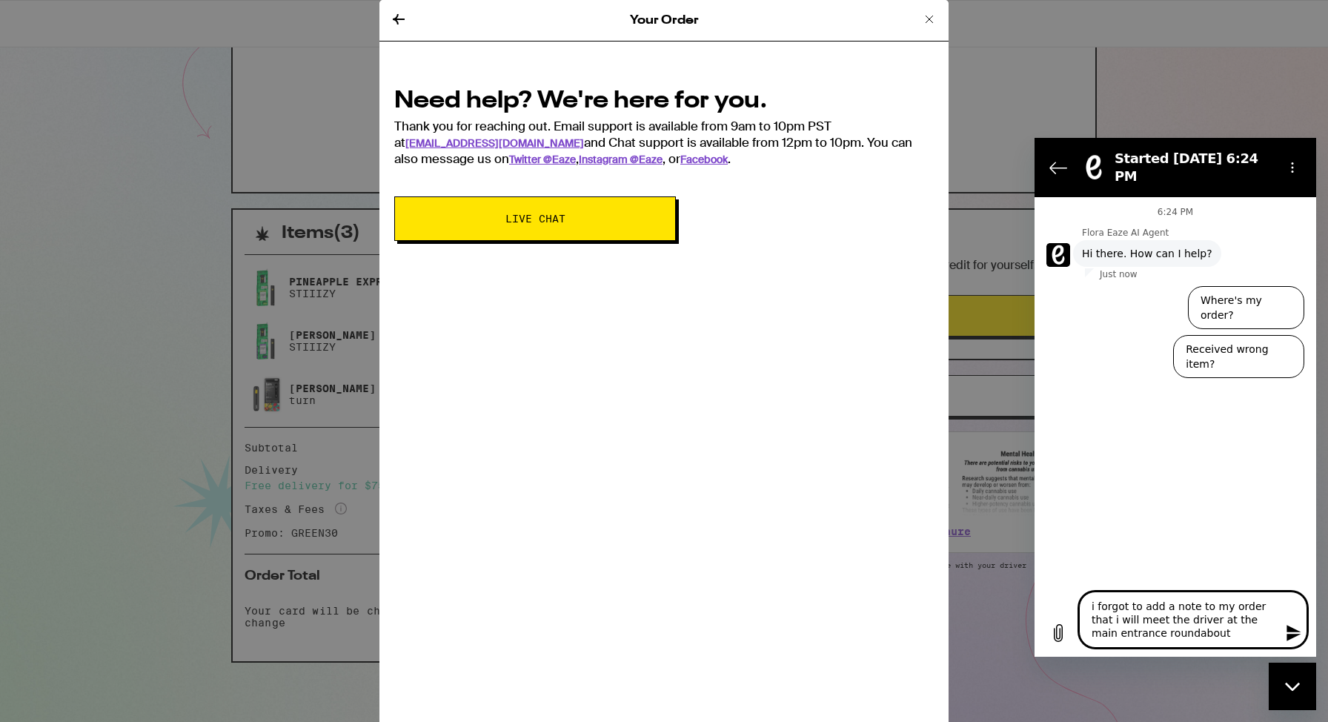
type textarea "i forgot to add a note to my order that i will meet the driver at the main entr…"
click at [1297, 630] on icon "Send message" at bounding box center [1293, 633] width 14 height 16
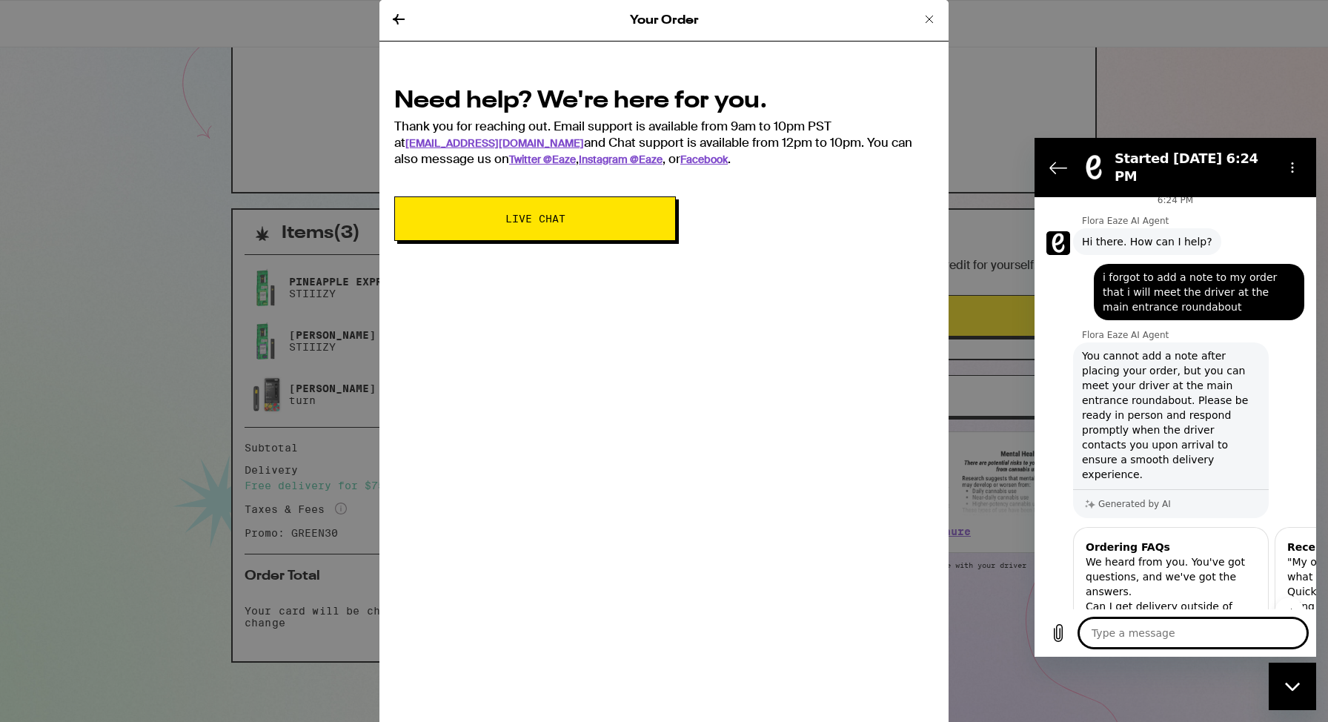
scroll to position [7, 0]
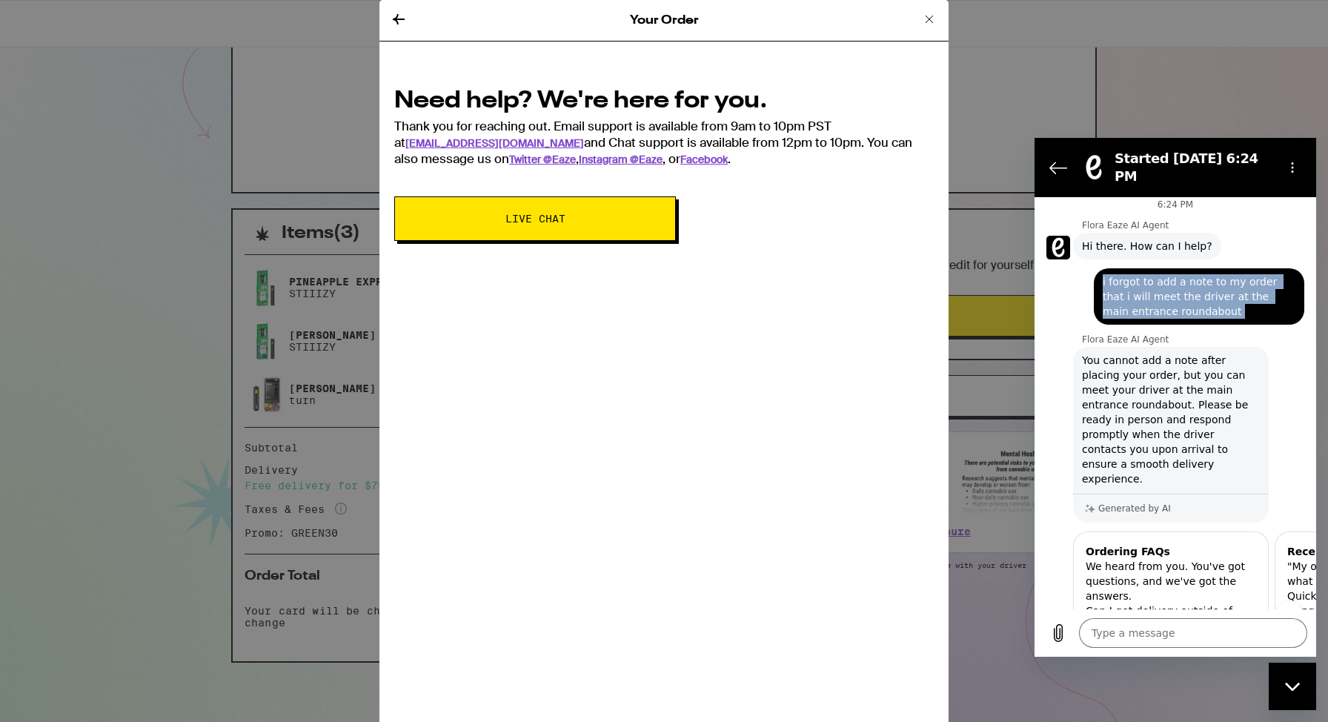
drag, startPoint x: 1103, startPoint y: 271, endPoint x: 1185, endPoint y: 315, distance: 92.5
click at [1185, 315] on div "6:24 PM Flora Eaze AI Agent Flora Eaze AI Agent says: Hi there. How can I help?…" at bounding box center [1175, 403] width 282 height 412
copy div "i forgot to add a note to my order that i will meet the driver at the main entr…"
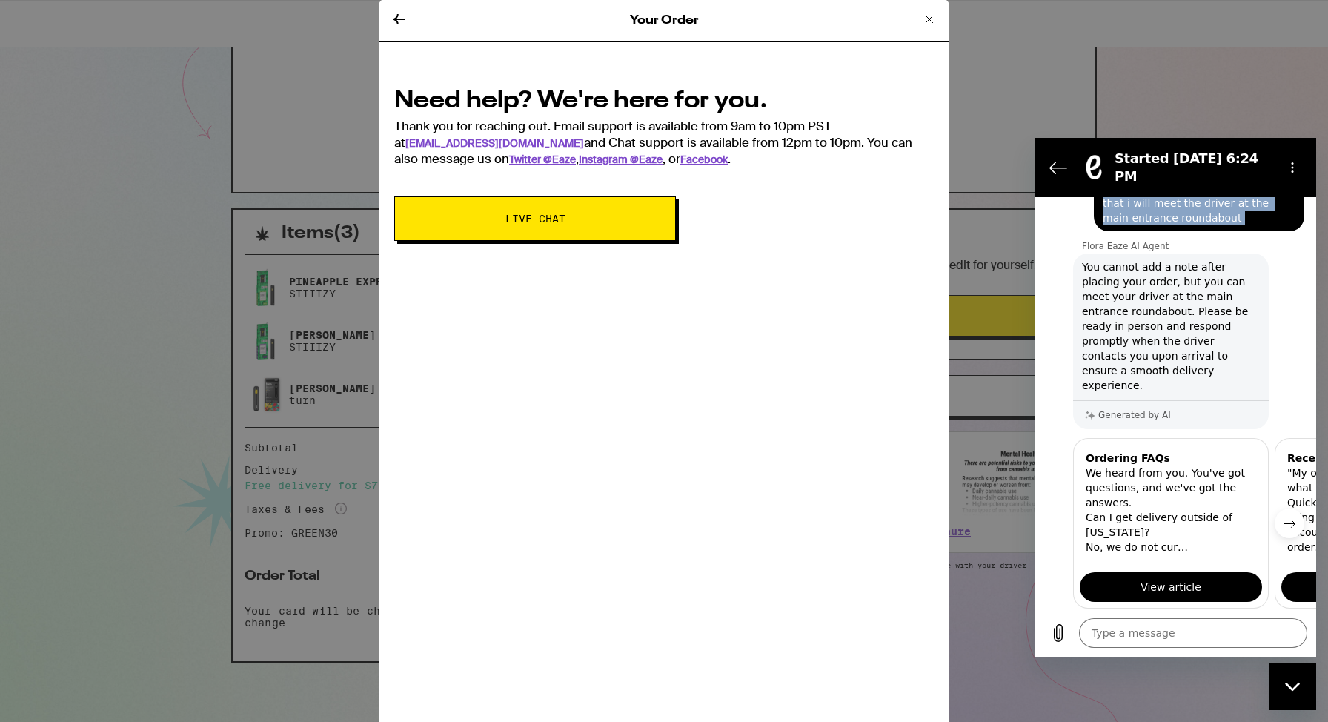
scroll to position [162, 0]
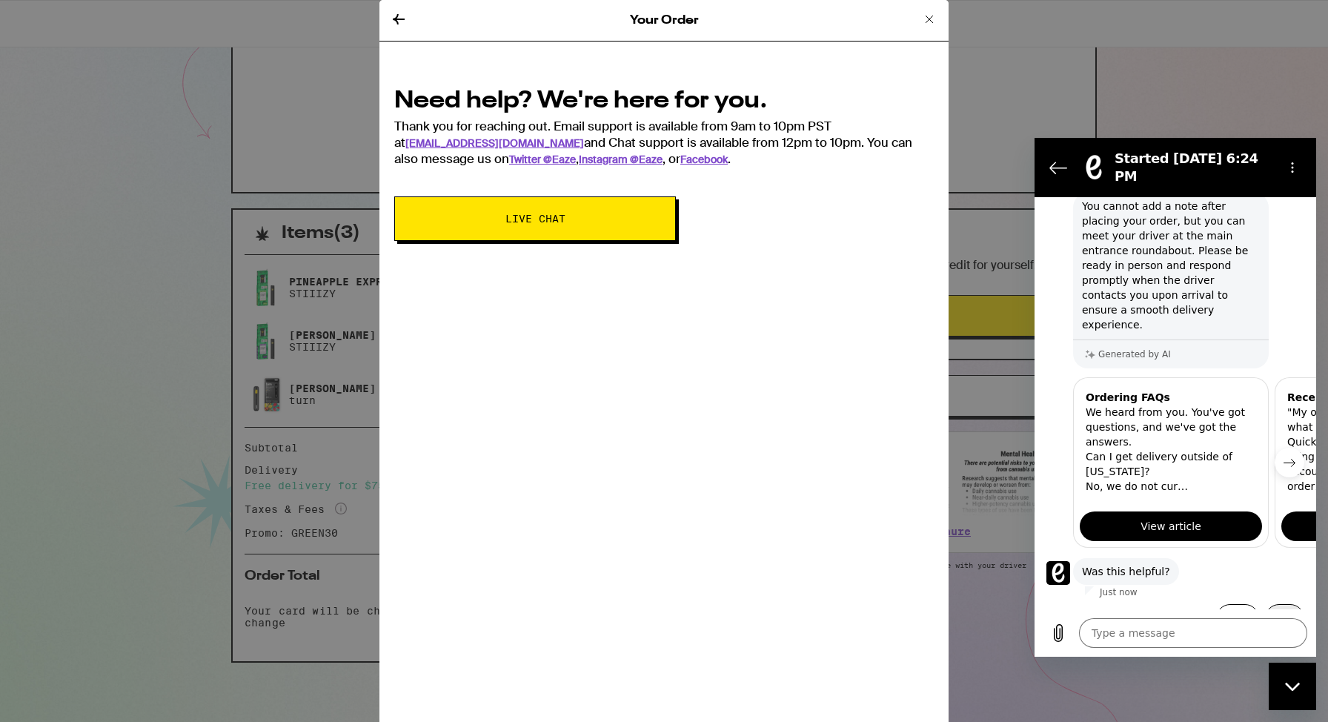
click at [1287, 604] on button "No" at bounding box center [1284, 618] width 39 height 28
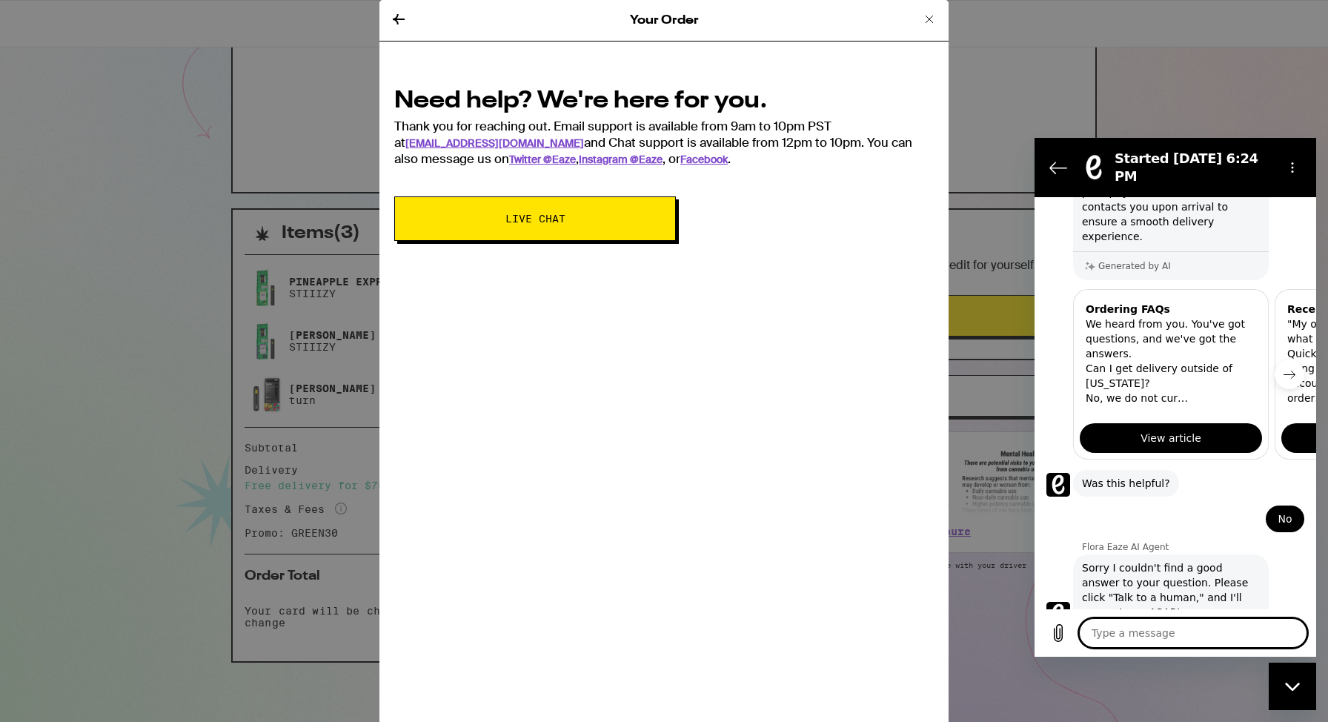
scroll to position [290, 0]
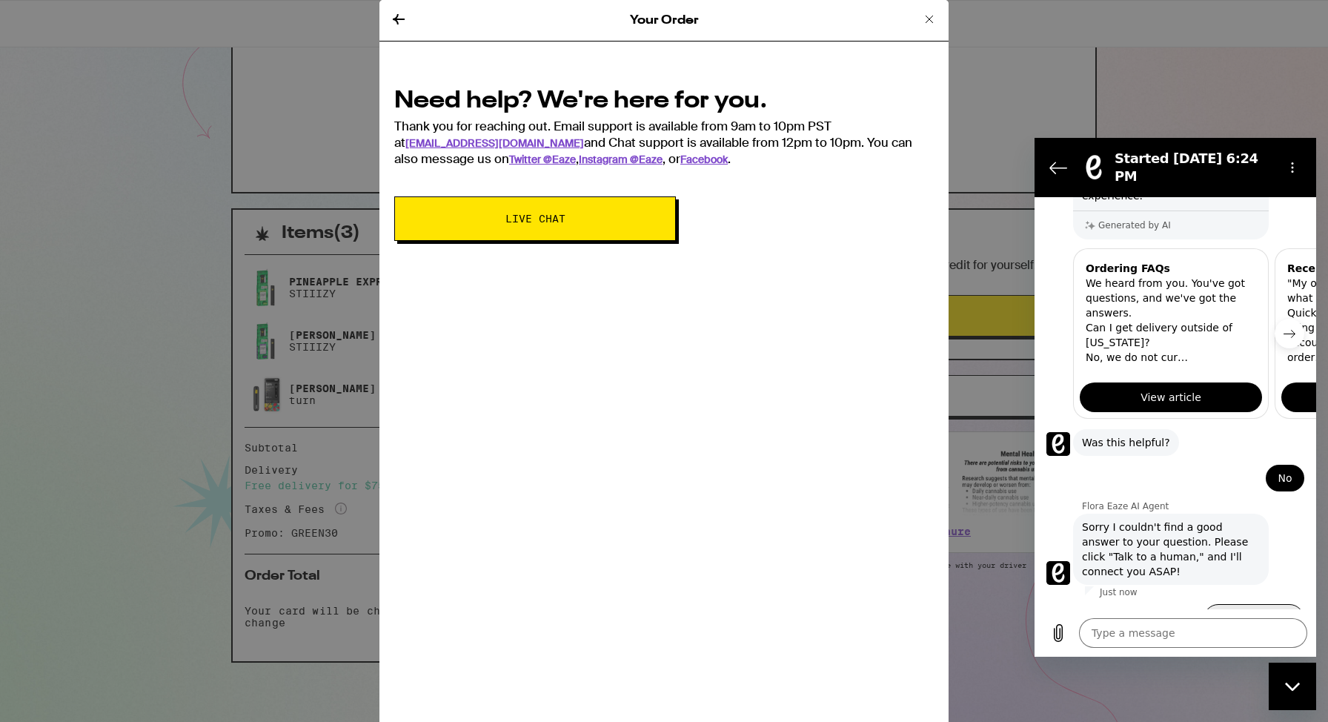
click at [1249, 604] on button "Talk to a human" at bounding box center [1253, 625] width 101 height 43
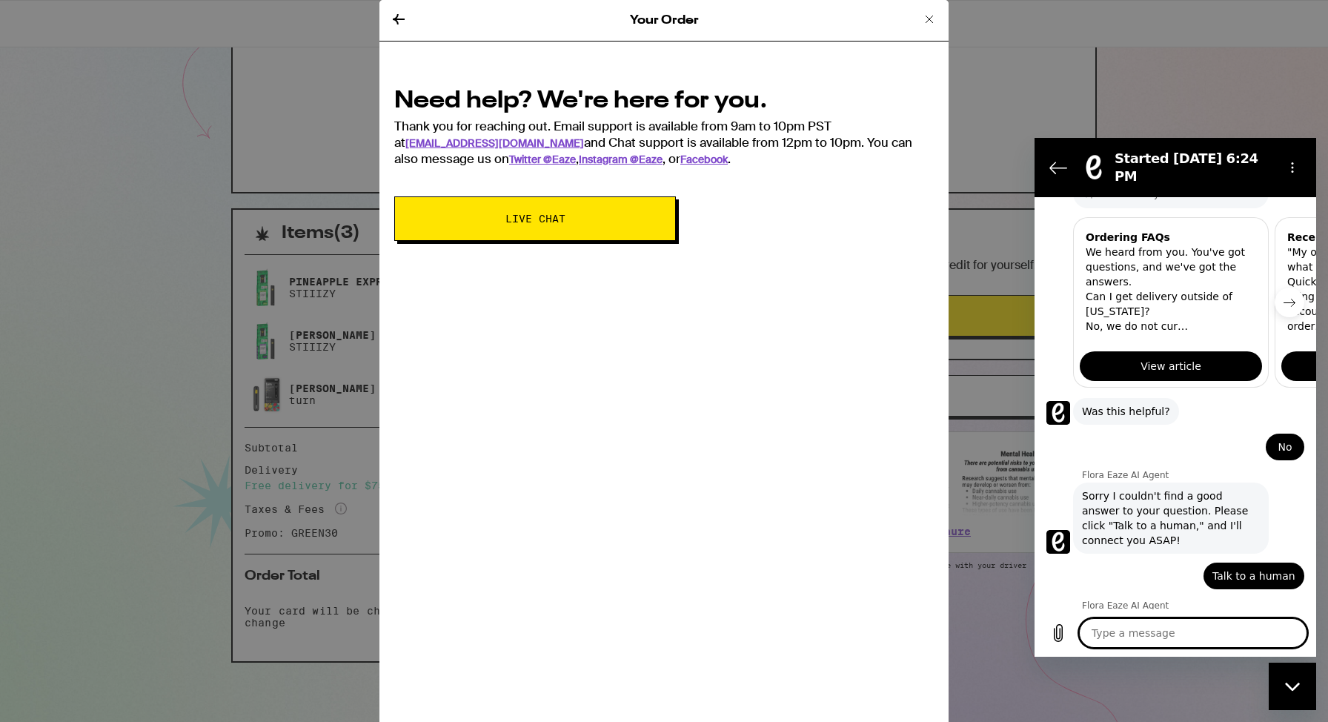
scroll to position [320, 0]
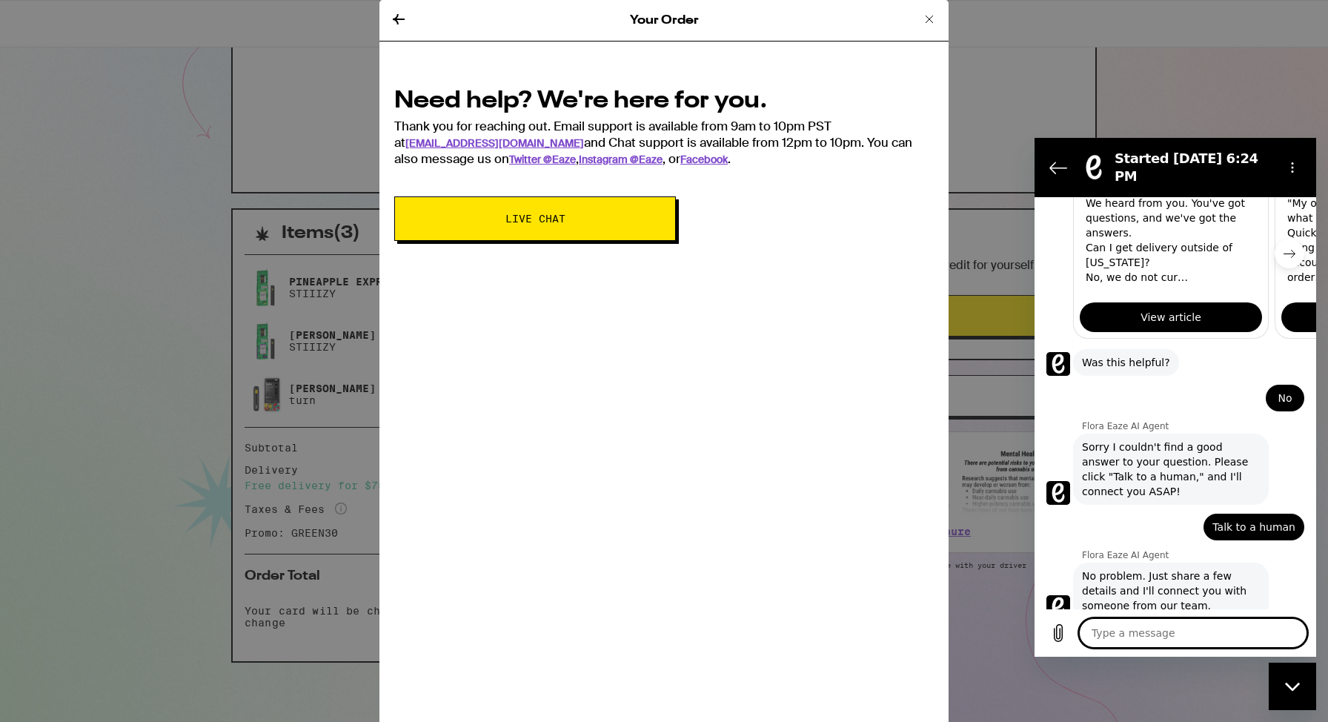
type textarea "x"
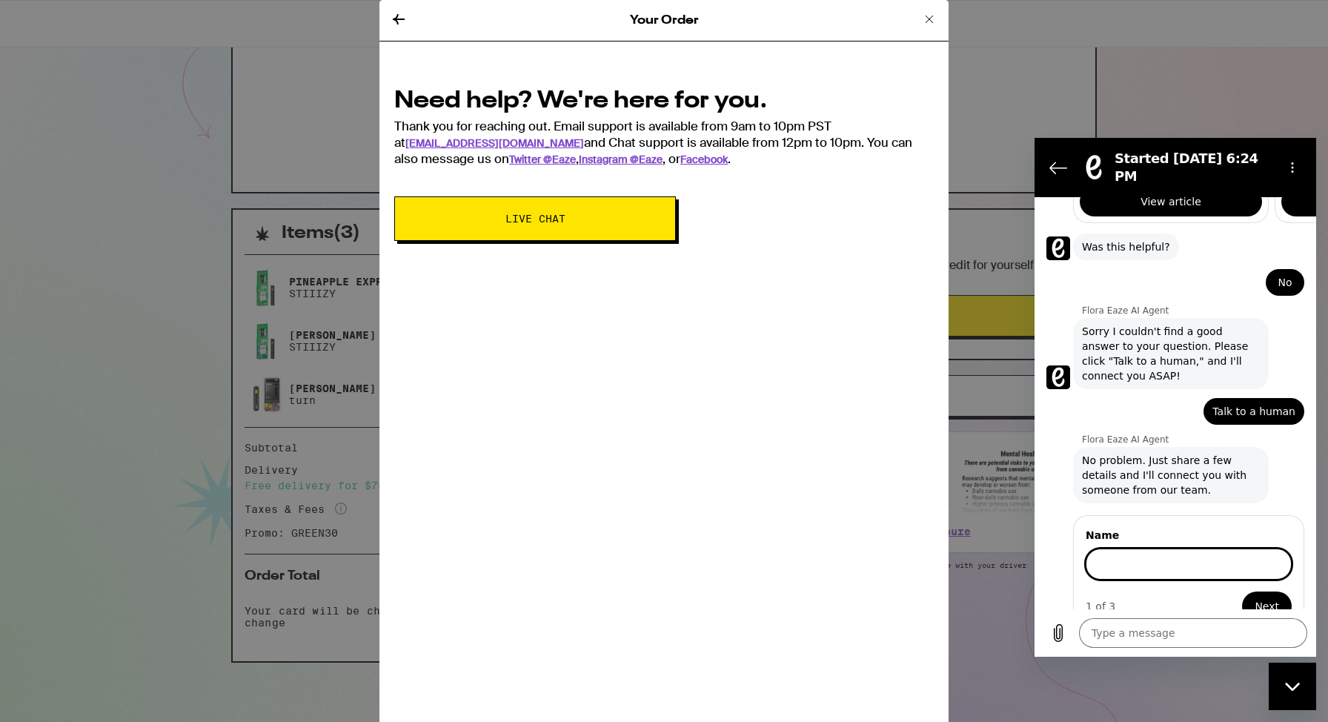
scroll to position [485, 0]
click at [1131, 550] on input "Name" at bounding box center [1188, 565] width 206 height 31
click at [1274, 599] on span "Next" at bounding box center [1266, 608] width 24 height 18
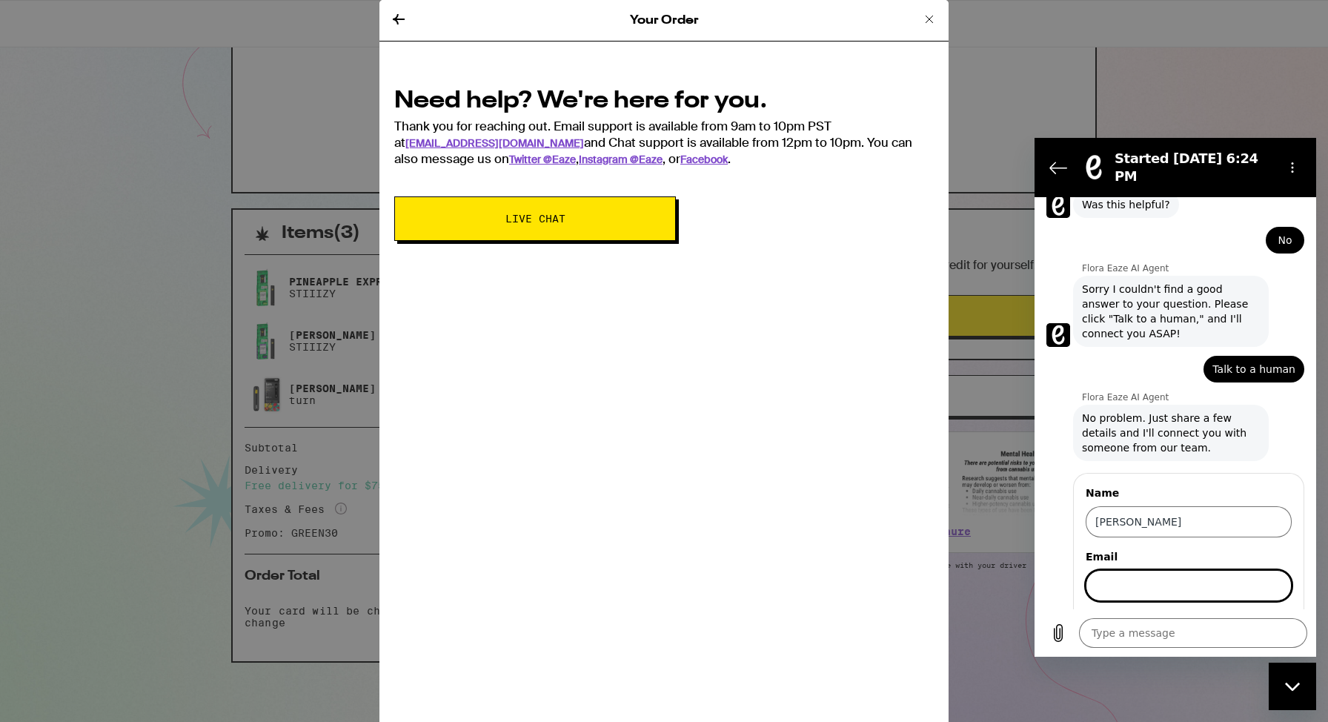
scroll to position [548, 0]
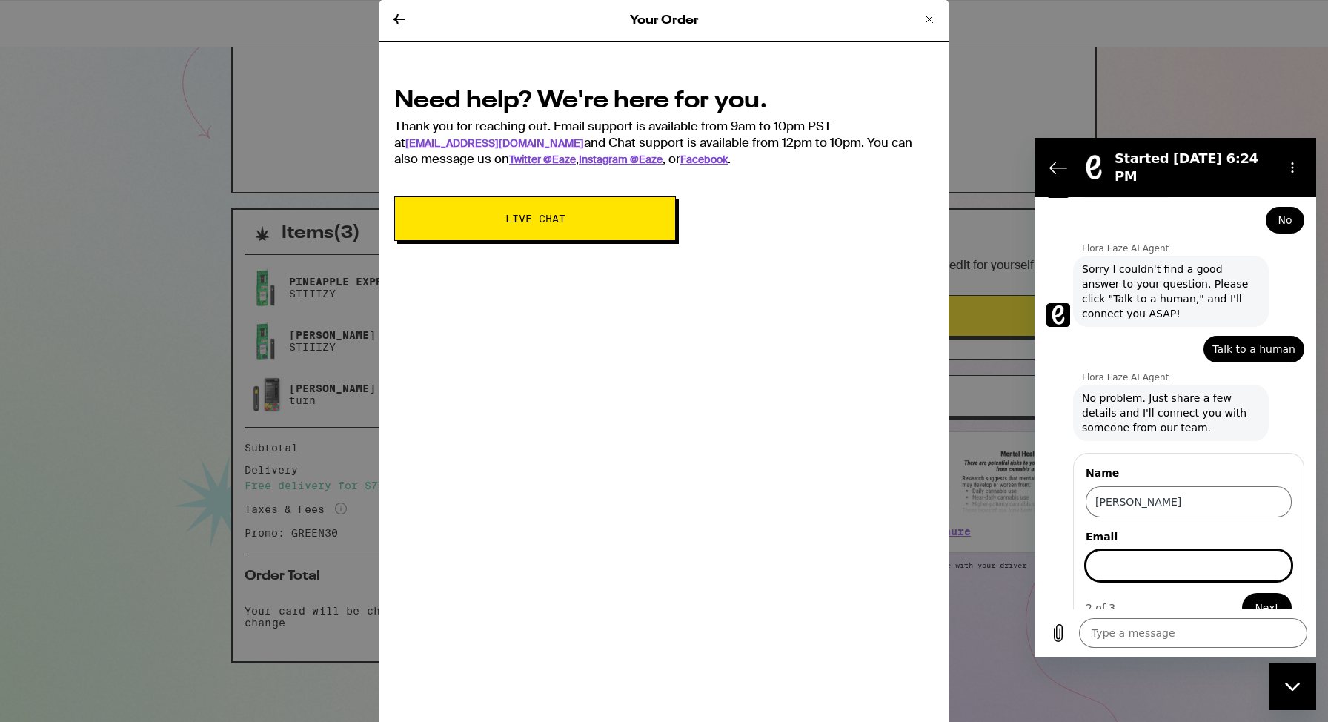
click at [1158, 550] on input "Email" at bounding box center [1188, 565] width 206 height 31
click at [1242, 593] on button "Next" at bounding box center [1267, 608] width 50 height 30
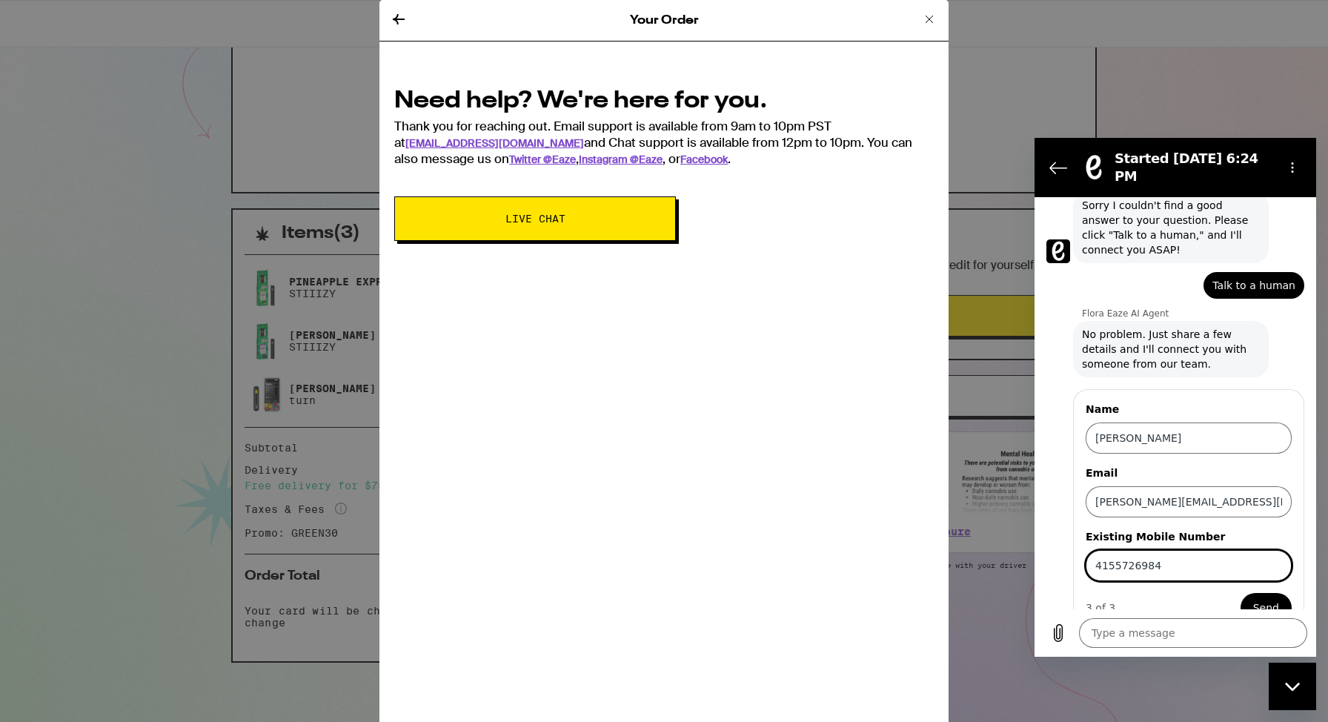
click at [1265, 599] on span "Send" at bounding box center [1266, 608] width 26 height 18
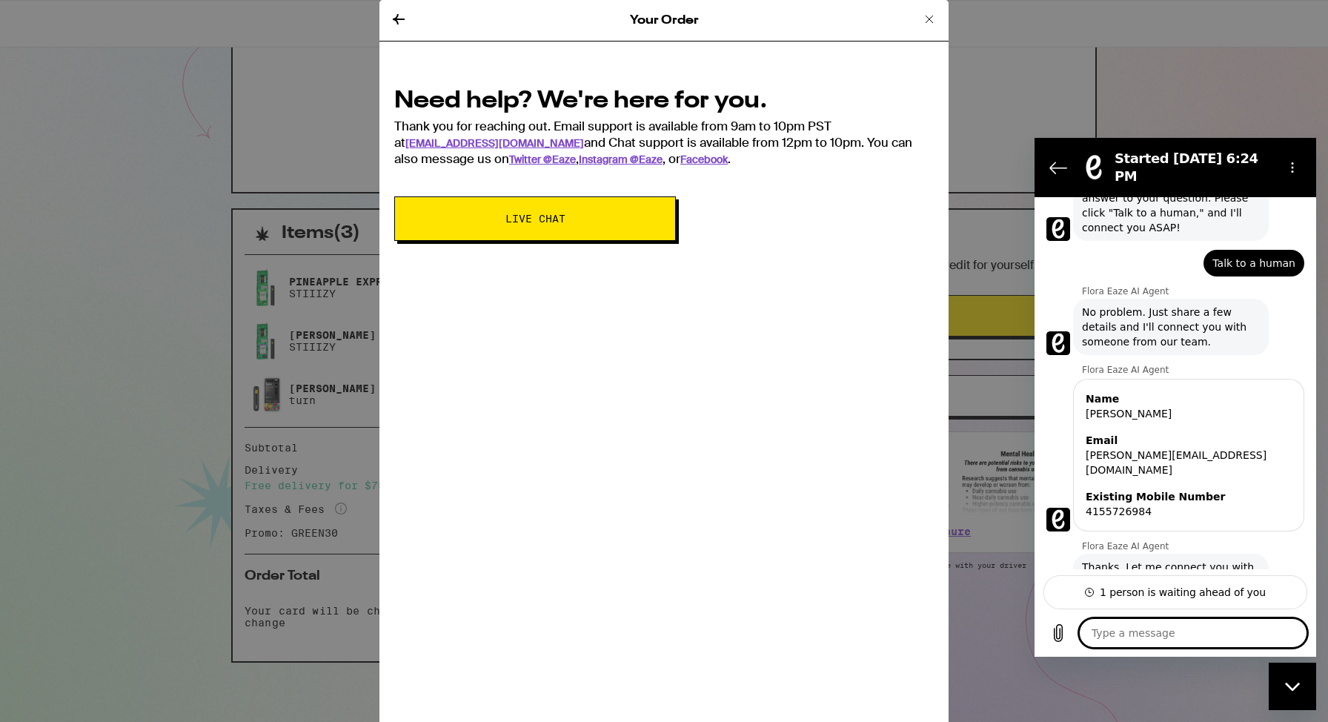
scroll to position [636, 0]
click at [1159, 634] on textarea at bounding box center [1193, 633] width 228 height 30
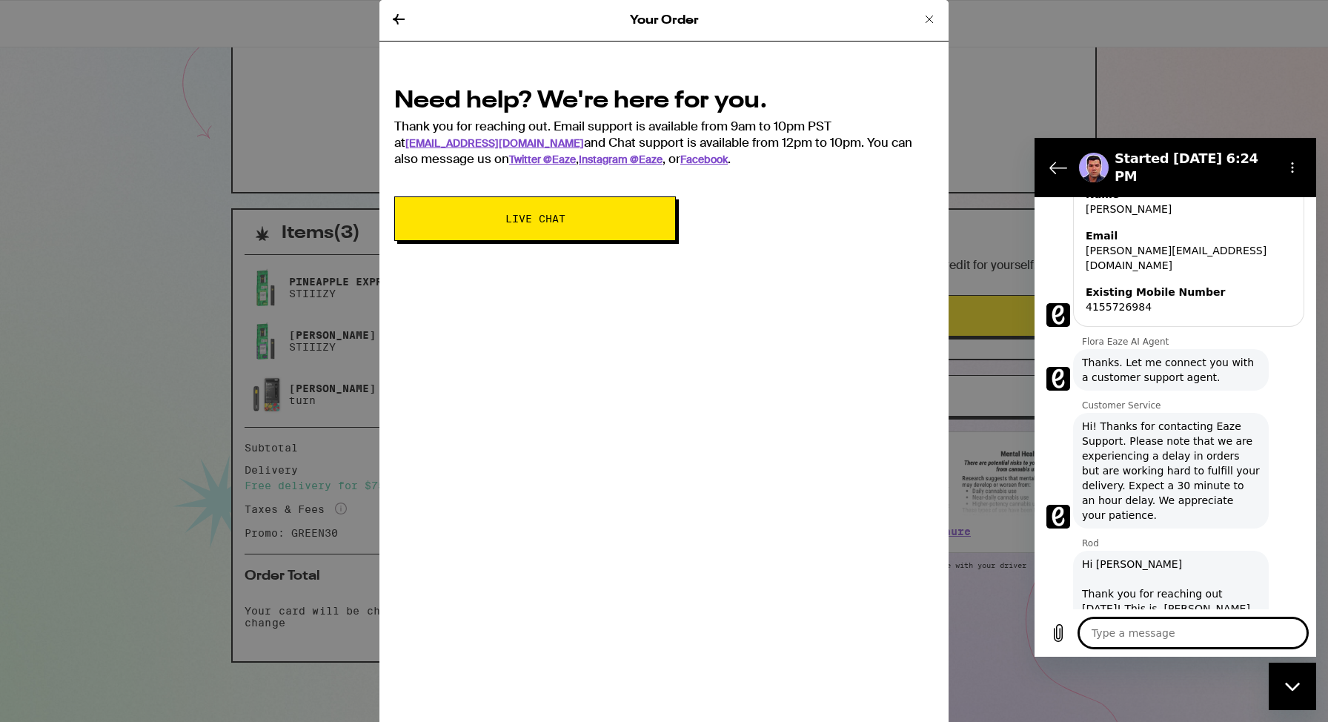
scroll to position [842, 0]
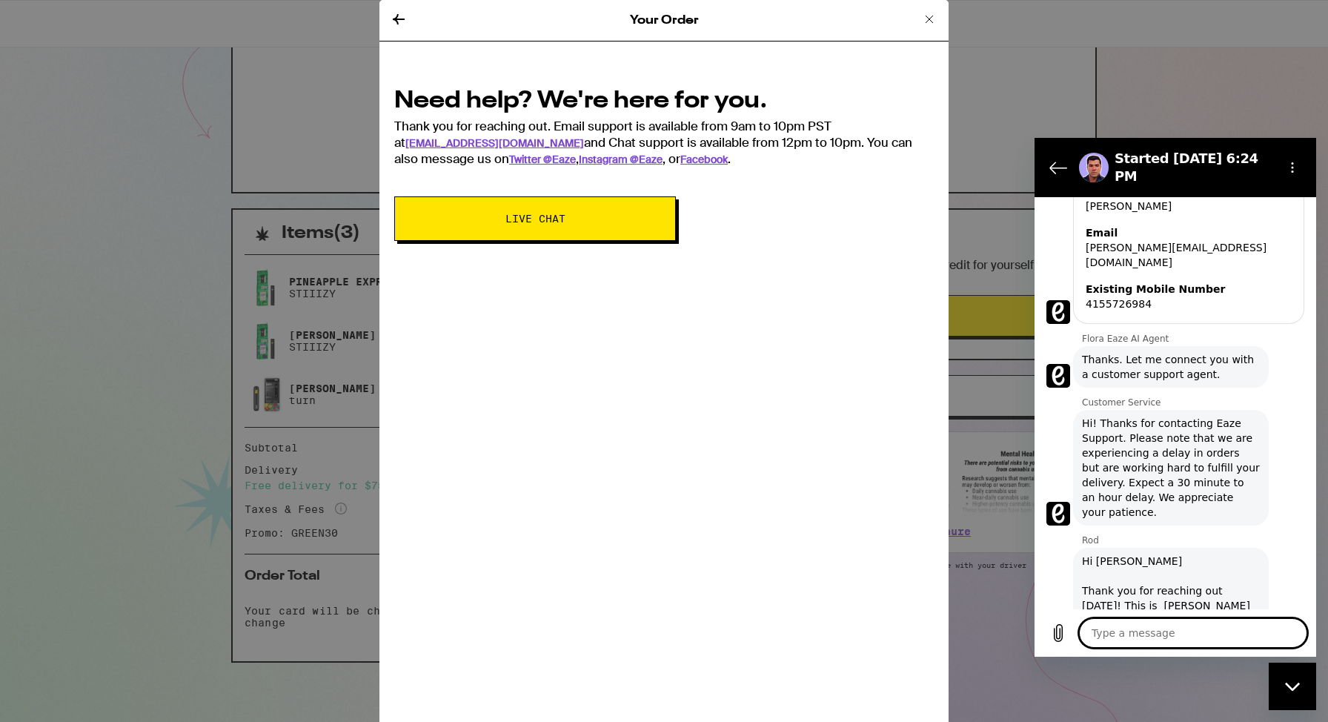
click at [1128, 629] on textarea at bounding box center [1193, 633] width 228 height 30
paste textarea "i forgot to add a note to my order that i will meet the driver at the main entr…"
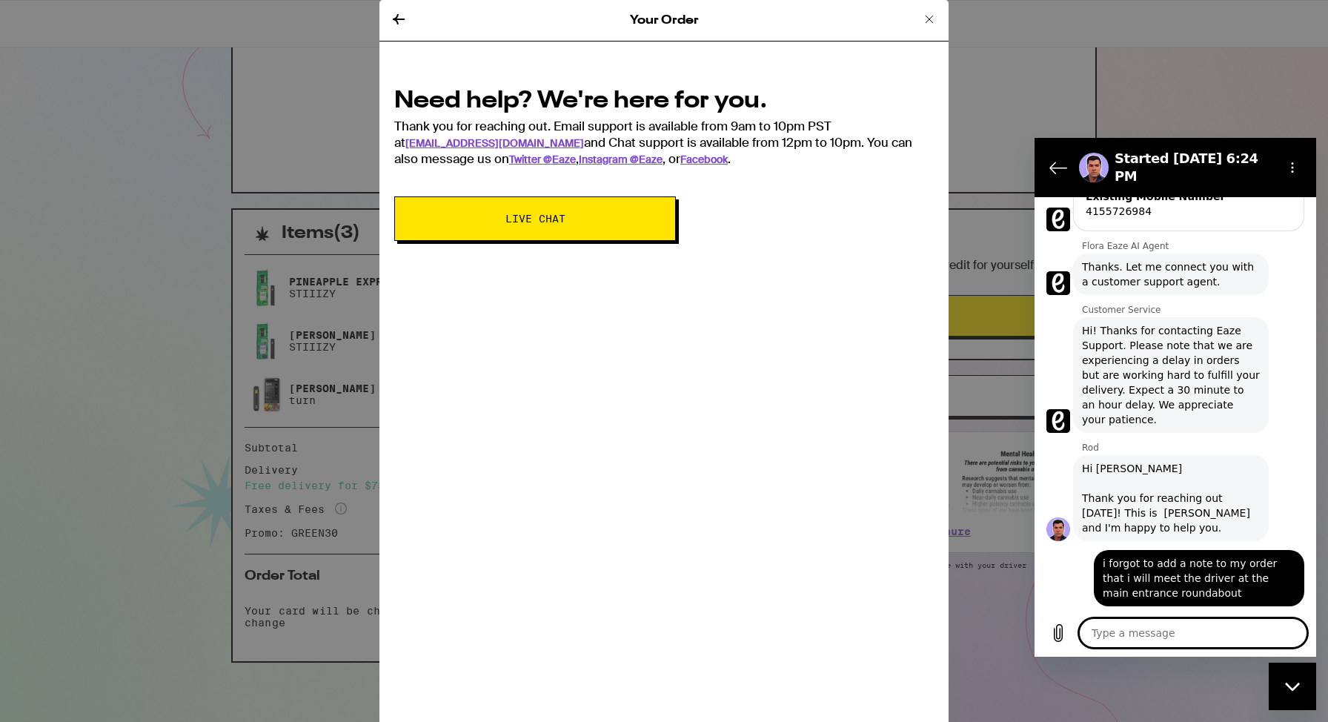
scroll to position [935, 0]
click at [1071, 540] on div "says: i forgot to add a note to my order that i will meet the driver at the mai…" at bounding box center [1169, 572] width 270 height 65
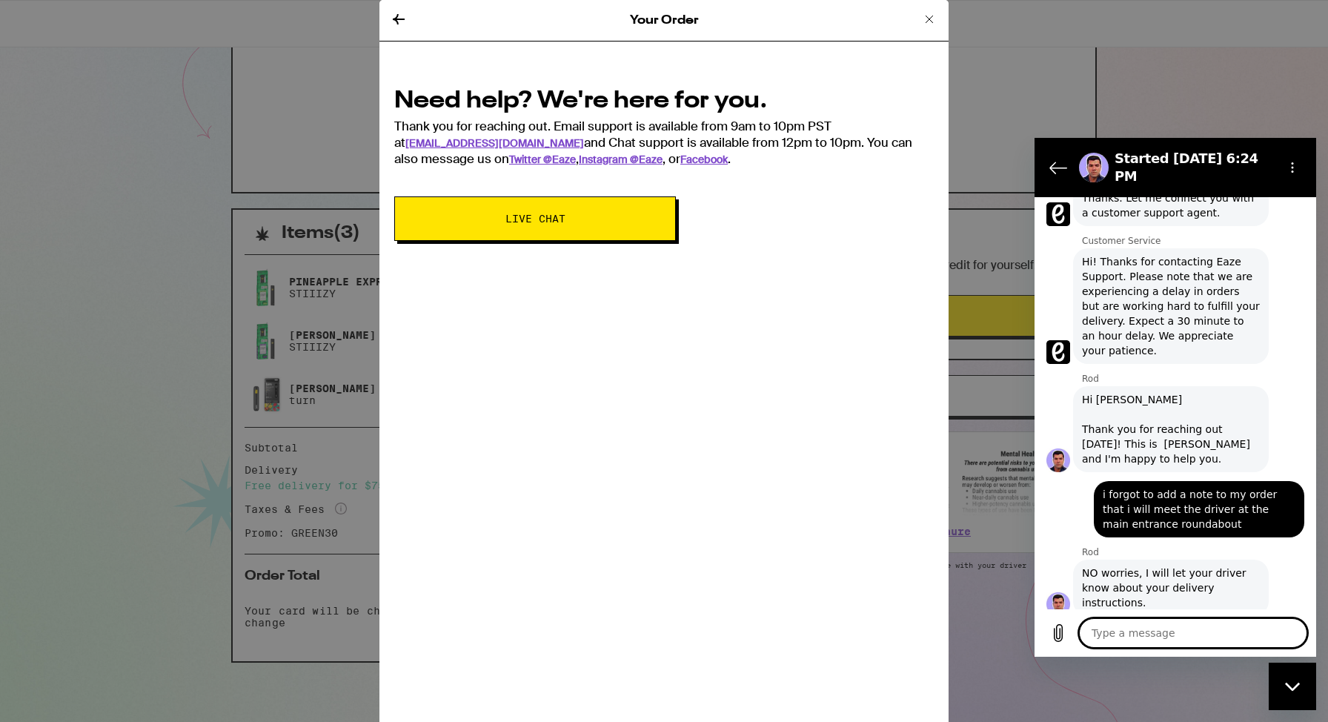
scroll to position [1006, 0]
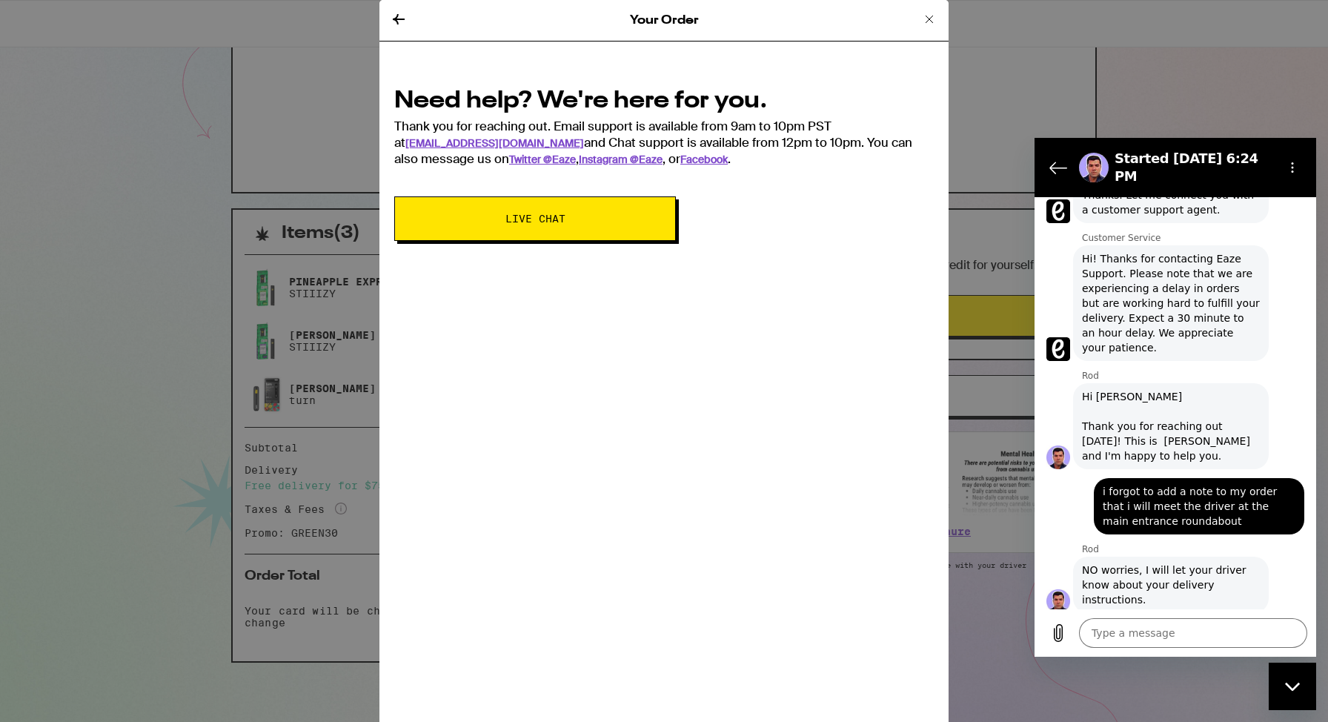
click at [1088, 648] on div "Sent · Just now" at bounding box center [1169, 654] width 270 height 13
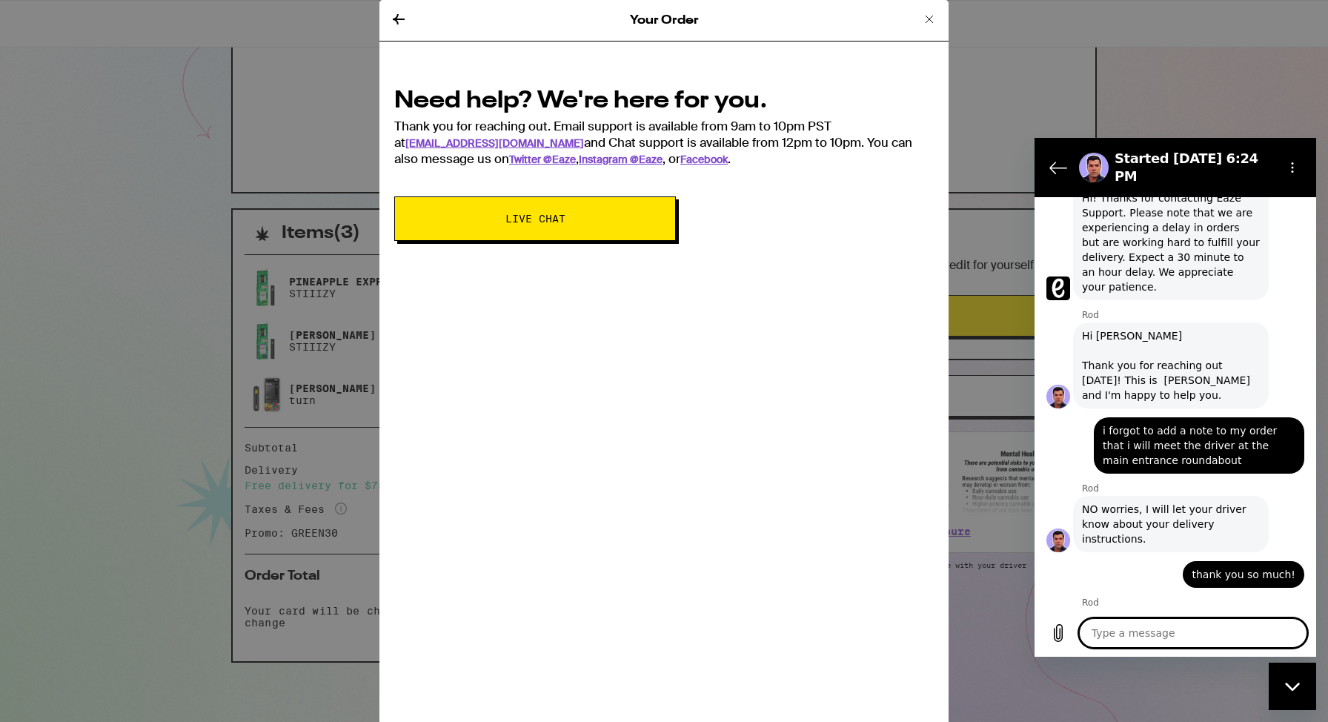
scroll to position [1070, 0]
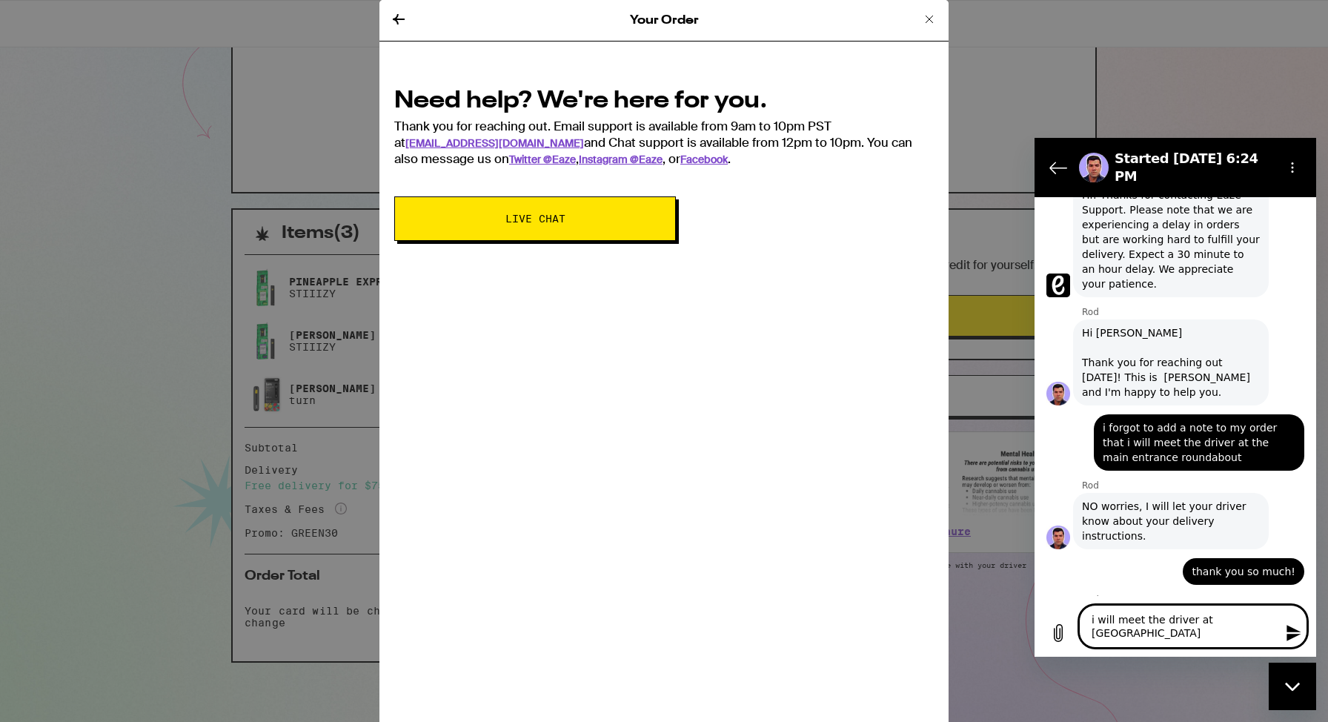
click at [1208, 621] on textarea "i will meet the driver at [GEOGRAPHIC_DATA]" at bounding box center [1193, 626] width 228 height 43
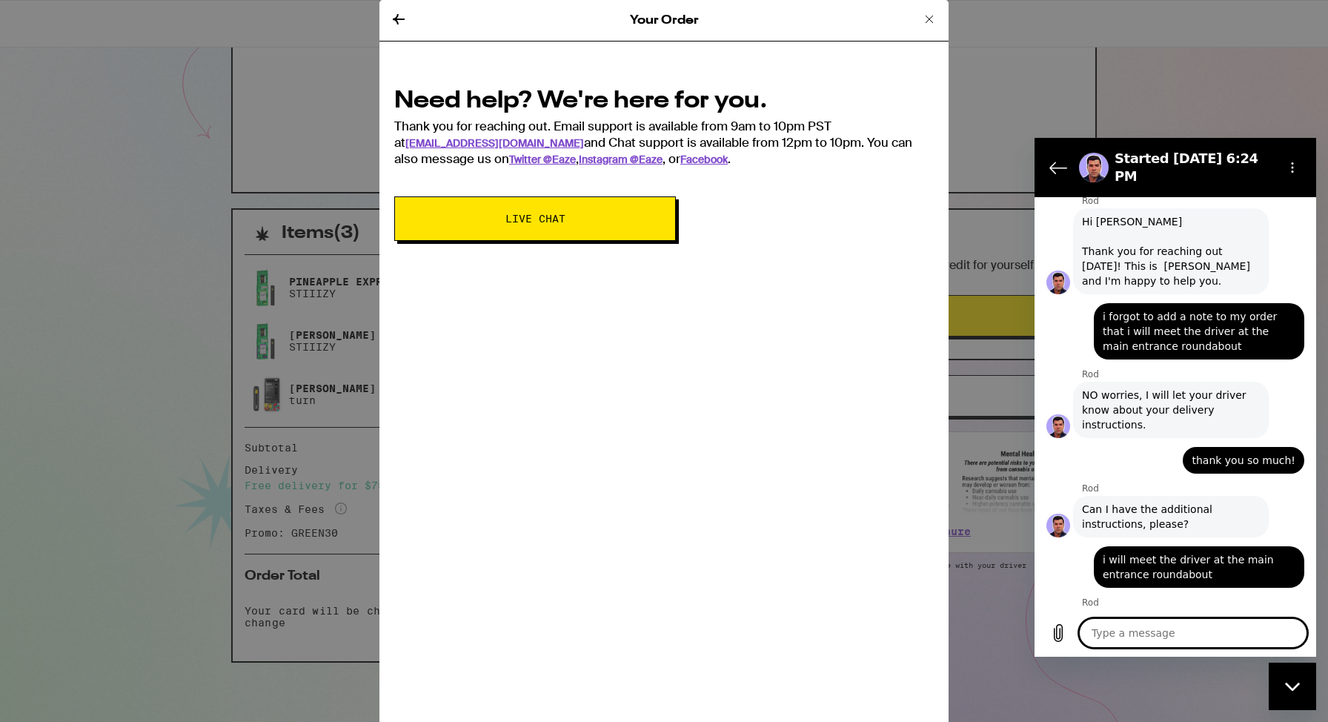
scroll to position [1184, 0]
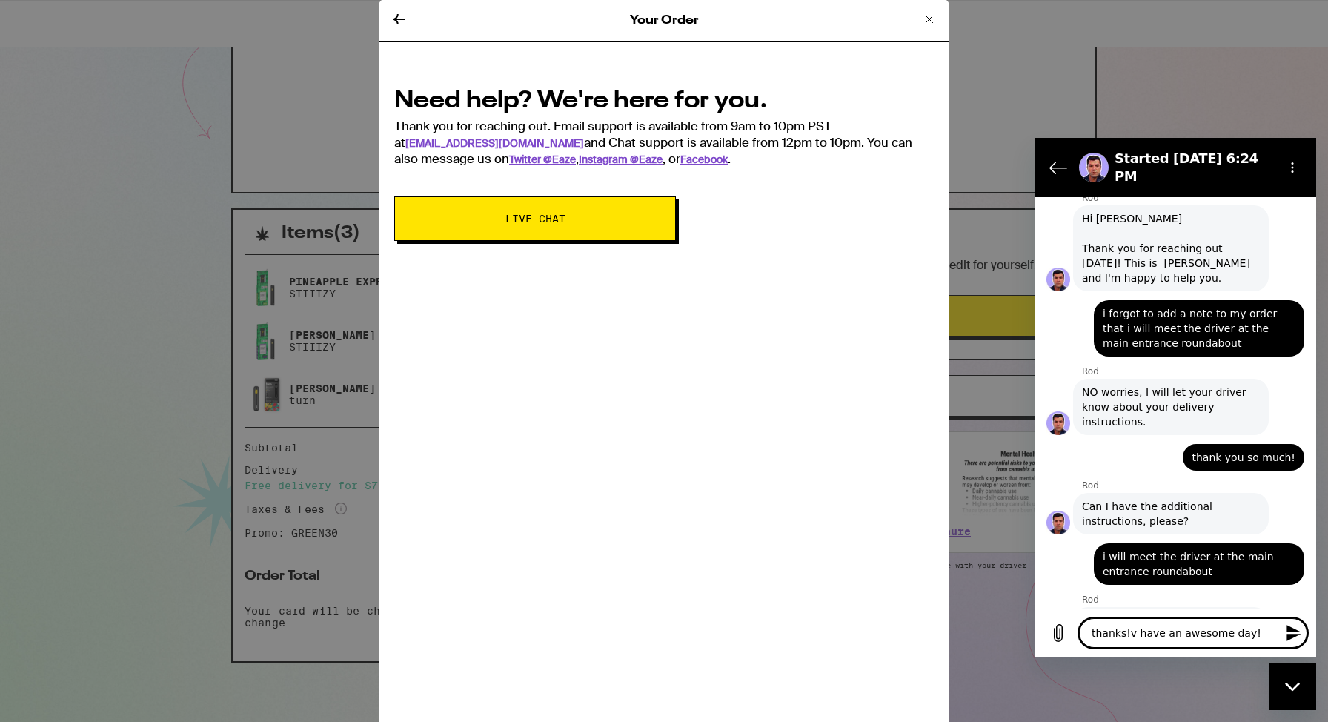
click at [1131, 635] on textarea "thanks!v have an awesome day!" at bounding box center [1193, 633] width 228 height 30
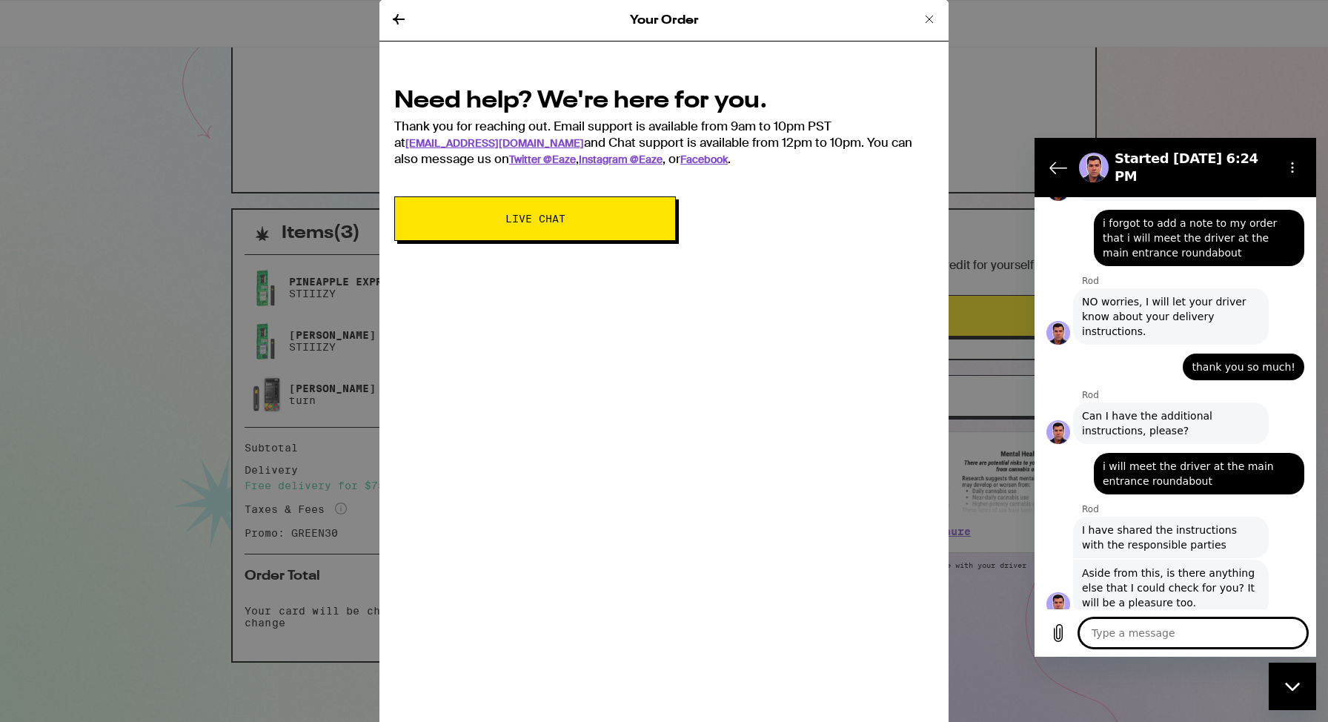
scroll to position [1277, 0]
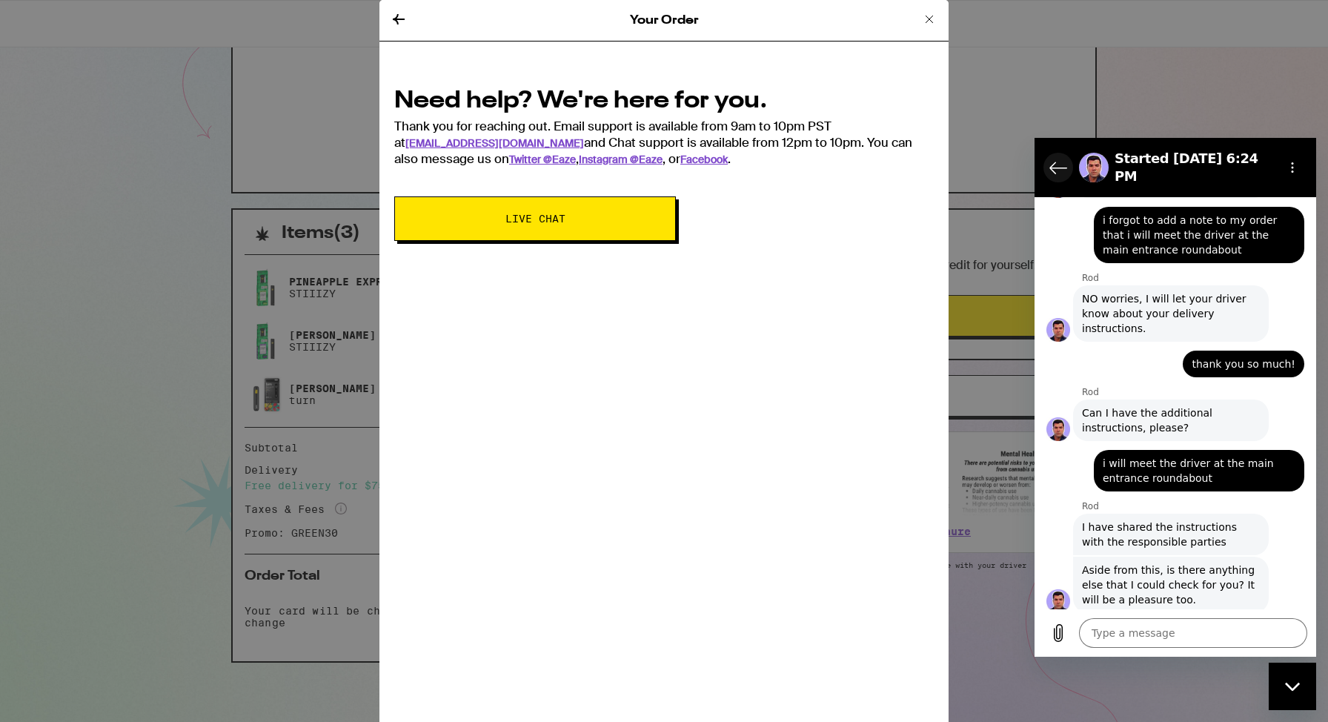
click at [1056, 159] on icon "Back to the conversation list" at bounding box center [1058, 168] width 18 height 18
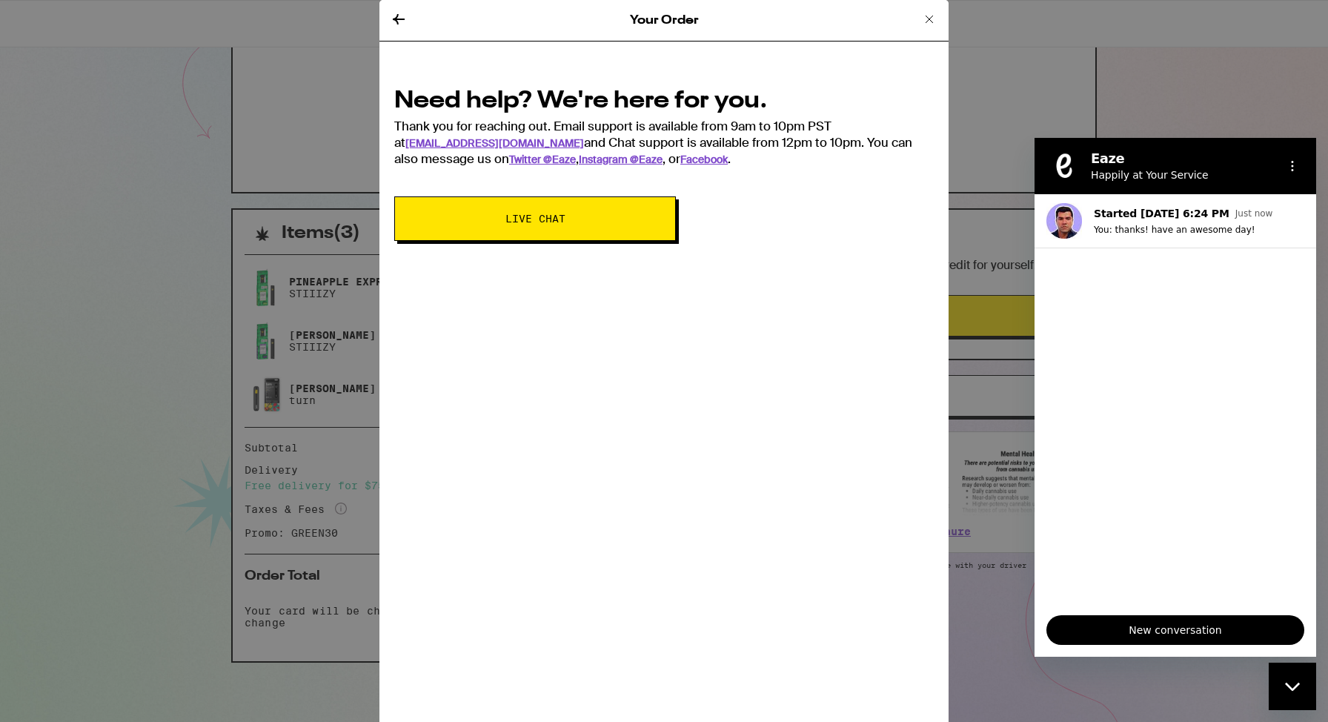
click at [1291, 701] on div "Close messaging window" at bounding box center [1292, 686] width 44 height 44
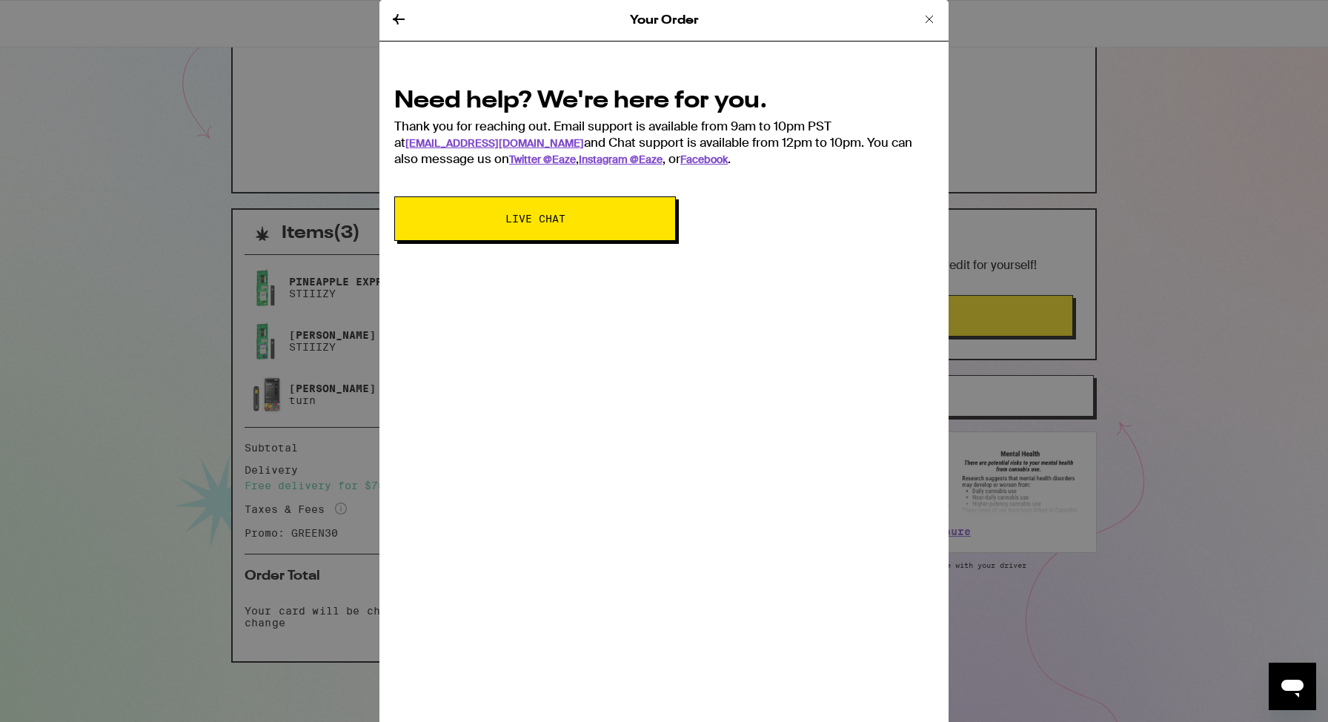
click at [405, 21] on icon at bounding box center [399, 19] width 18 height 18
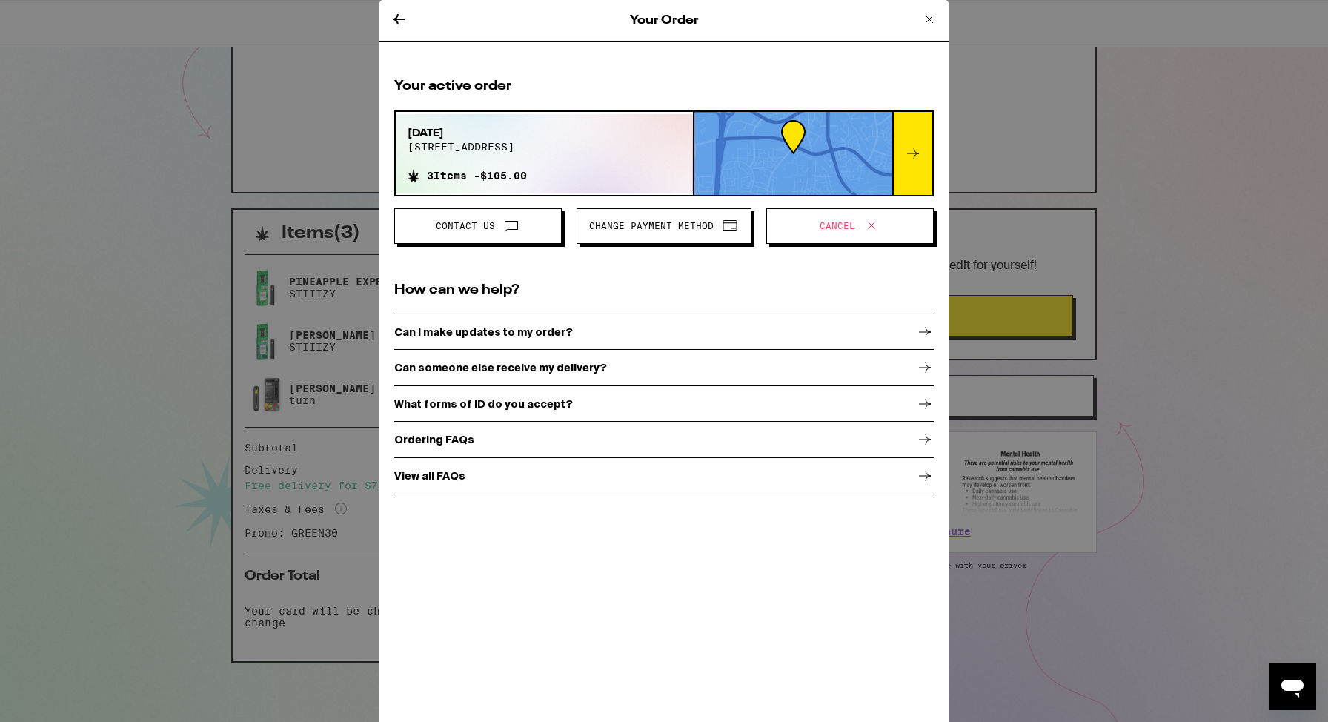
click at [932, 17] on icon at bounding box center [929, 19] width 18 height 18
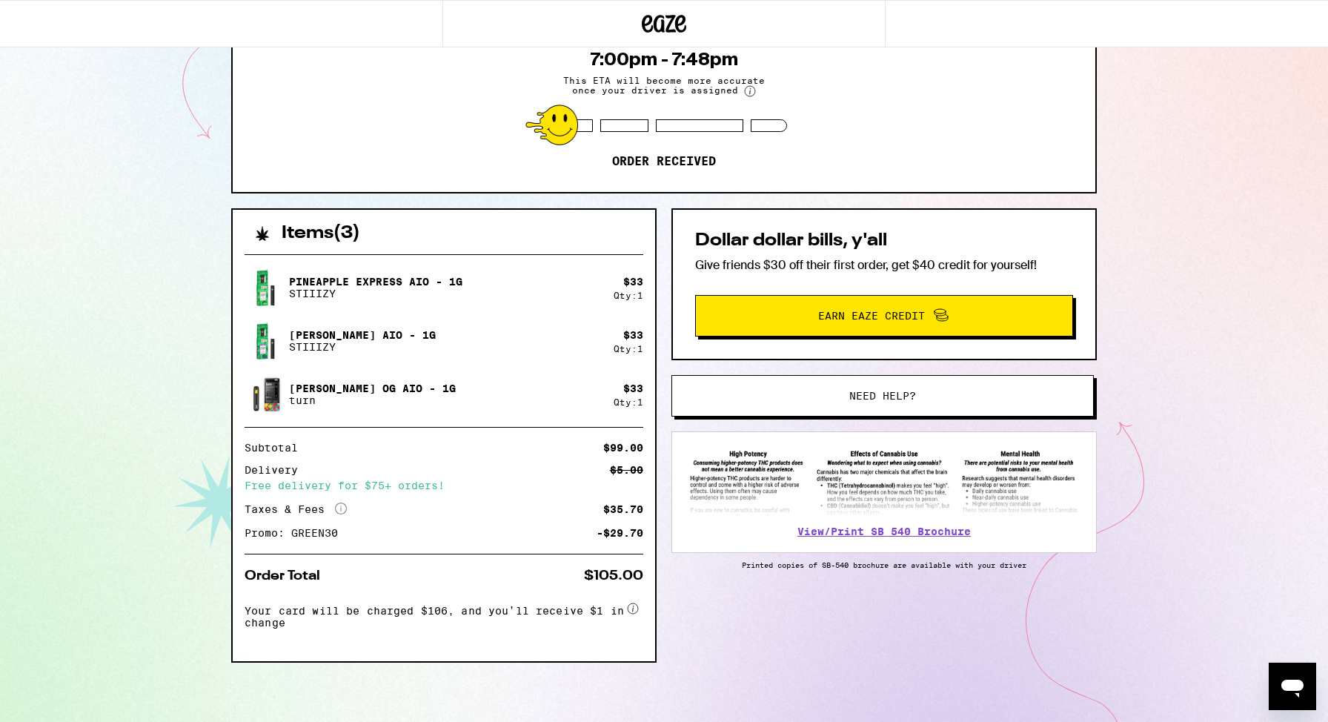
click at [1176, 158] on div "[STREET_ADDRESS] ETA 7:00pm - 7:48pm This ETA will become more accurate once yo…" at bounding box center [664, 279] width 1328 height 886
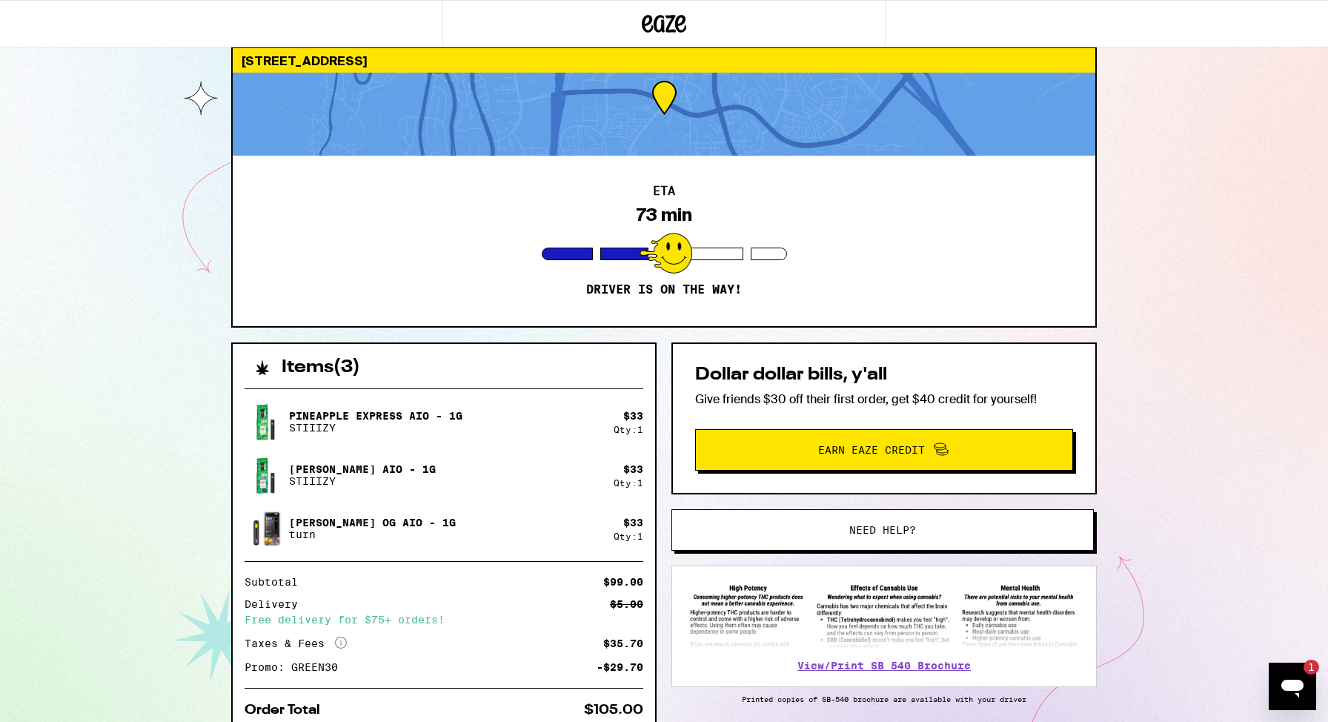
click at [1285, 693] on icon "Open messaging window, 1 unread message" at bounding box center [1292, 686] width 27 height 27
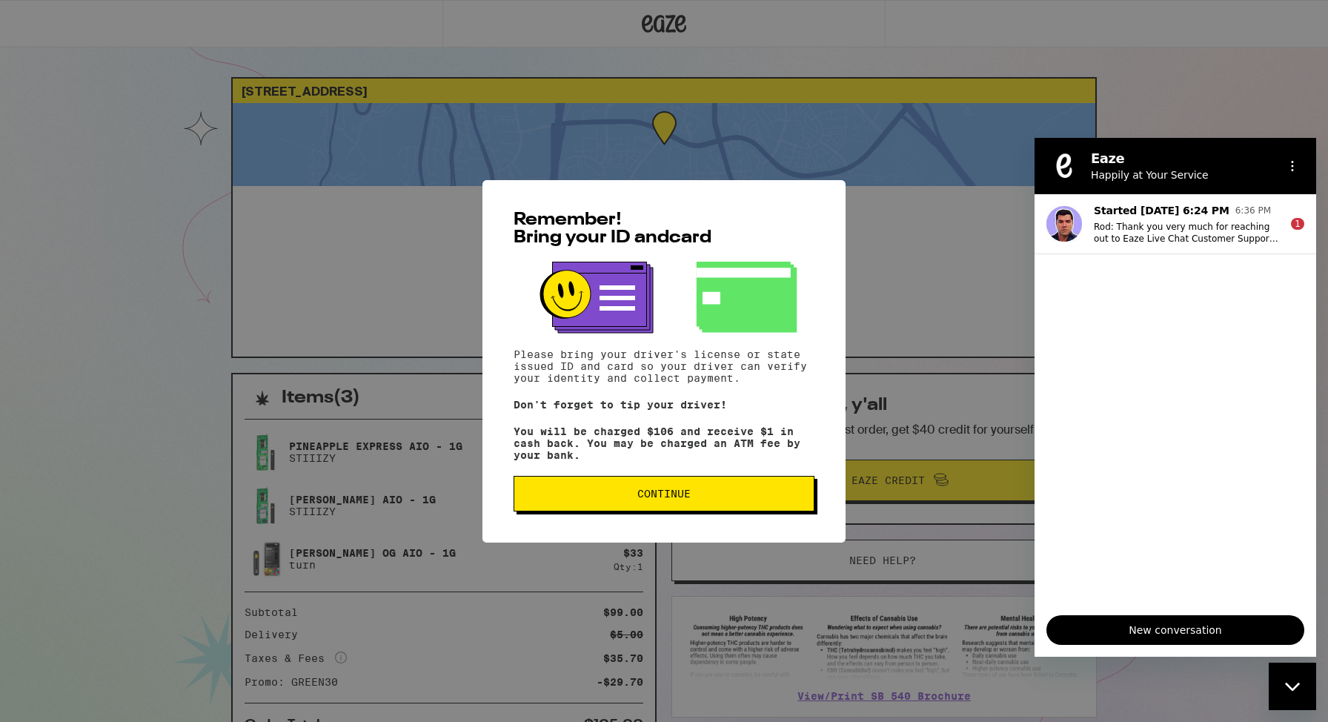
click at [676, 495] on span "Continue" at bounding box center [663, 493] width 53 height 10
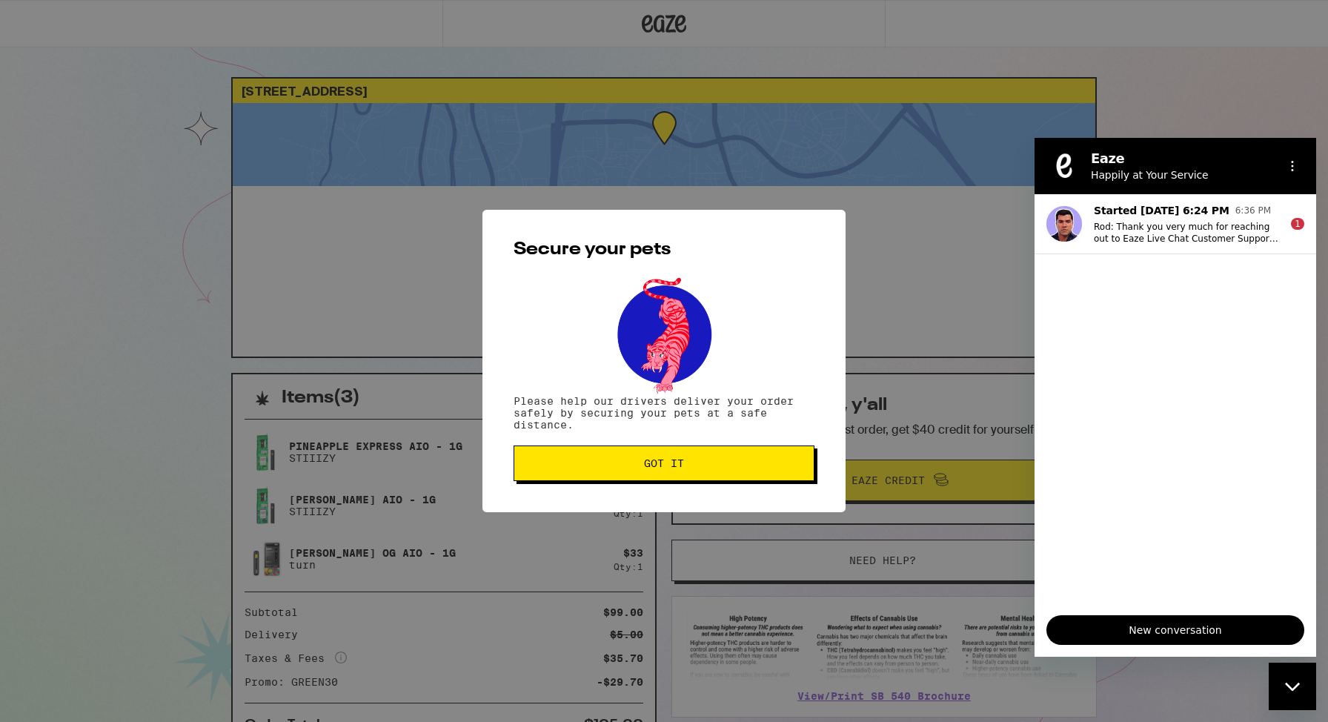
click at [676, 495] on div "Secure your pets Please help our drivers deliver your order safely by securing …" at bounding box center [663, 361] width 363 height 302
click at [577, 479] on button "Got it" at bounding box center [663, 463] width 301 height 36
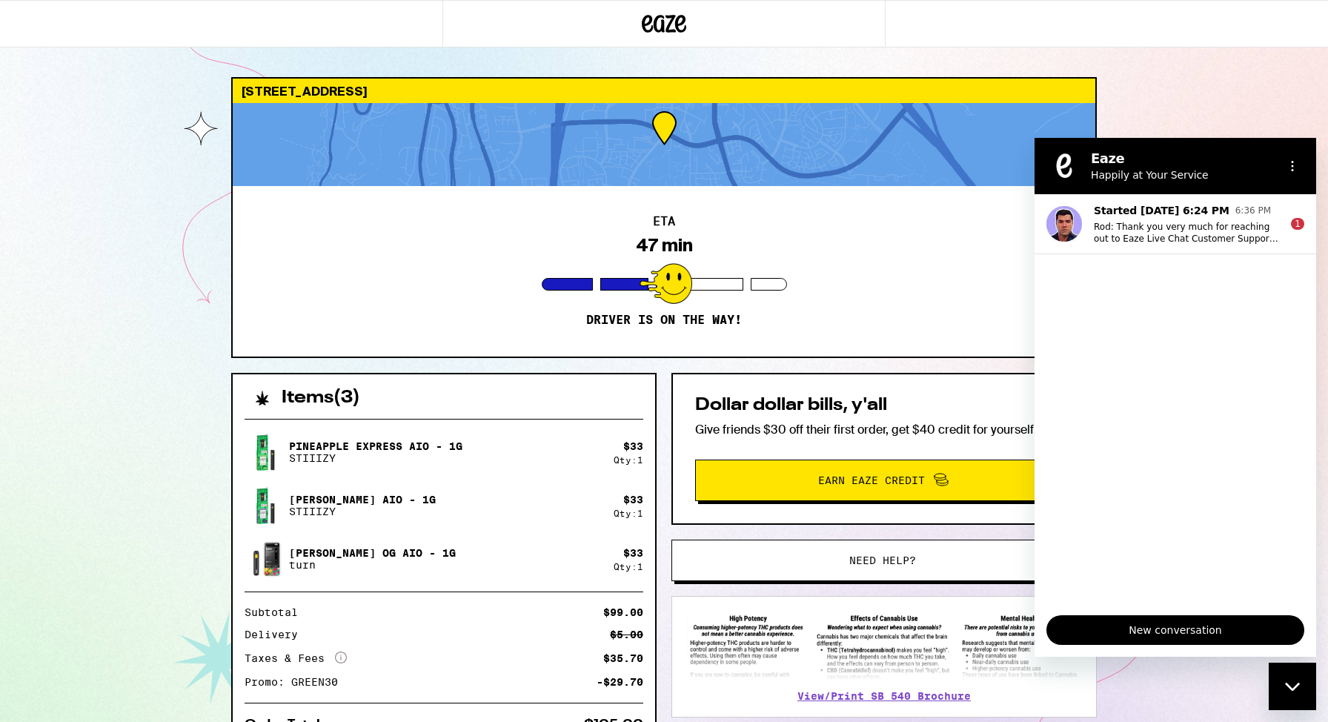
click at [1264, 92] on div "8465 Regents Rd San Diego 92122 ETA 47 min Driver is on the way! Items ( 3 ) Pi…" at bounding box center [664, 435] width 1328 height 870
click at [1302, 682] on div "Close messaging window" at bounding box center [1292, 686] width 44 height 44
